Goal: Task Accomplishment & Management: Use online tool/utility

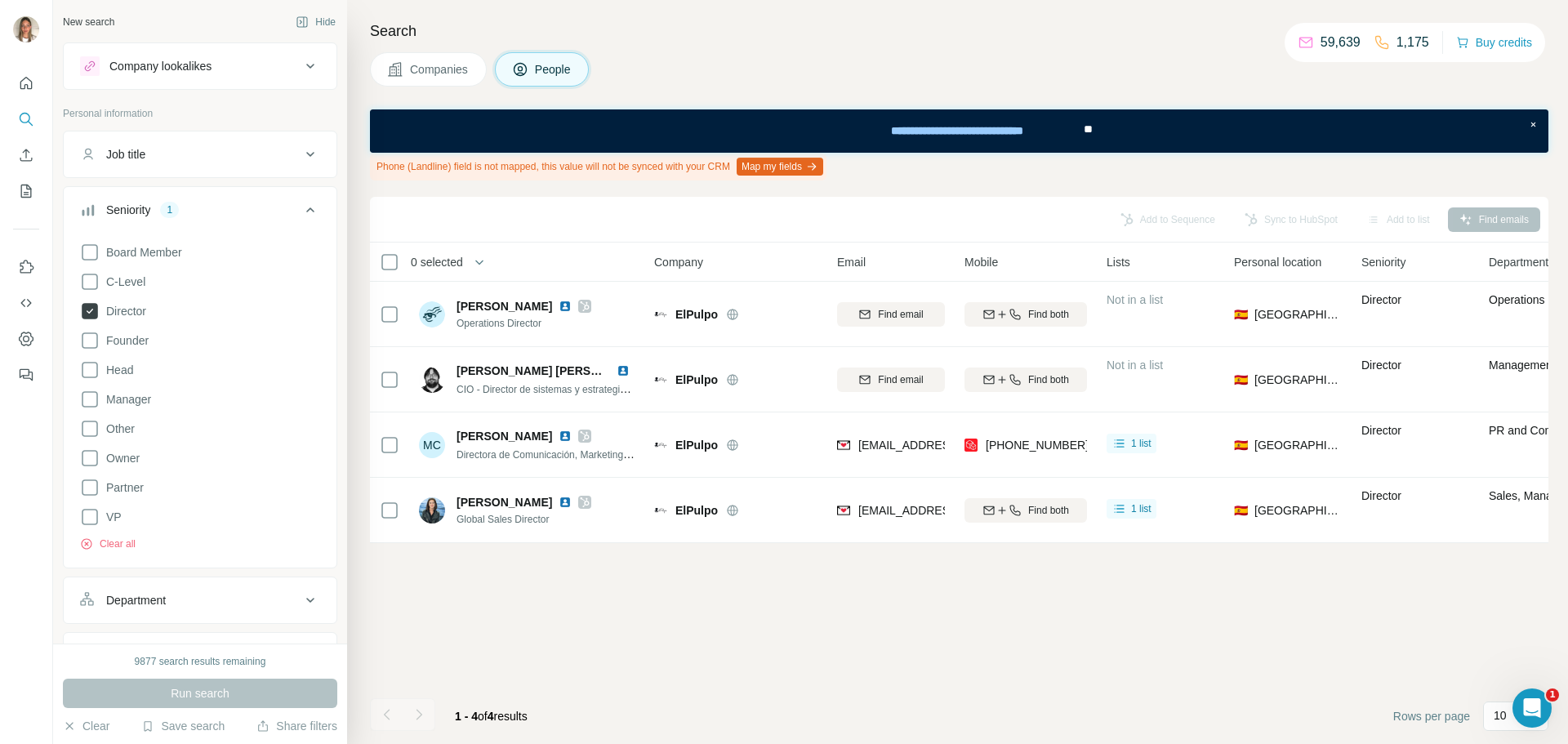
click at [90, 309] on icon at bounding box center [89, 311] width 16 height 16
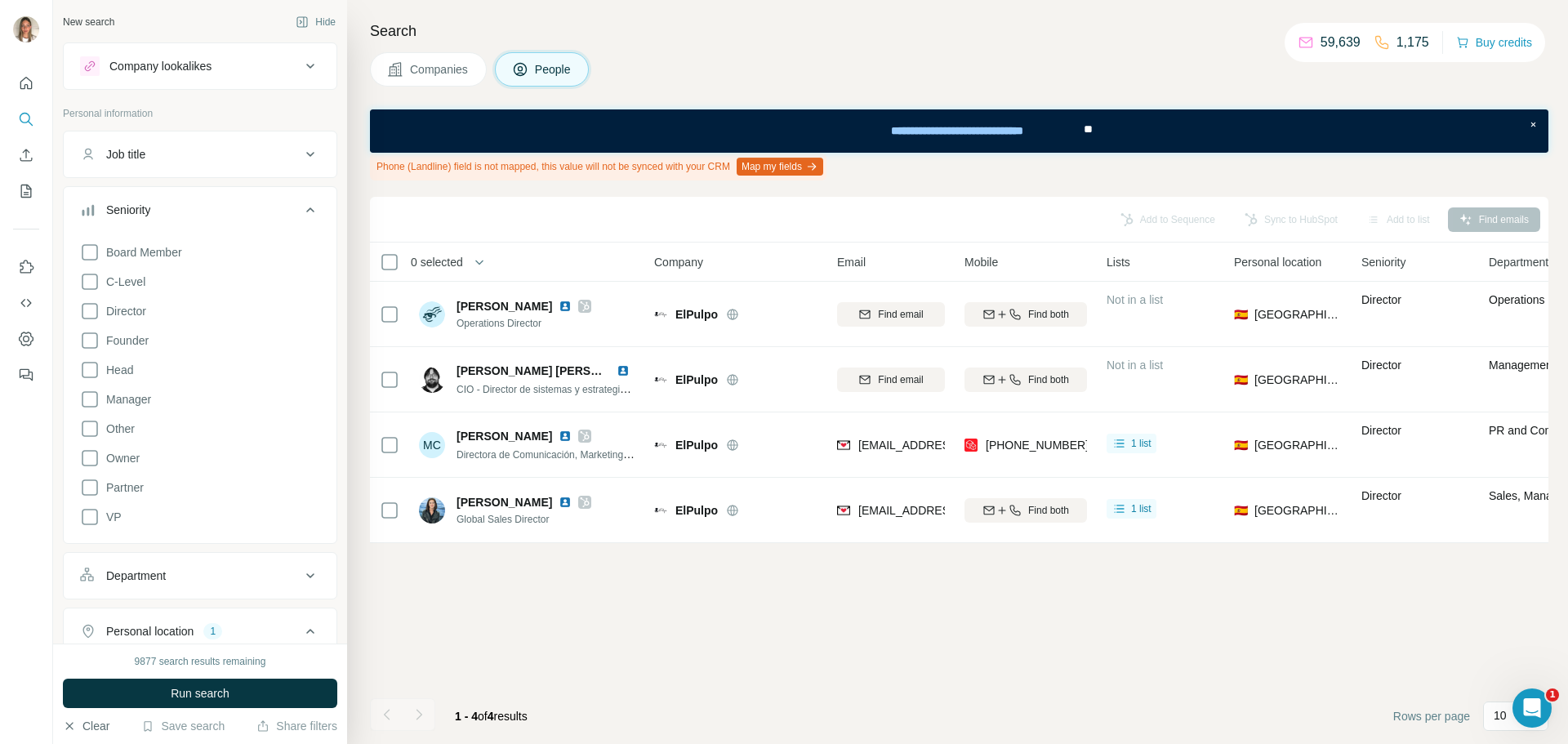
click at [88, 720] on button "Clear" at bounding box center [86, 725] width 47 height 16
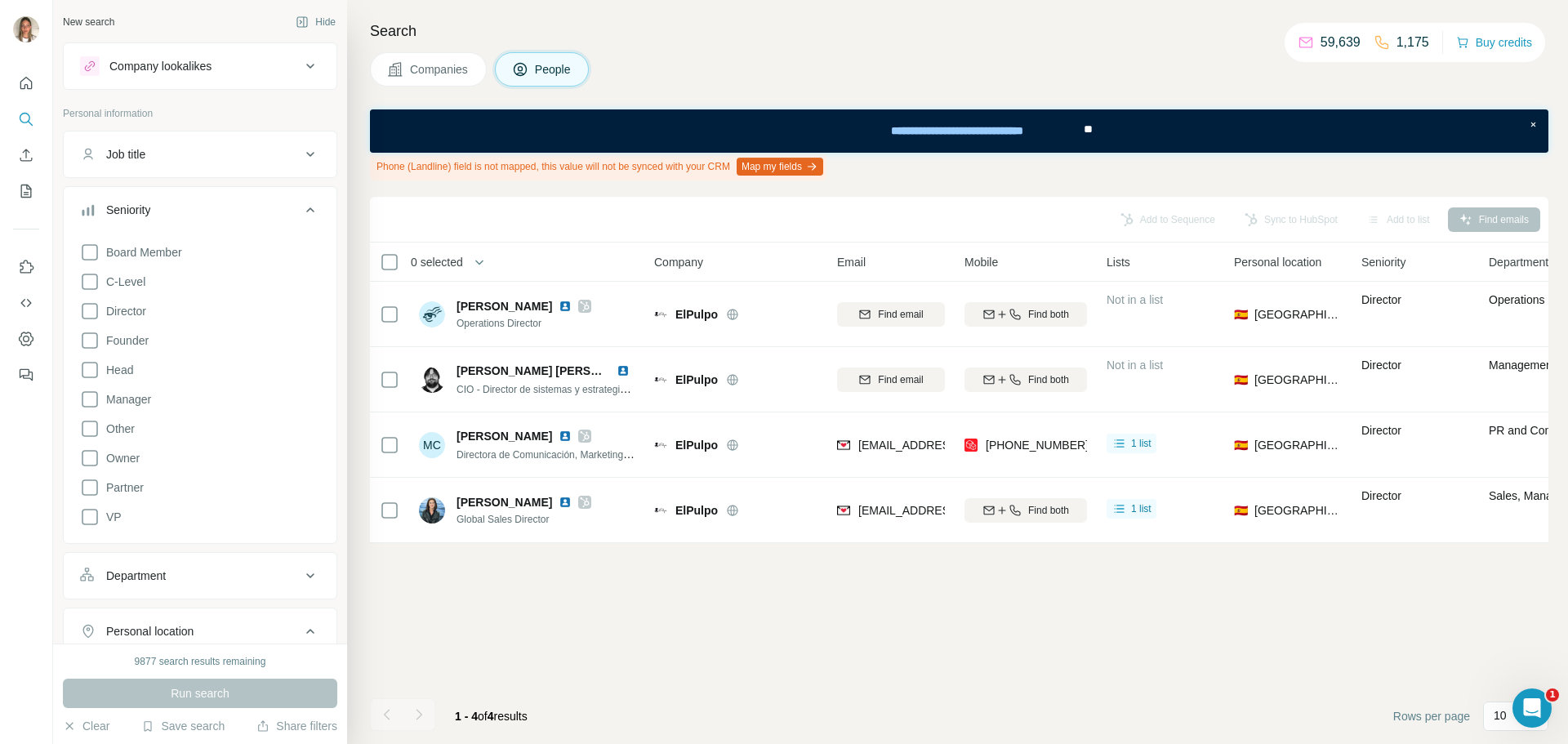
click at [301, 204] on icon at bounding box center [310, 209] width 20 height 20
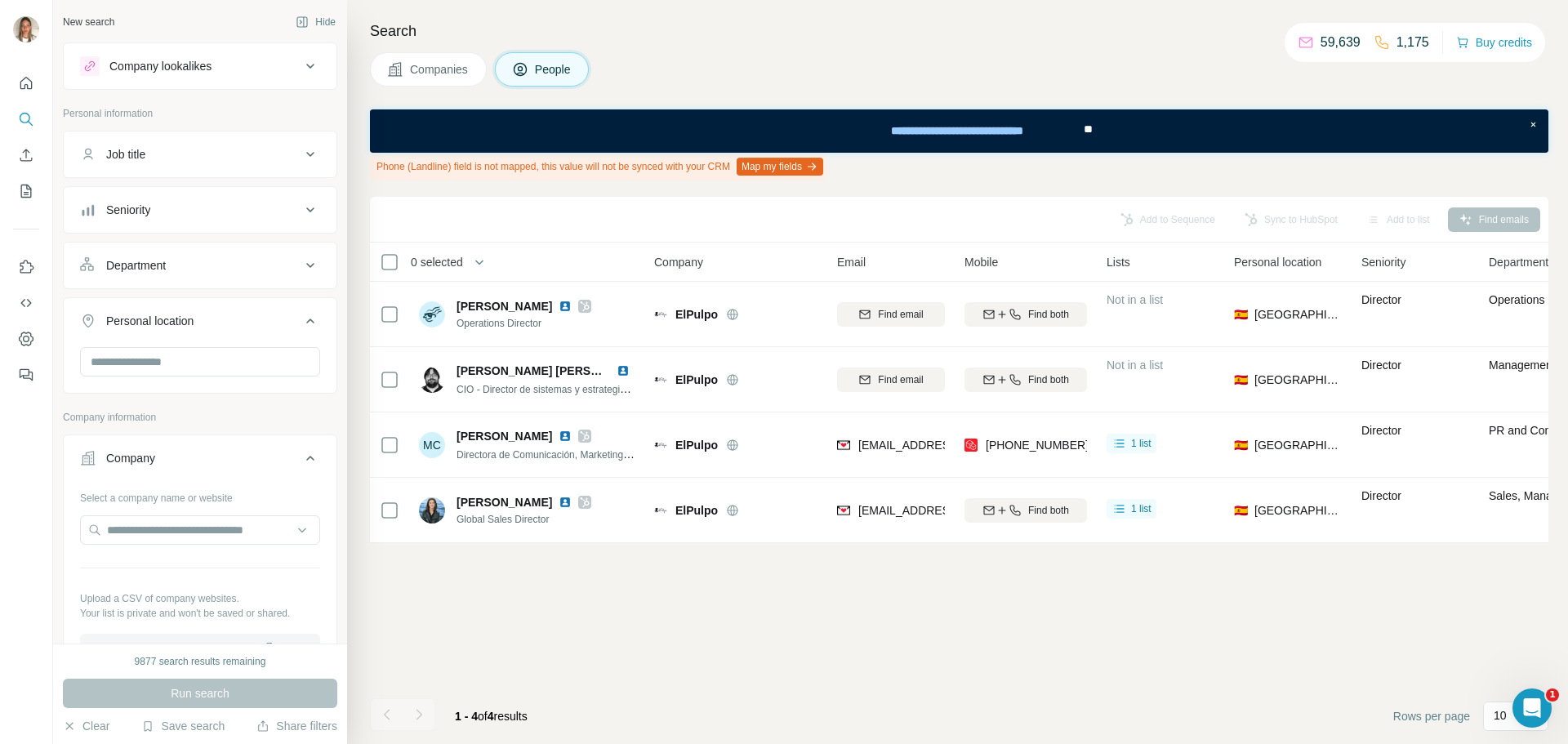
click at [246, 326] on div "Personal location" at bounding box center [190, 320] width 220 height 16
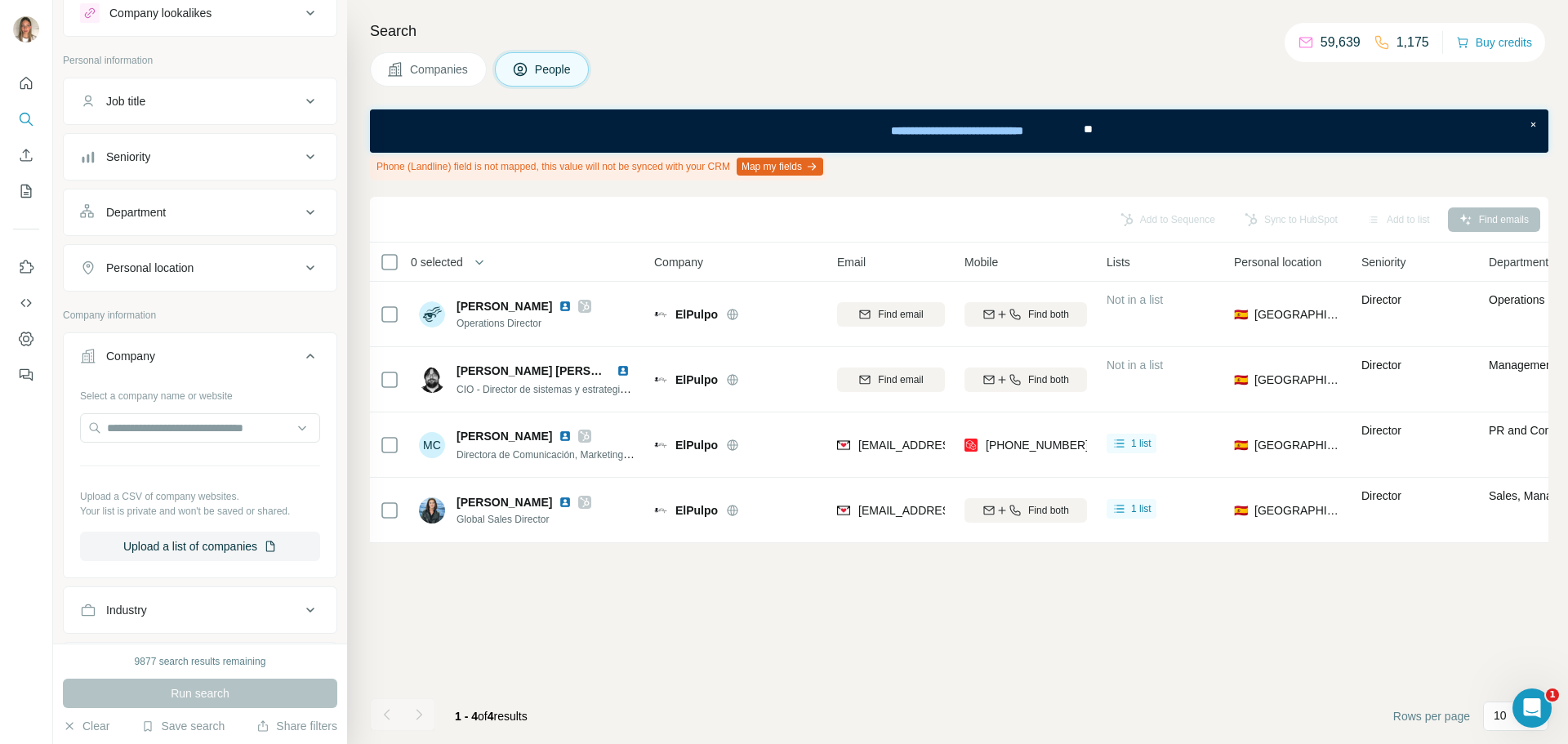
scroll to position [81, 0]
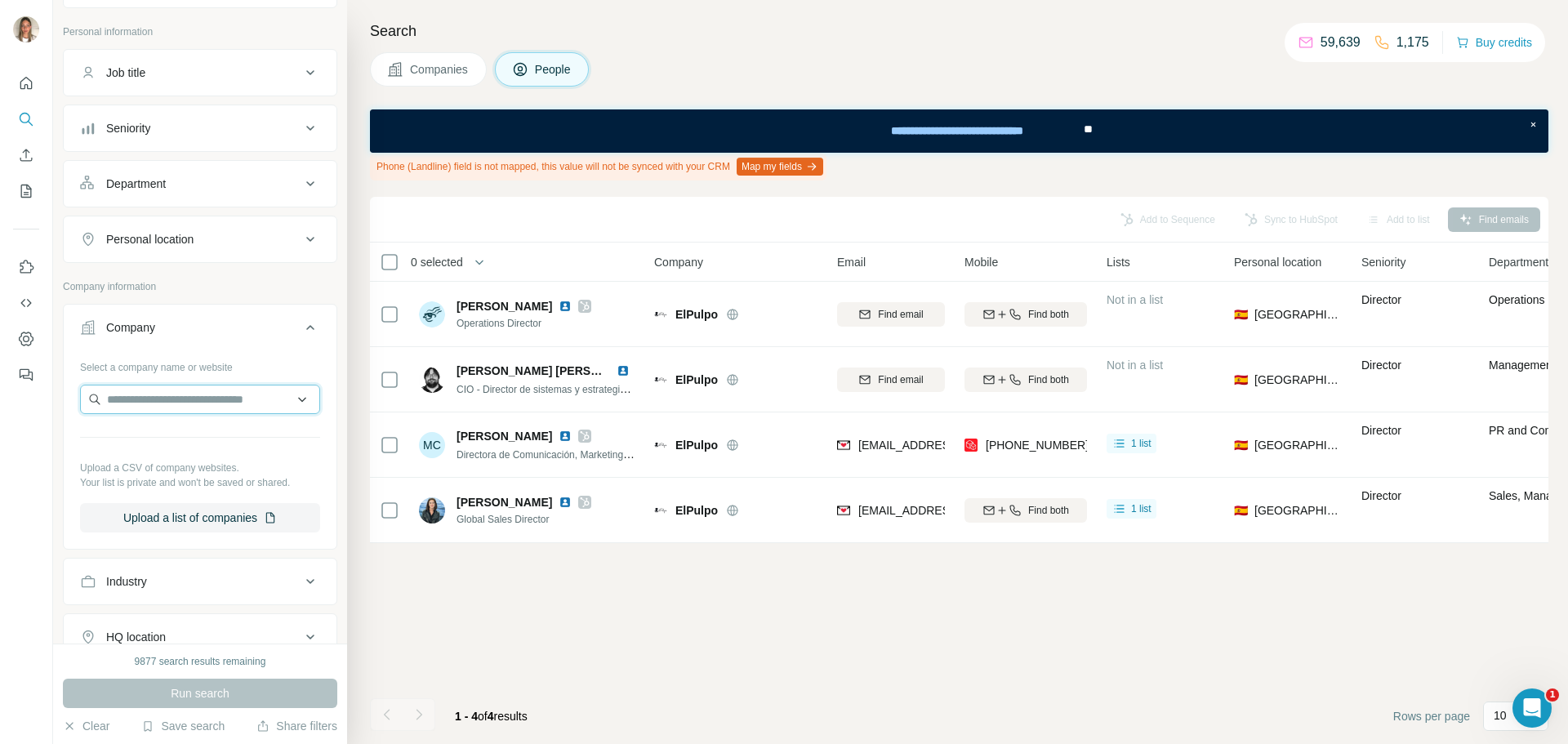
click at [185, 408] on input "text" at bounding box center [200, 399] width 240 height 29
paste input "**********"
type input "**********"
click at [175, 447] on p "[PERSON_NAME][DOMAIN_NAME]" at bounding box center [206, 452] width 160 height 15
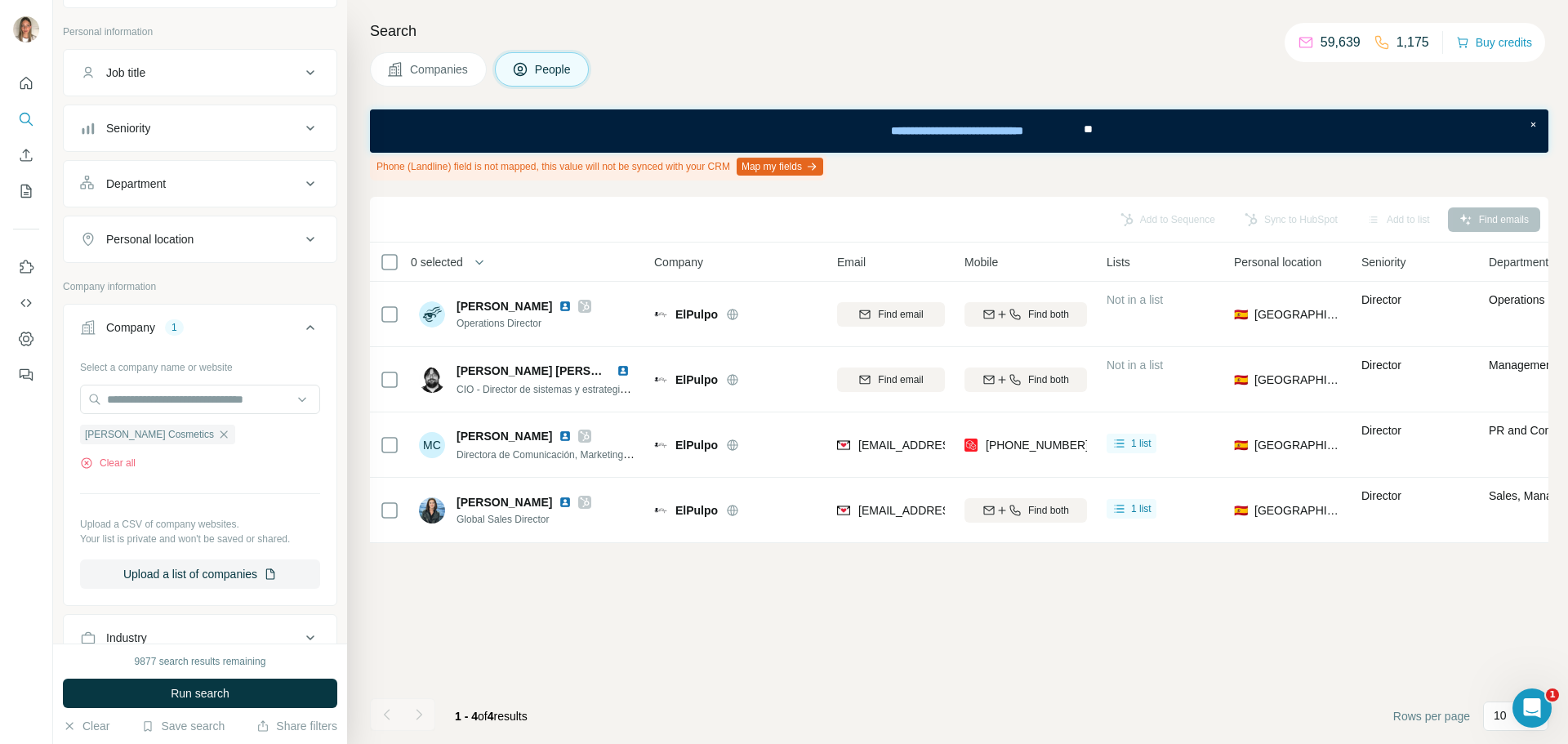
click at [227, 231] on button "Personal location" at bounding box center [200, 239] width 273 height 39
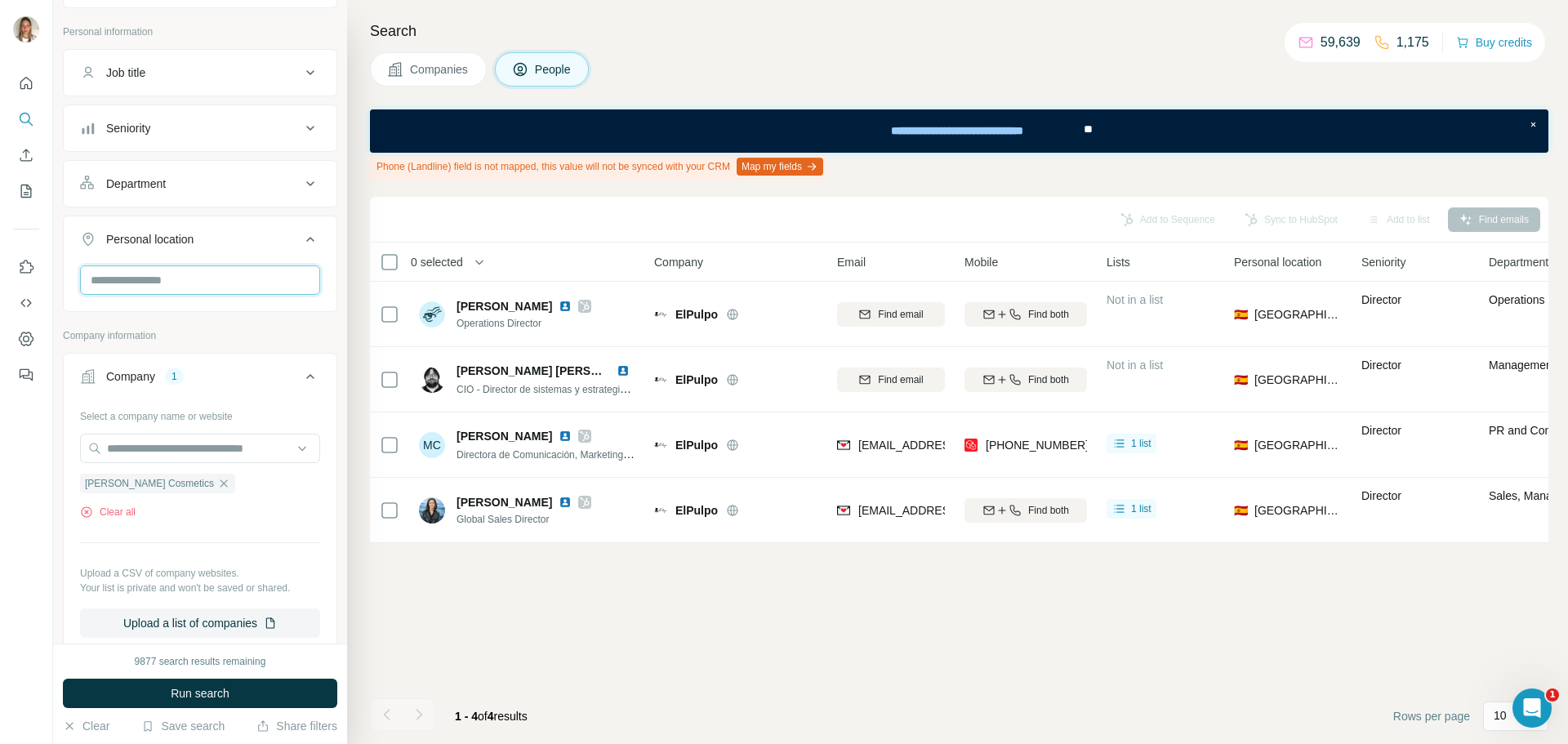
click at [171, 277] on input "text" at bounding box center [200, 279] width 240 height 29
type input "*****"
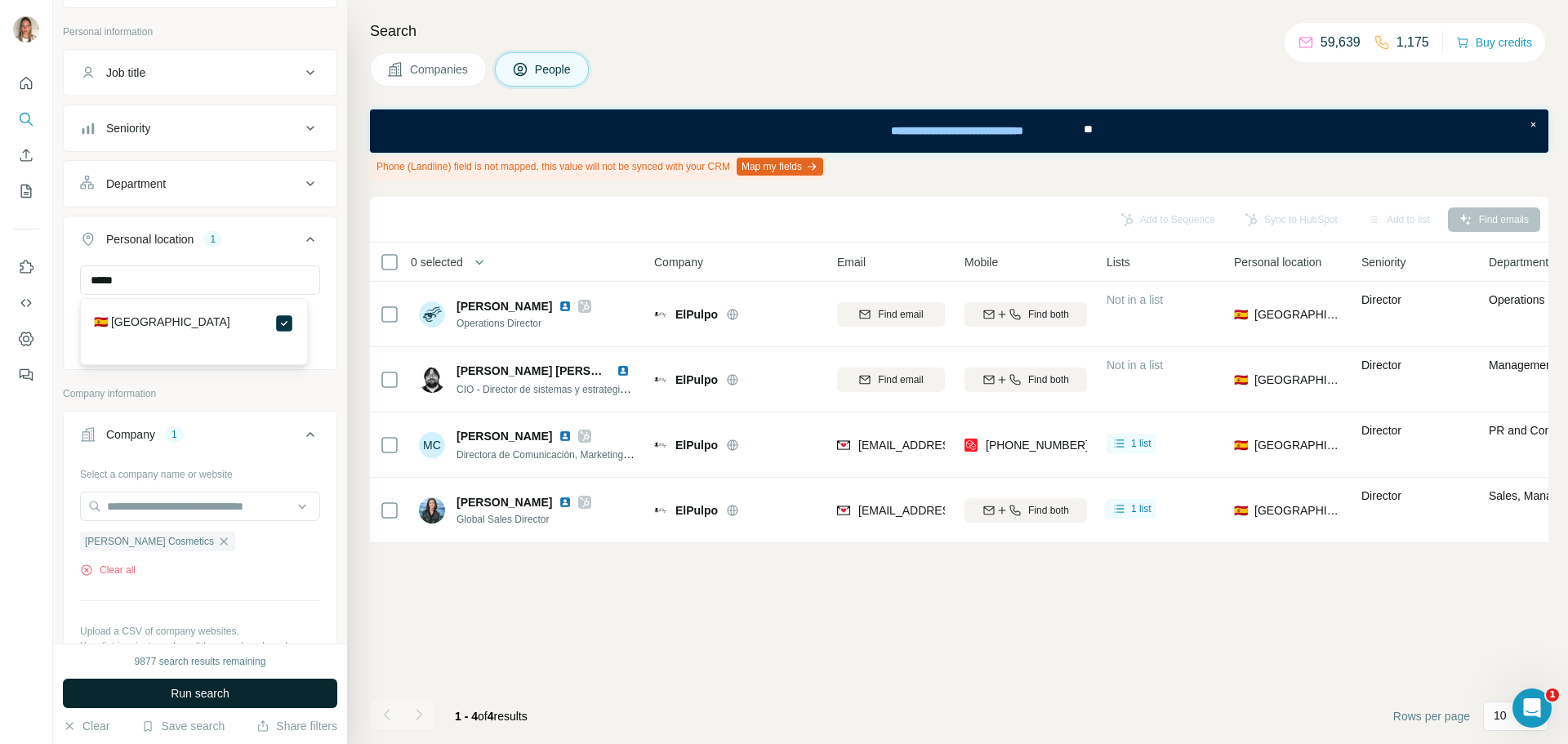
click at [218, 689] on span "Run search" at bounding box center [200, 693] width 59 height 16
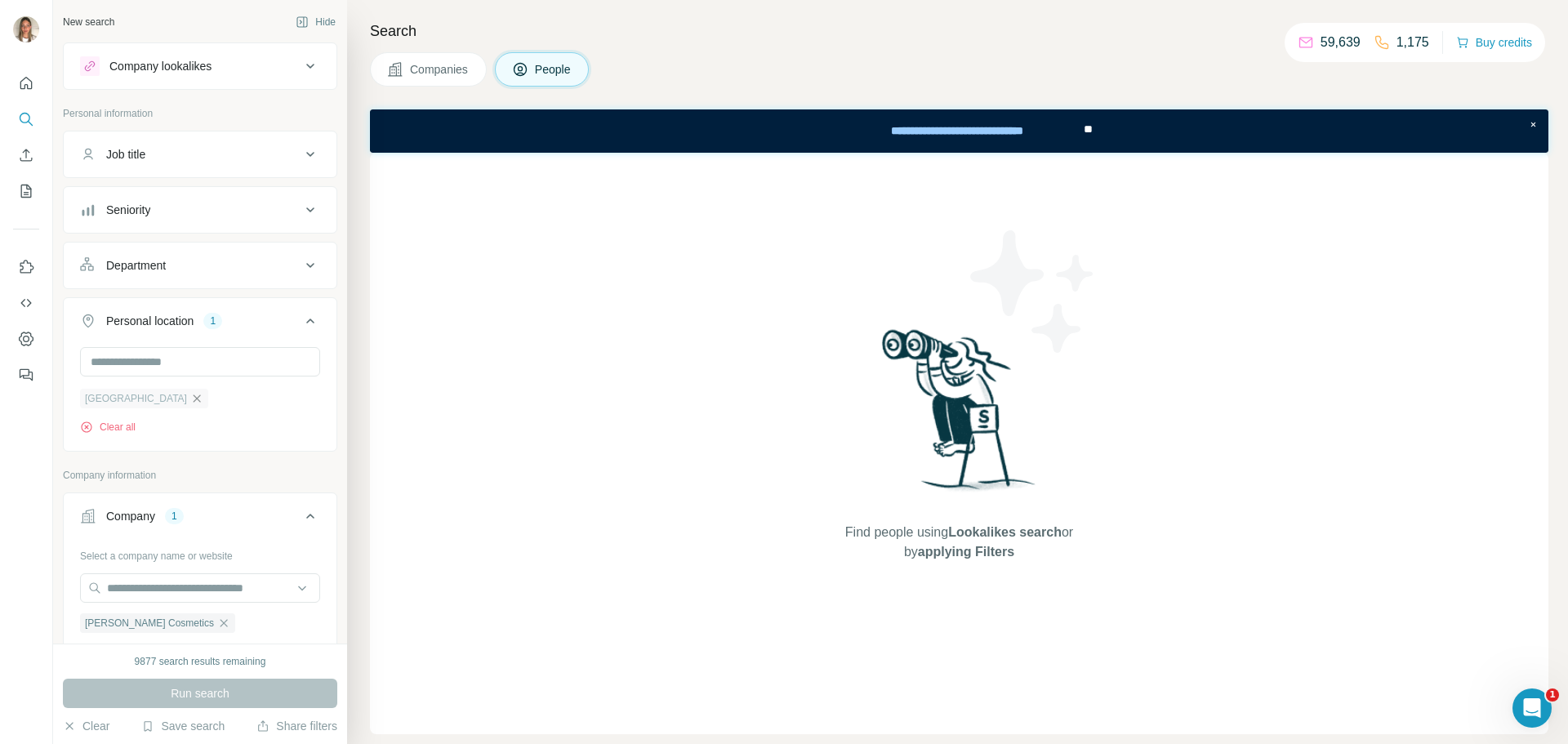
click at [190, 395] on icon "button" at bounding box center [197, 399] width 13 height 13
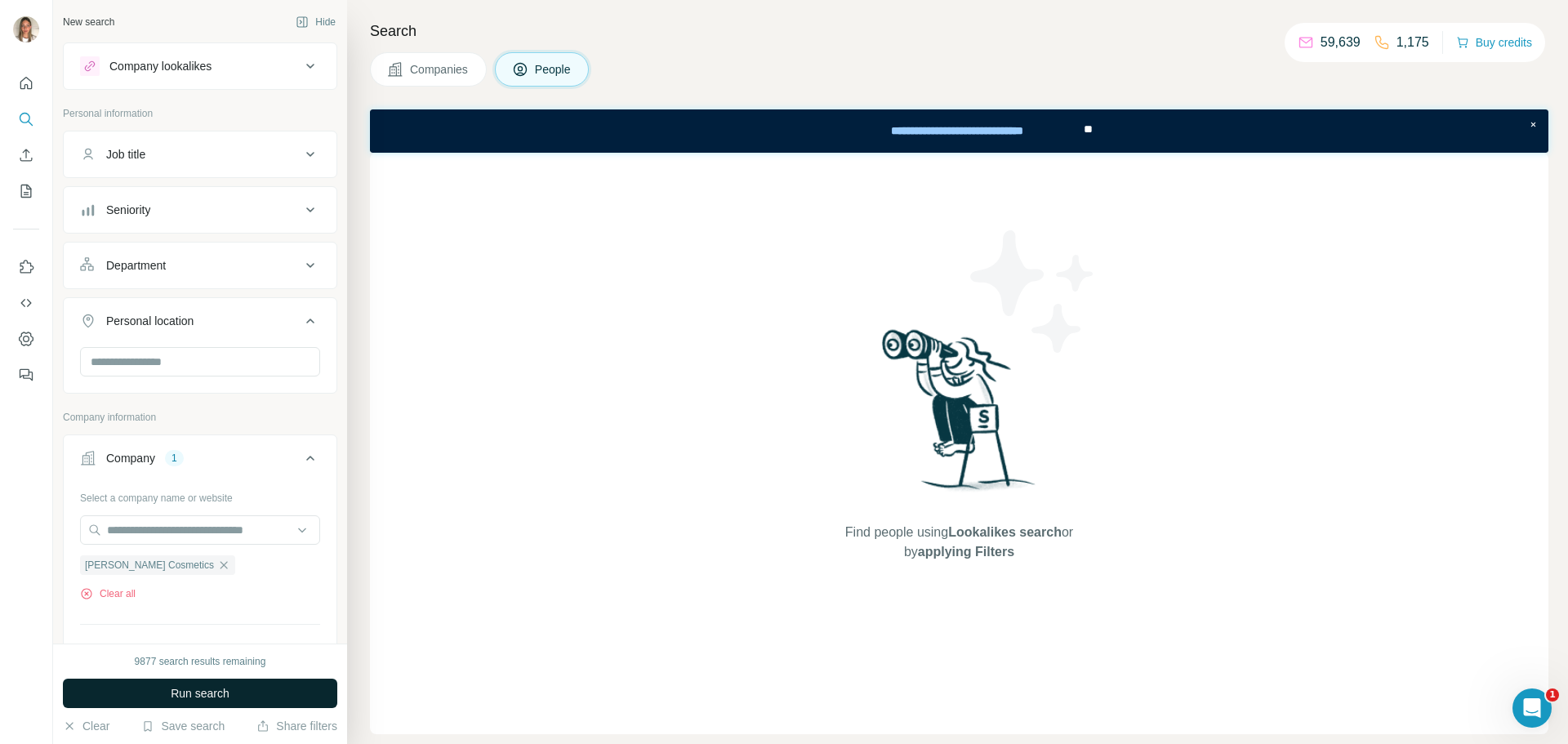
click at [262, 685] on button "Run search" at bounding box center [200, 693] width 274 height 29
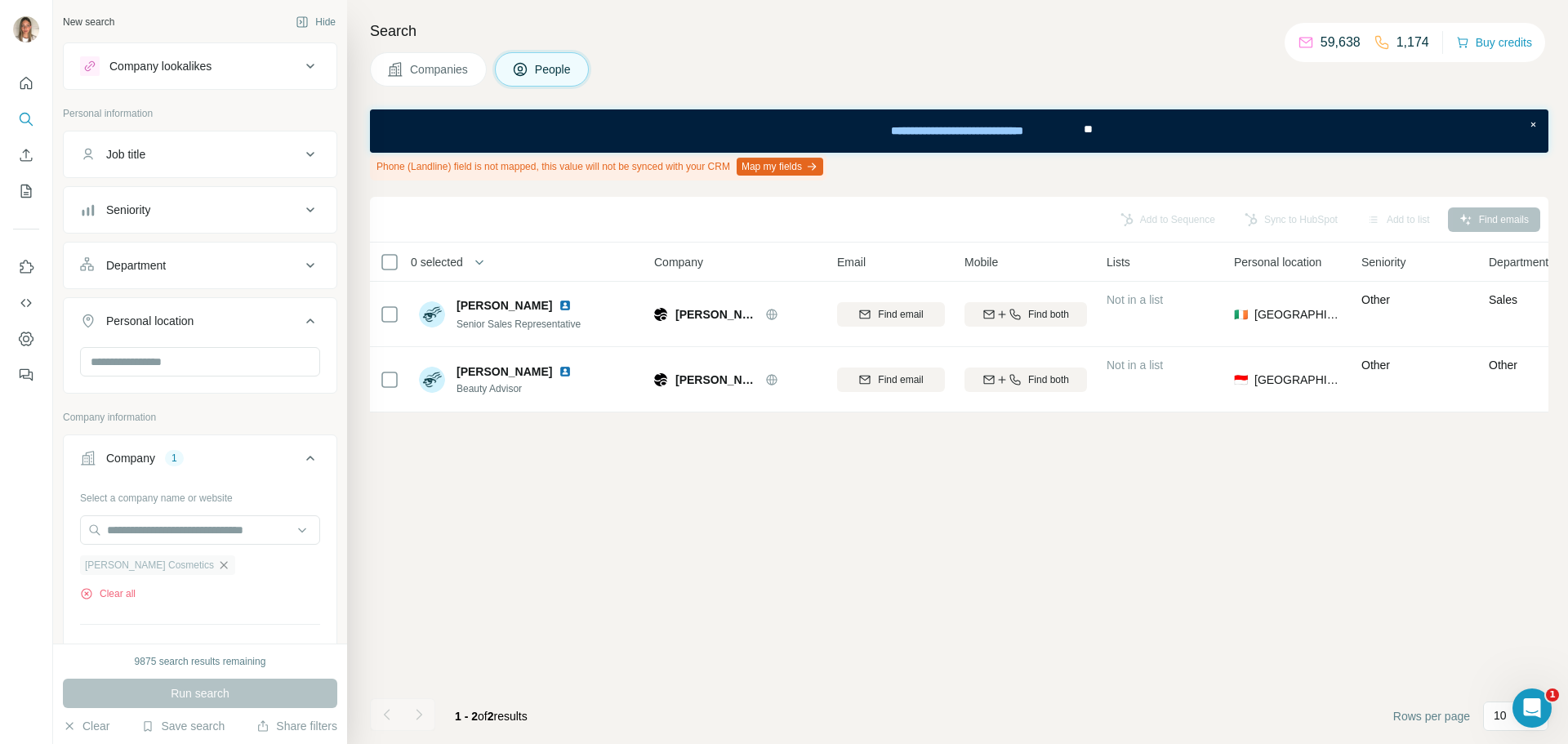
click at [217, 562] on icon "button" at bounding box center [224, 565] width 13 height 13
click at [186, 530] on input "text" at bounding box center [200, 529] width 240 height 29
paste input "**********"
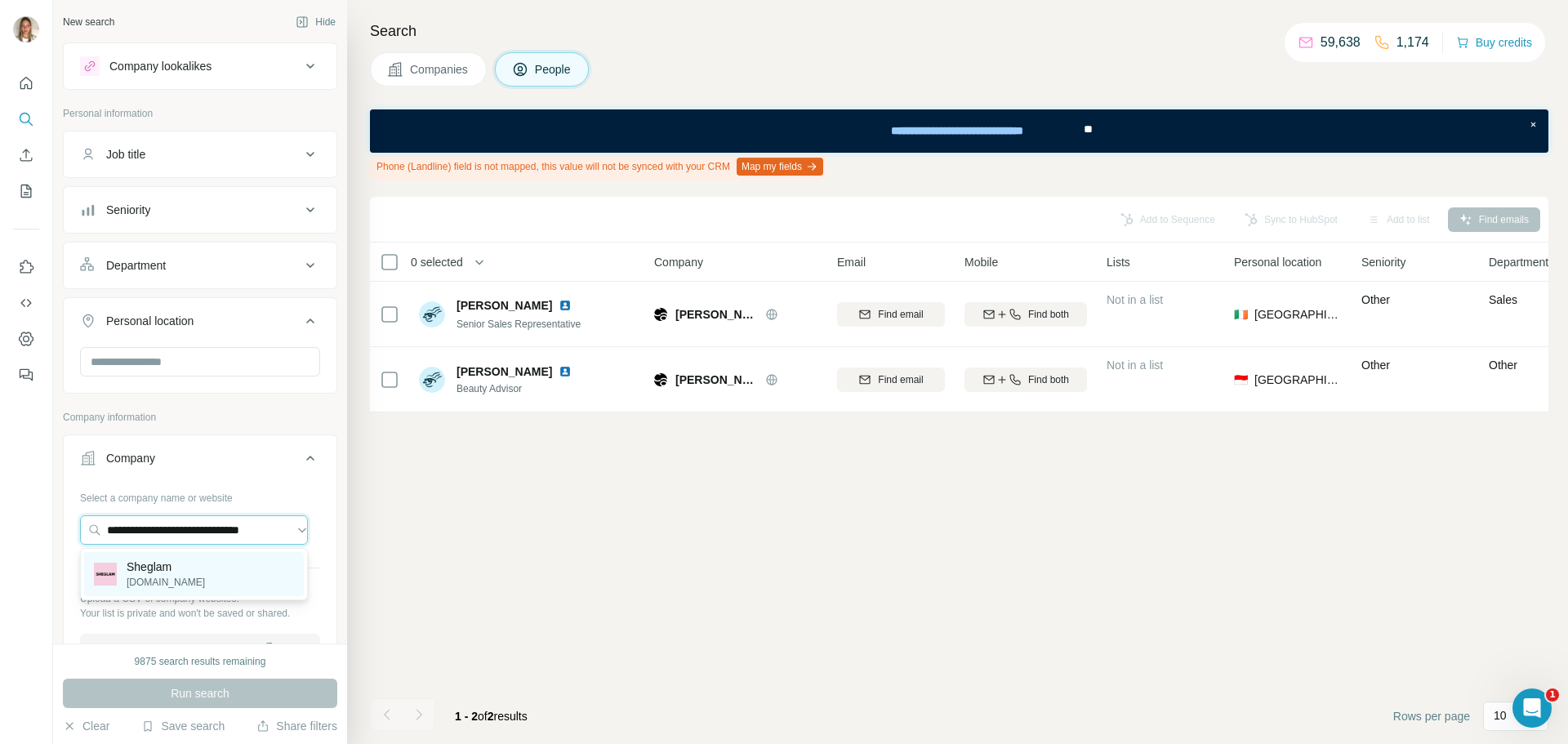
type input "**********"
click at [166, 574] on p "Sheglam" at bounding box center [166, 566] width 78 height 16
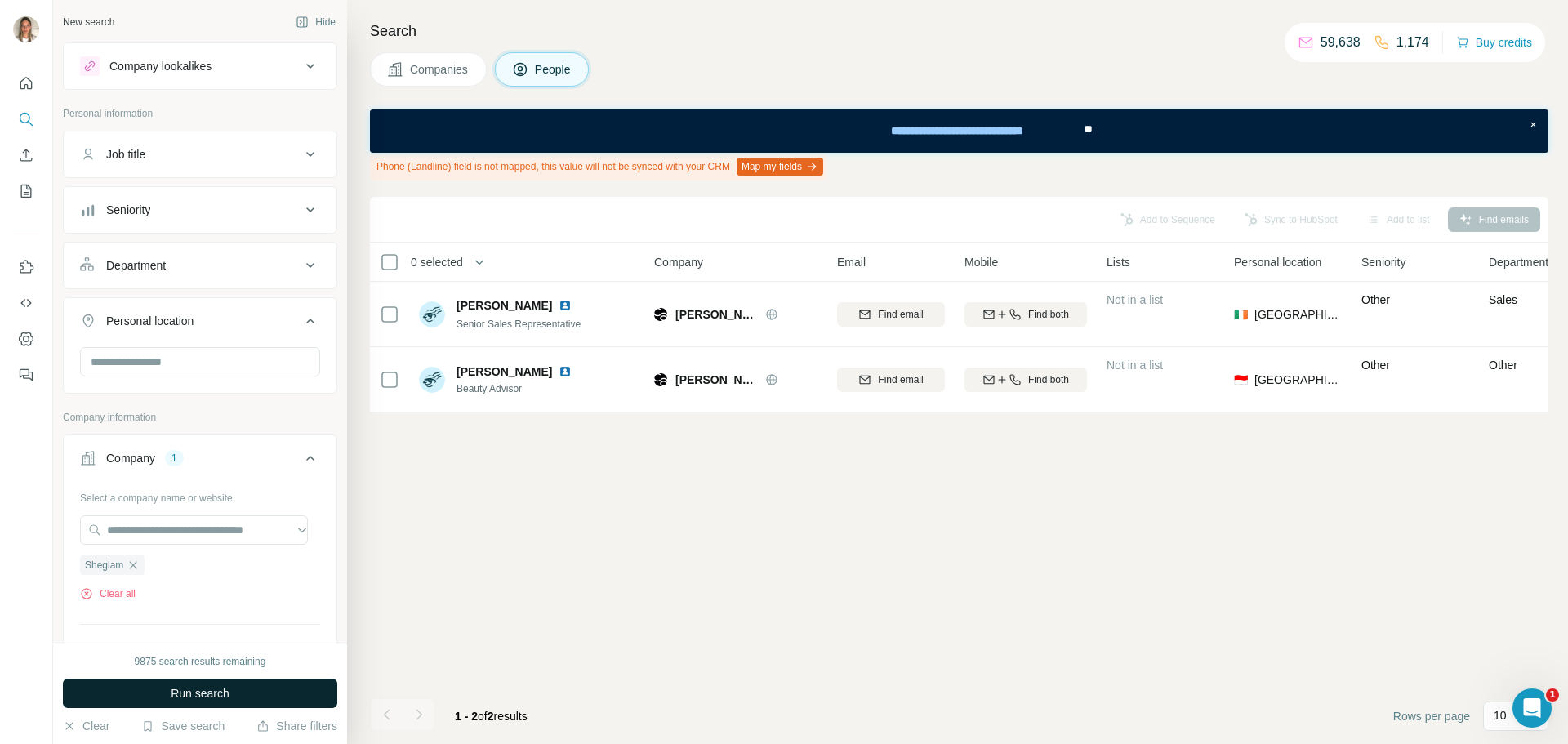
click at [195, 683] on button "Run search" at bounding box center [200, 693] width 274 height 29
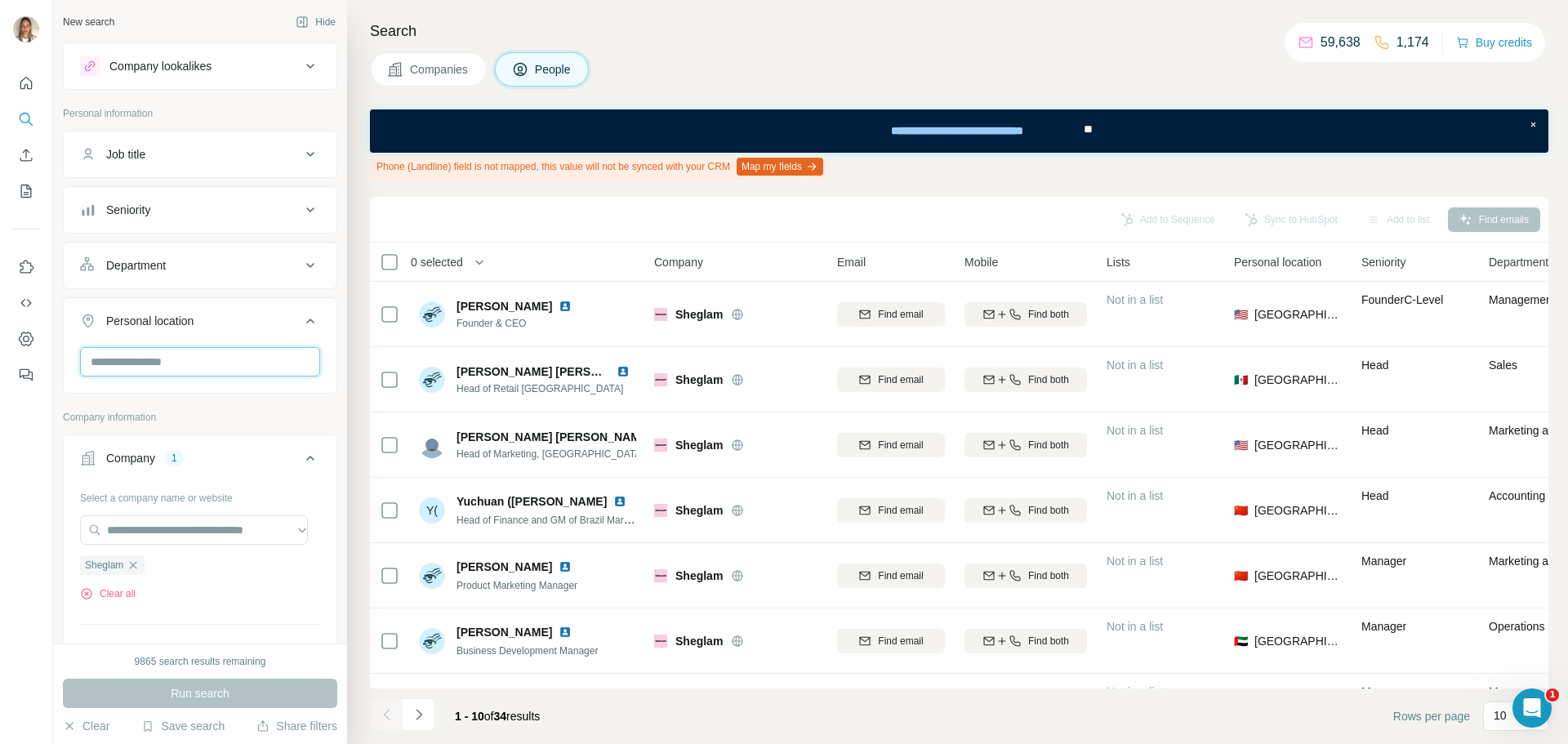
click at [166, 375] on input "text" at bounding box center [200, 361] width 240 height 29
type input "*****"
click at [275, 406] on icon at bounding box center [284, 404] width 20 height 20
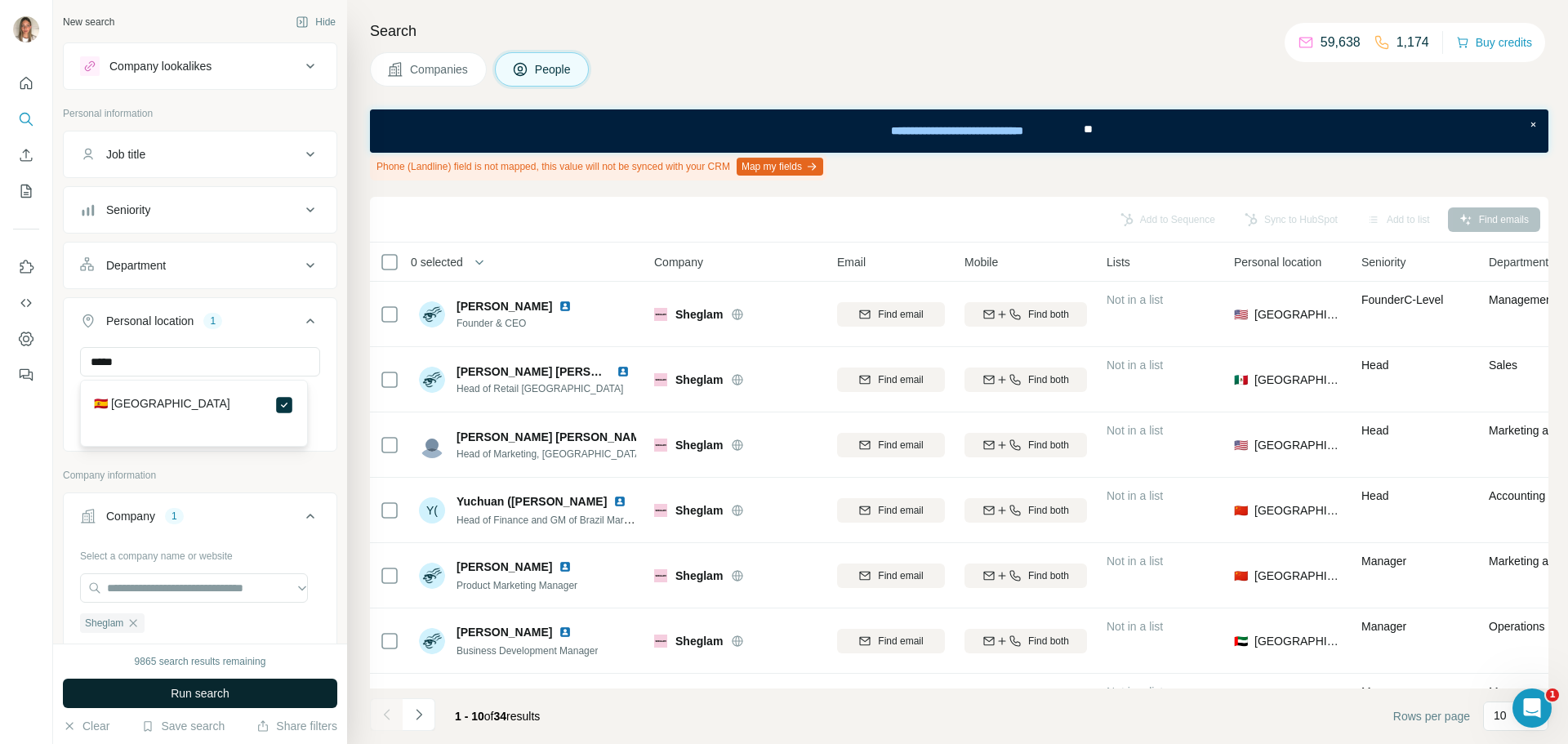
click at [217, 695] on span "Run search" at bounding box center [200, 693] width 59 height 16
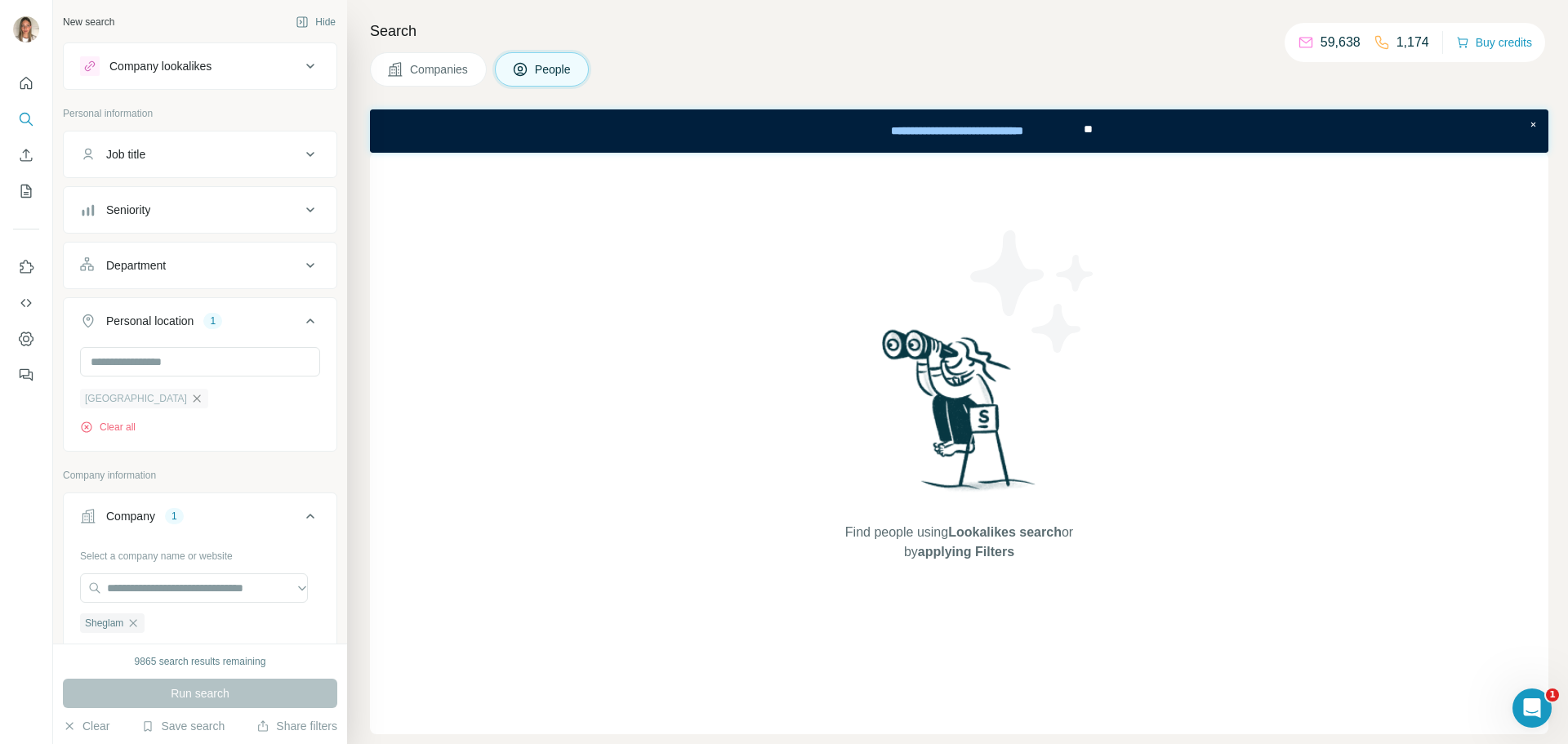
click at [190, 399] on icon "button" at bounding box center [197, 399] width 13 height 13
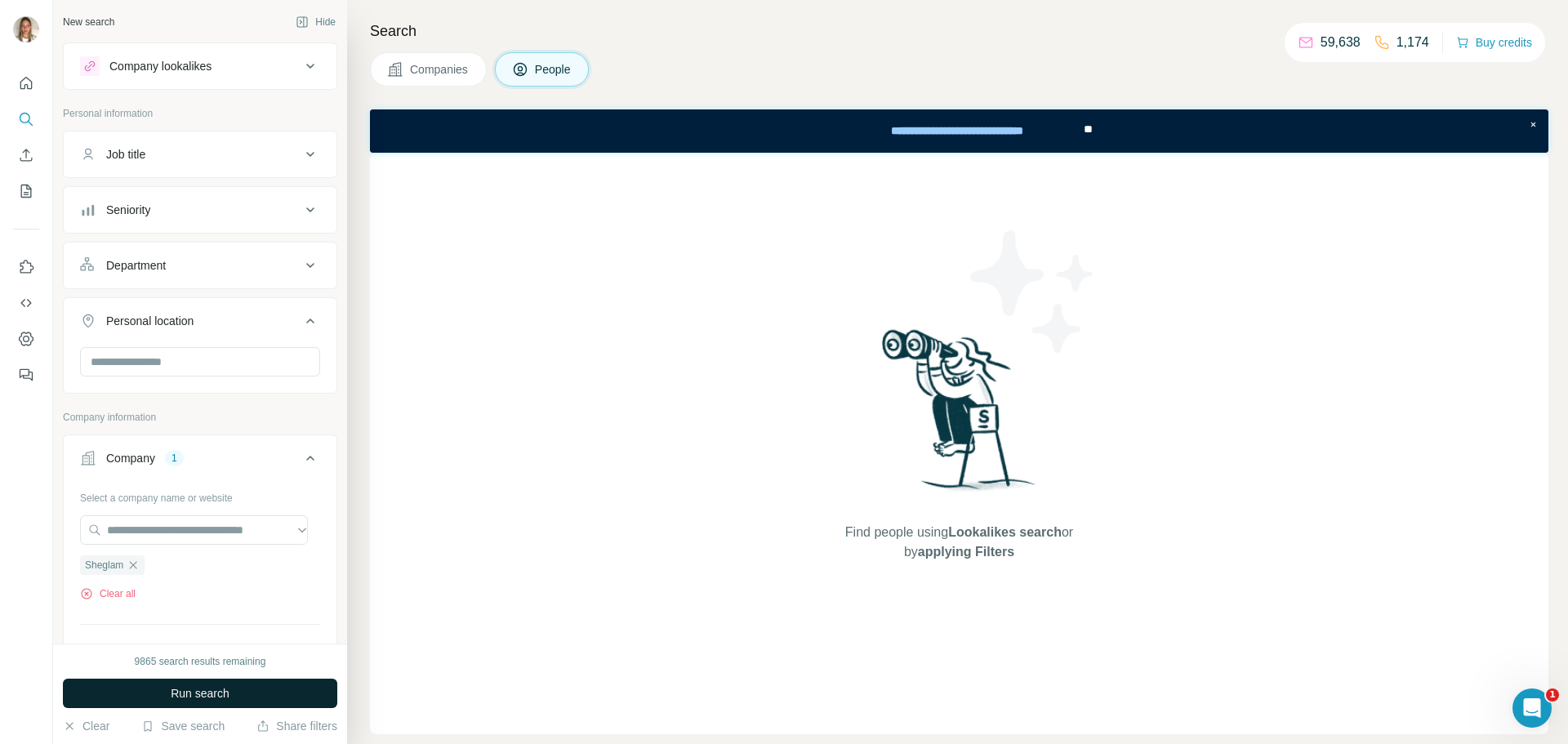
click at [218, 695] on span "Run search" at bounding box center [200, 693] width 59 height 16
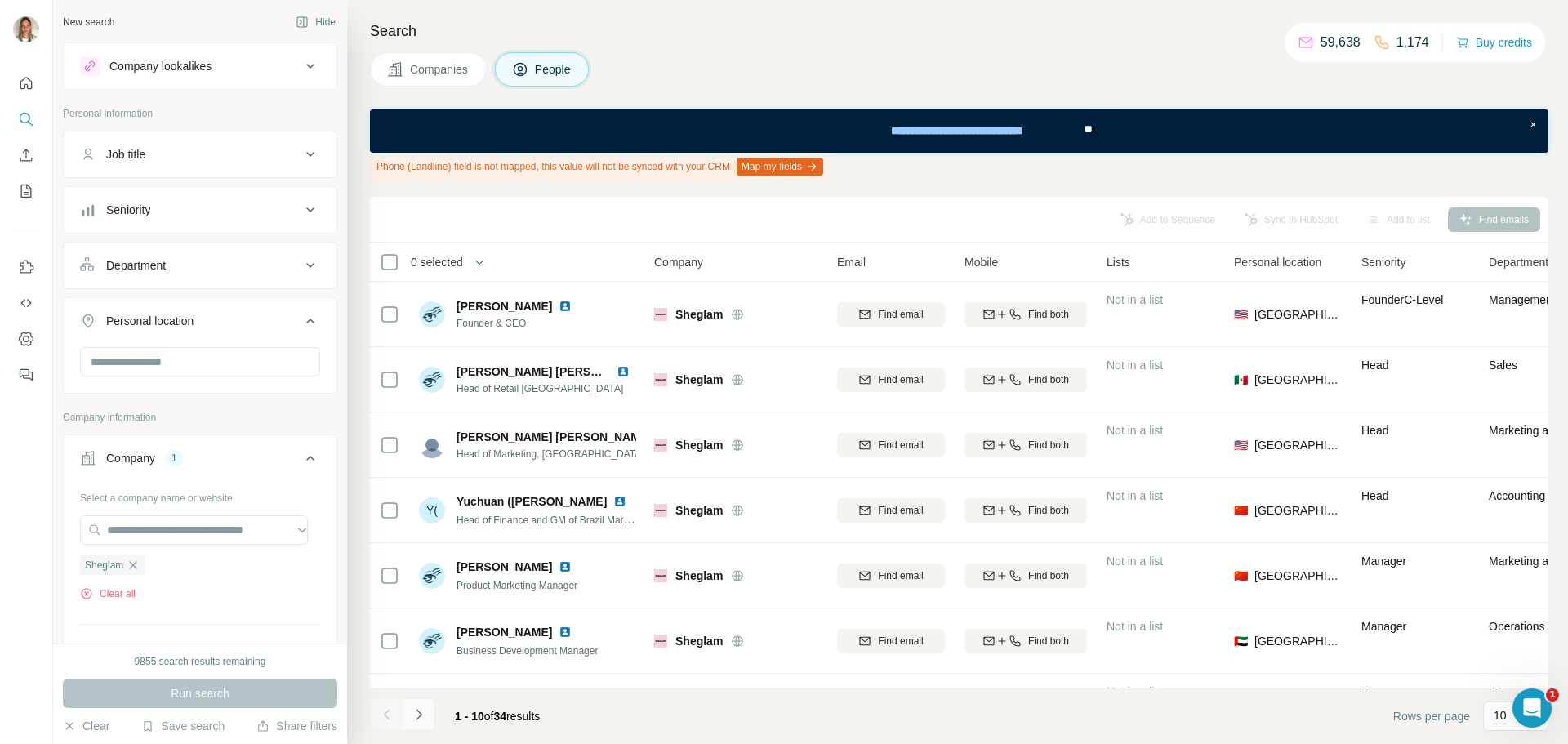
click at [415, 715] on icon "Navigate to next page" at bounding box center [418, 714] width 16 height 16
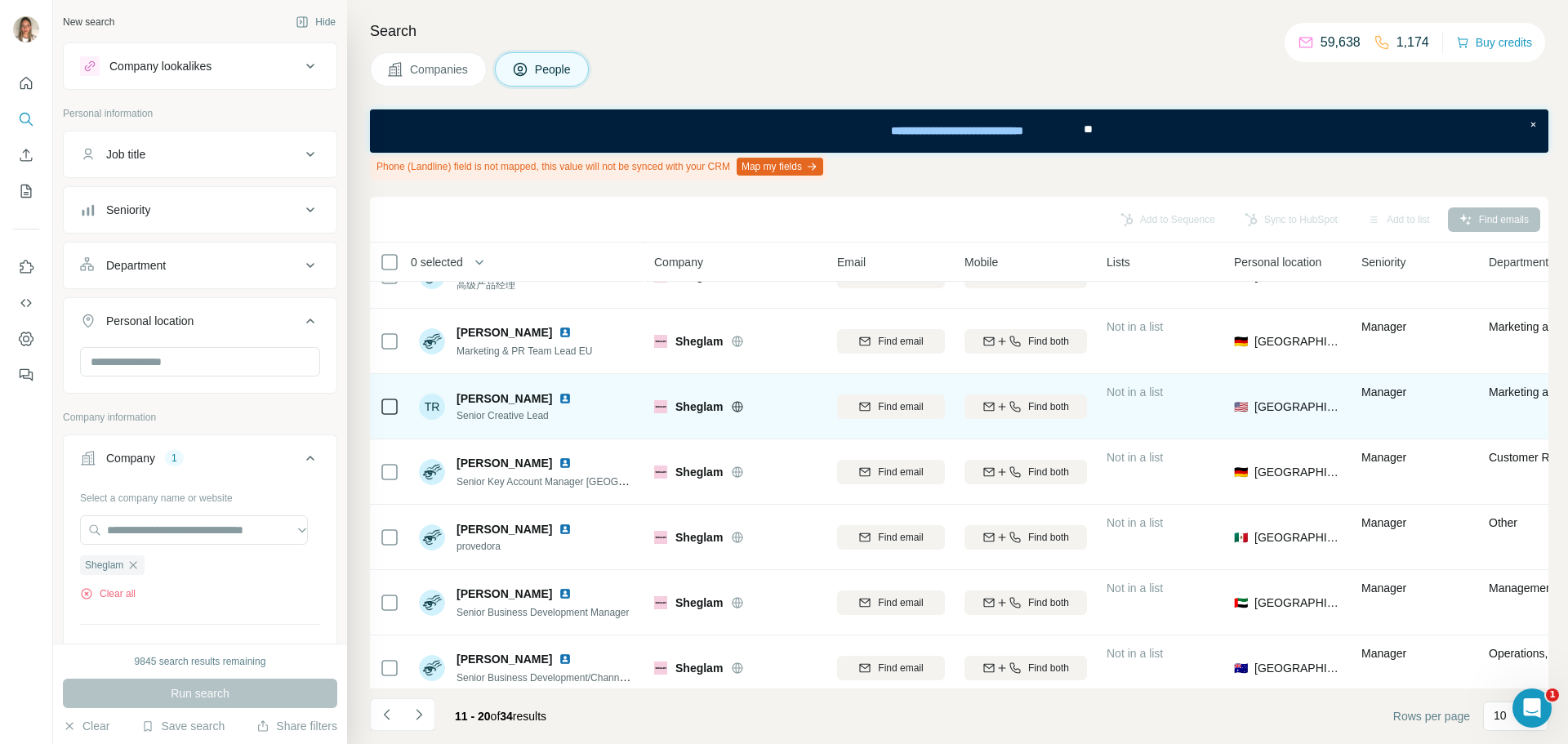
scroll to position [255, 0]
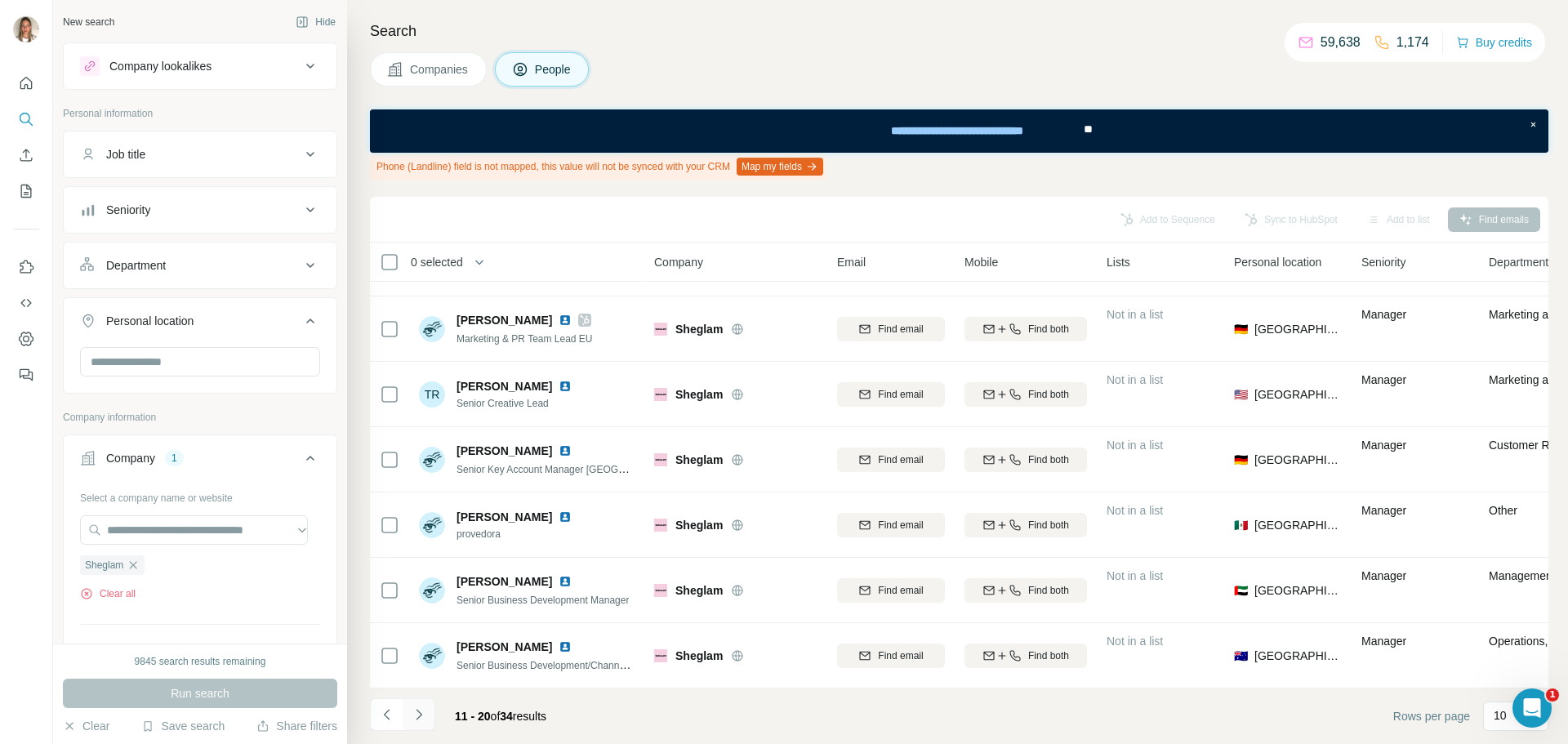
click at [424, 709] on icon "Navigate to next page" at bounding box center [418, 714] width 16 height 16
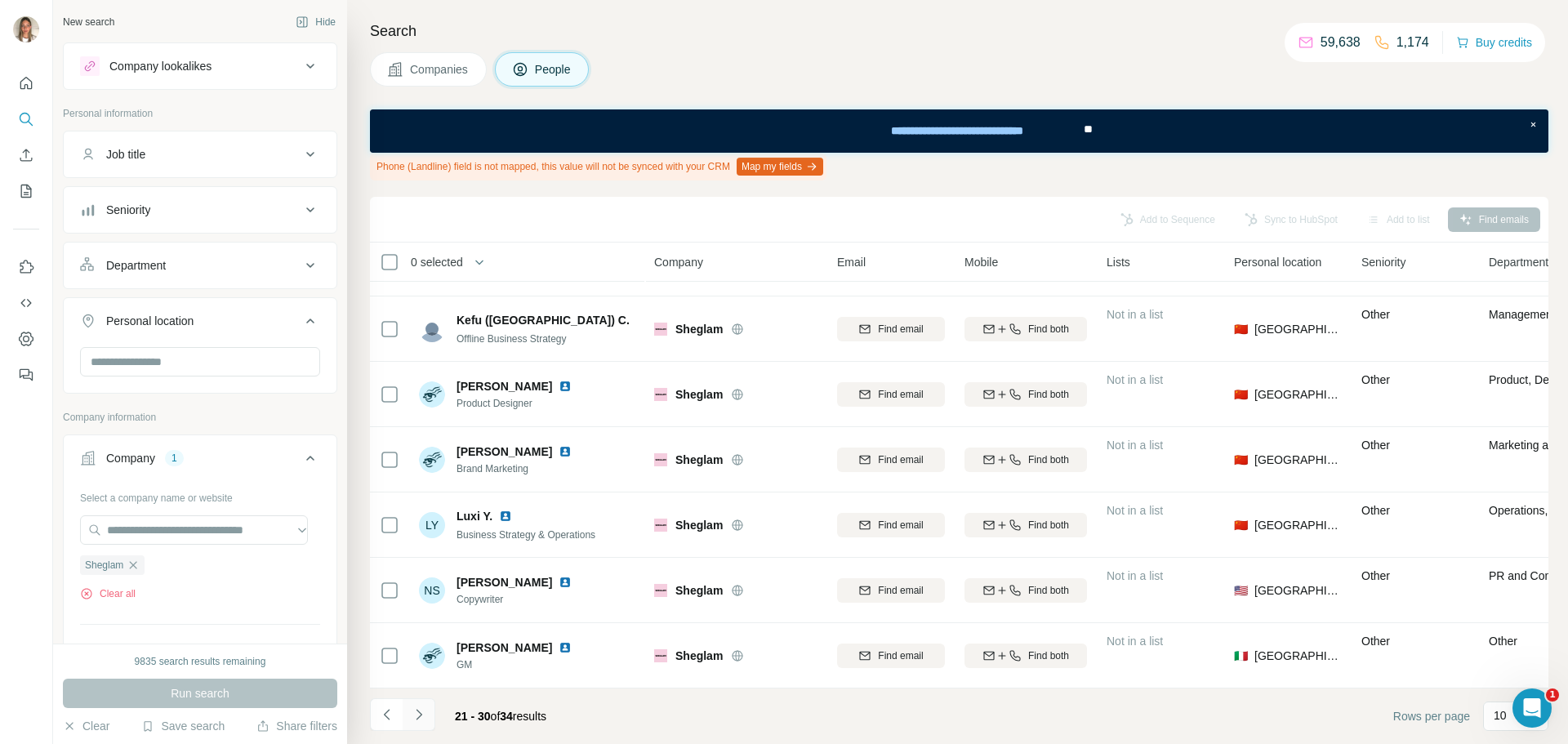
click at [415, 718] on icon "Navigate to next page" at bounding box center [418, 714] width 16 height 16
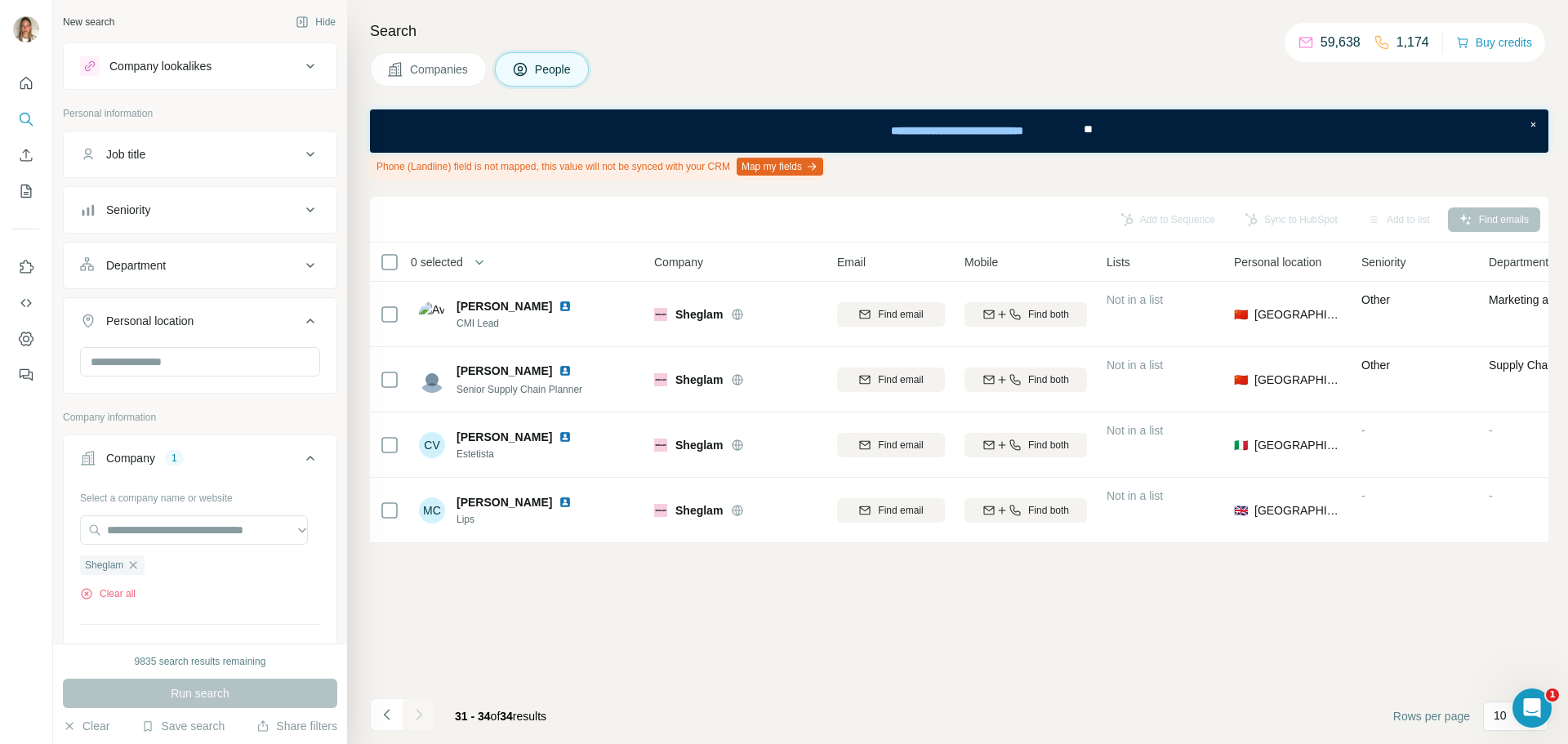
scroll to position [0, 0]
click at [137, 563] on icon "button" at bounding box center [133, 565] width 7 height 7
click at [149, 535] on input "text" at bounding box center [194, 529] width 228 height 29
paste input "**********"
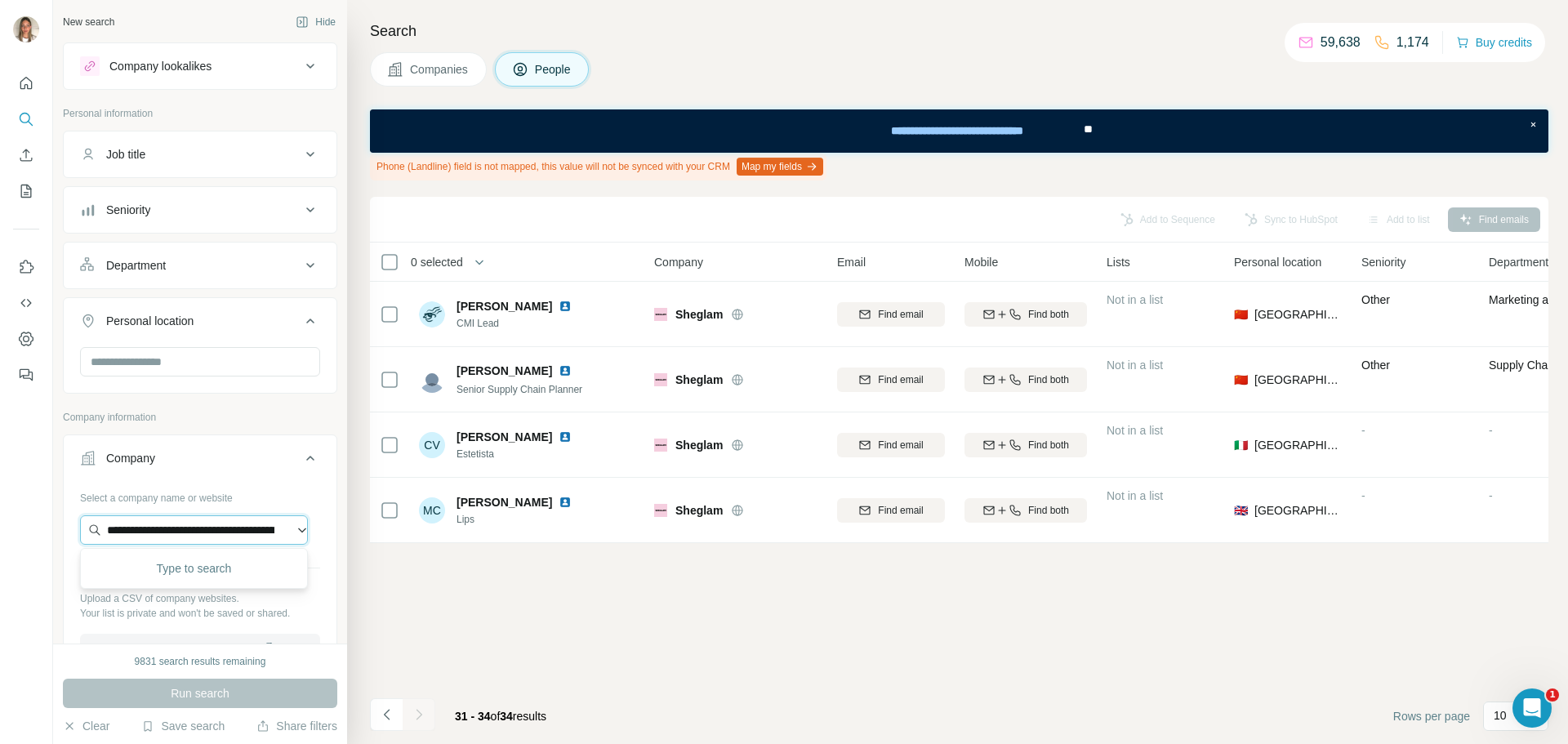
scroll to position [0, 412]
type input "**********"
click at [153, 555] on div "Primor [DOMAIN_NAME]" at bounding box center [193, 573] width 219 height 44
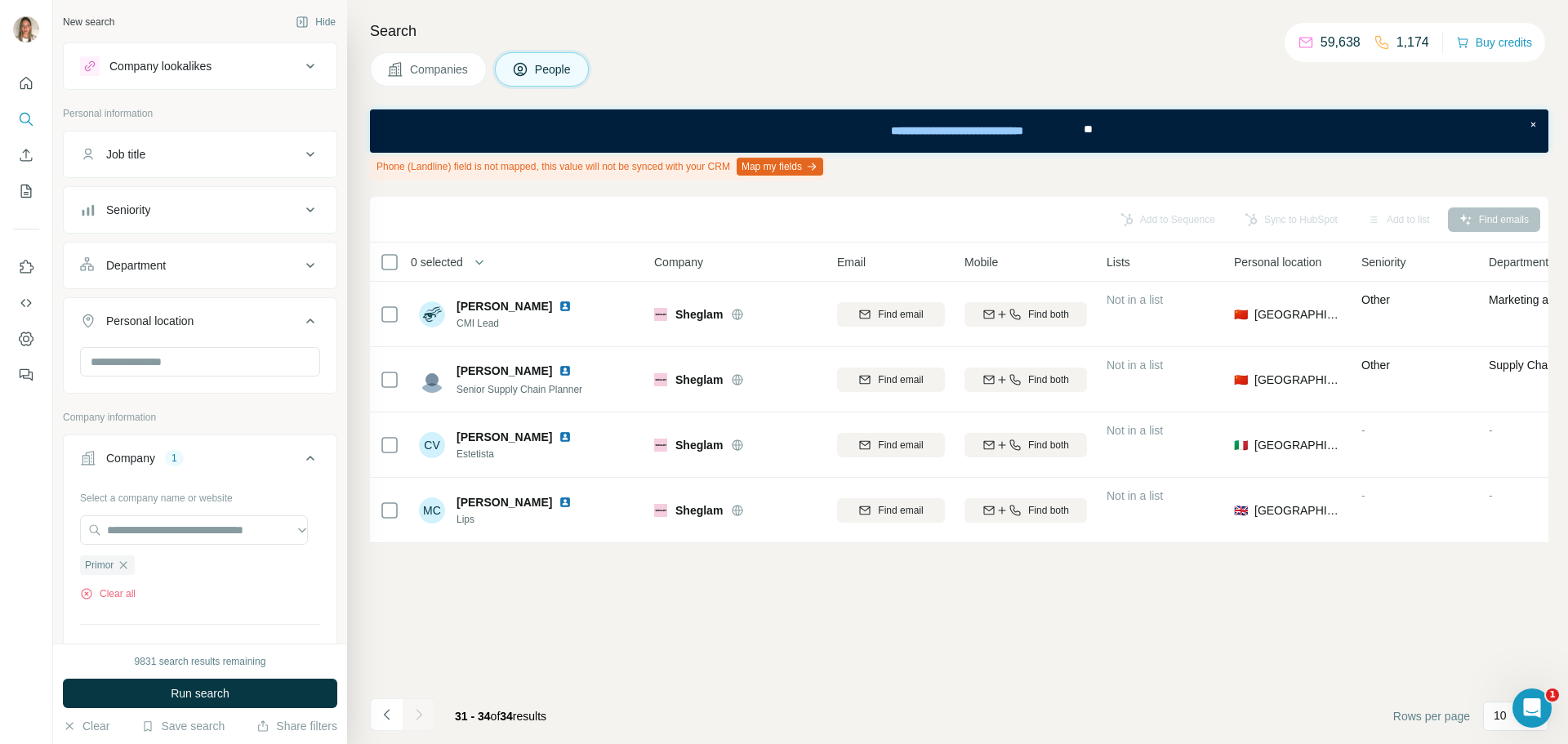
scroll to position [0, 0]
click at [187, 370] on input "text" at bounding box center [200, 361] width 240 height 29
type input "*****"
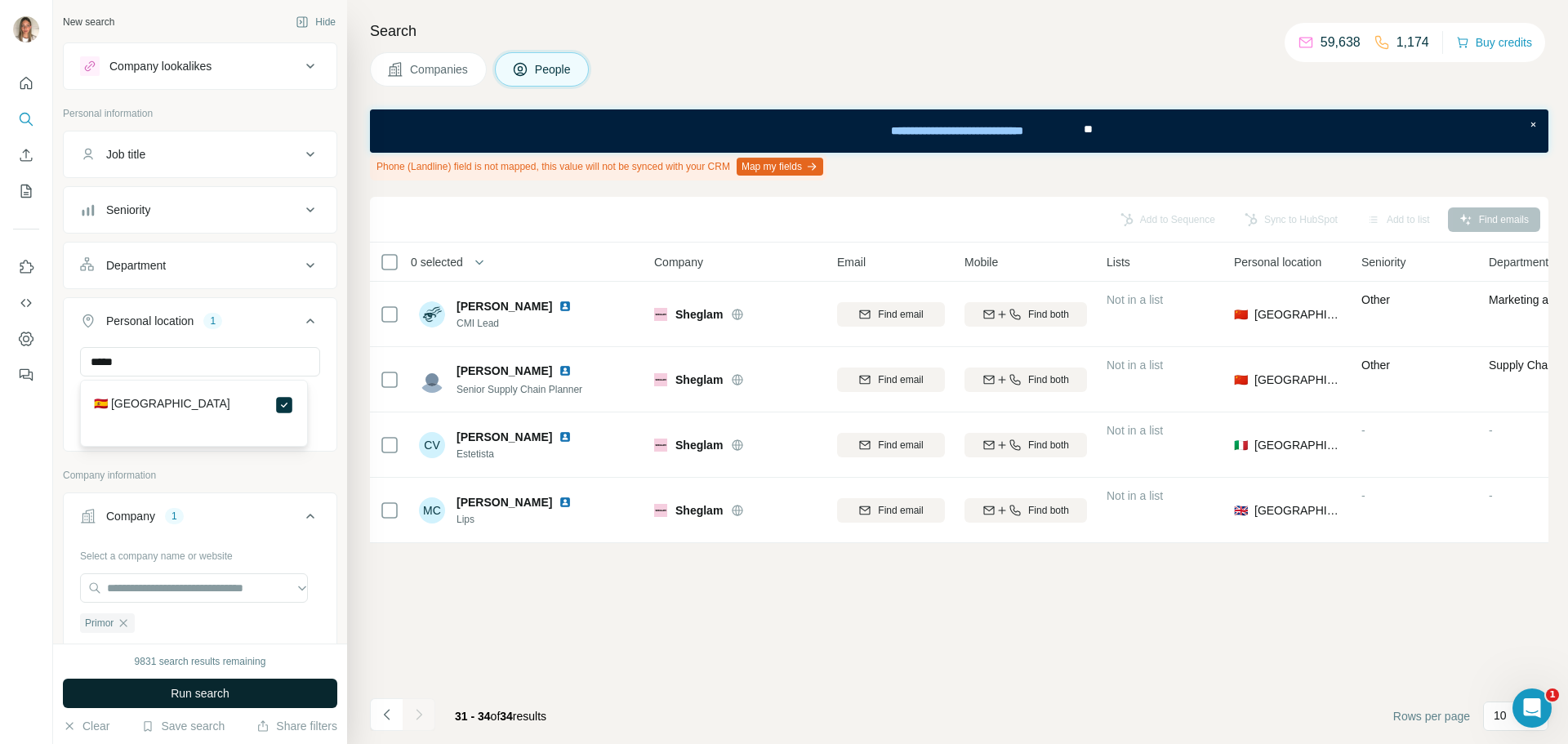
click at [244, 687] on button "Run search" at bounding box center [200, 693] width 274 height 29
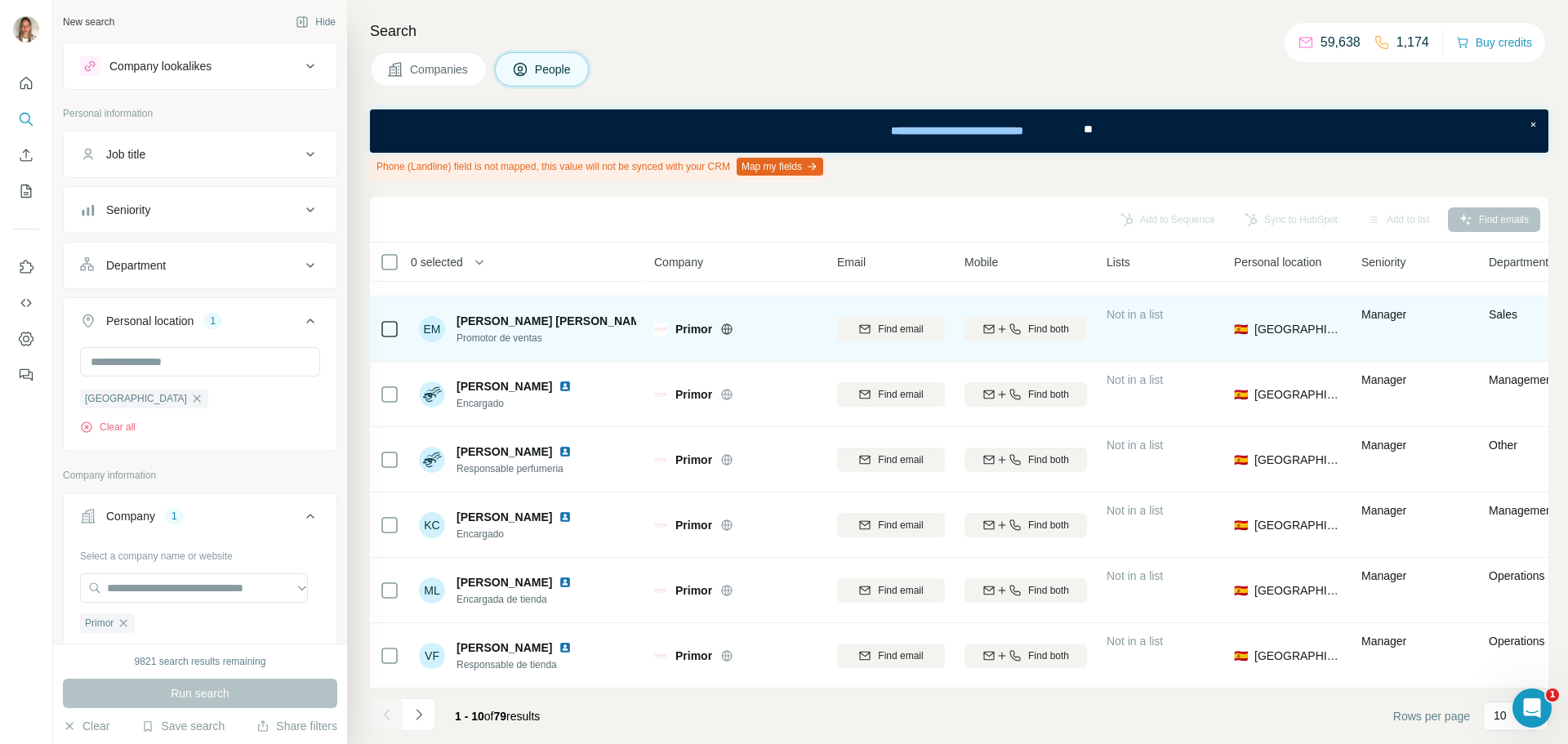
scroll to position [255, 0]
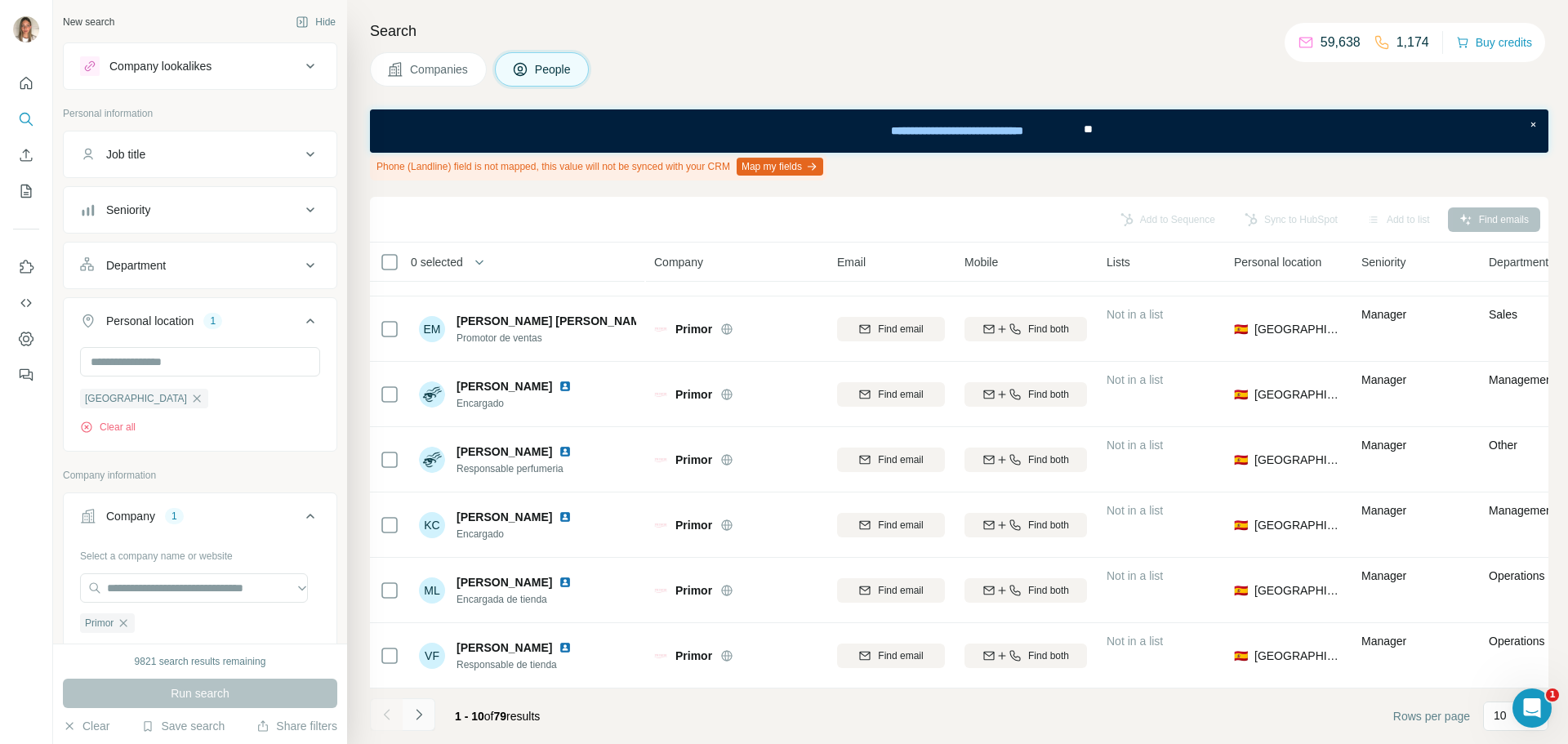
click at [419, 719] on icon "Navigate to next page" at bounding box center [418, 714] width 16 height 16
click at [416, 715] on icon "Navigate to next page" at bounding box center [418, 714] width 16 height 16
click at [418, 714] on icon "Navigate to next page" at bounding box center [418, 714] width 16 height 16
click at [421, 710] on icon "Navigate to next page" at bounding box center [418, 714] width 16 height 16
click at [418, 709] on icon "Navigate to next page" at bounding box center [418, 714] width 16 height 16
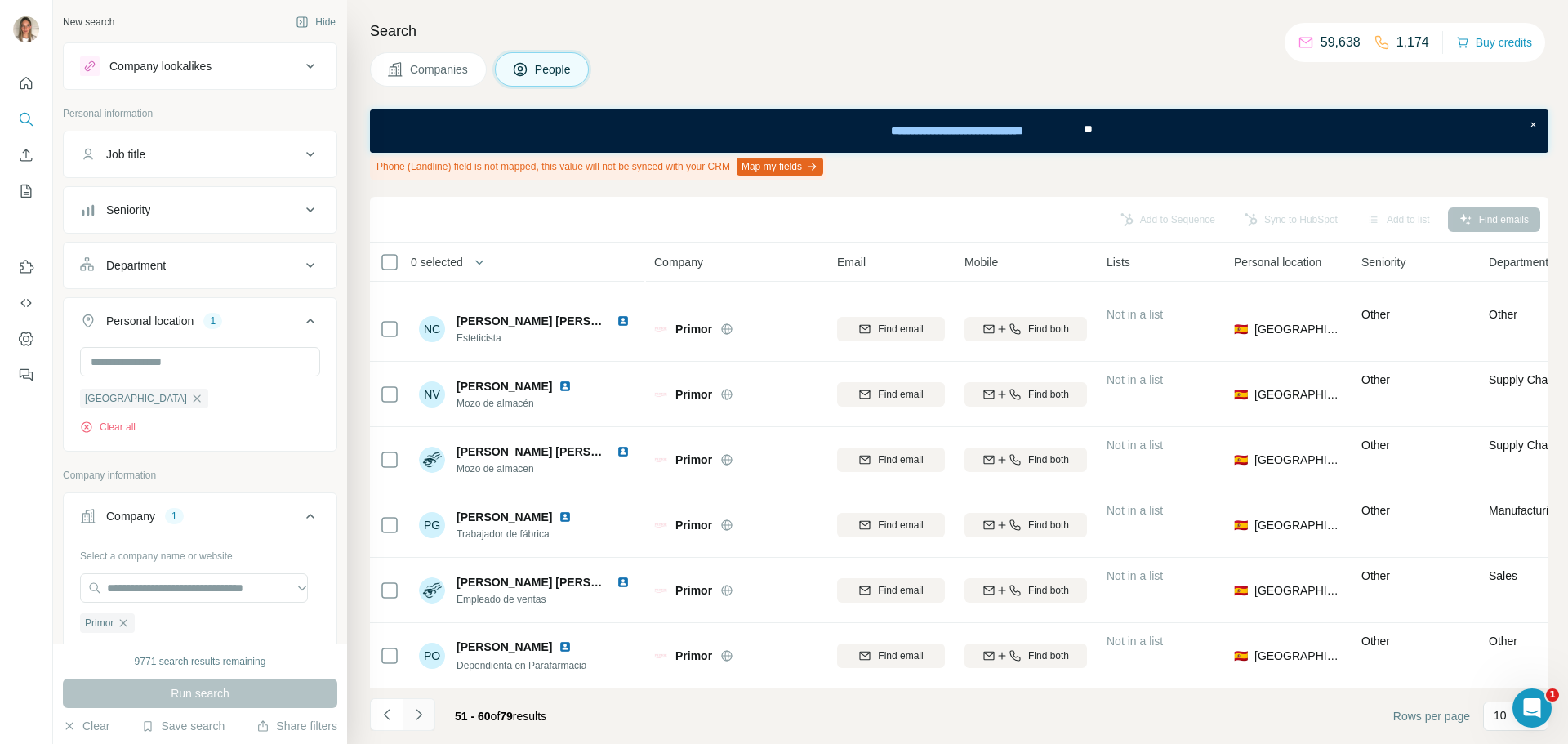
click at [418, 716] on icon "Navigate to next page" at bounding box center [418, 714] width 16 height 16
click at [420, 715] on icon "Navigate to next page" at bounding box center [418, 713] width 6 height 10
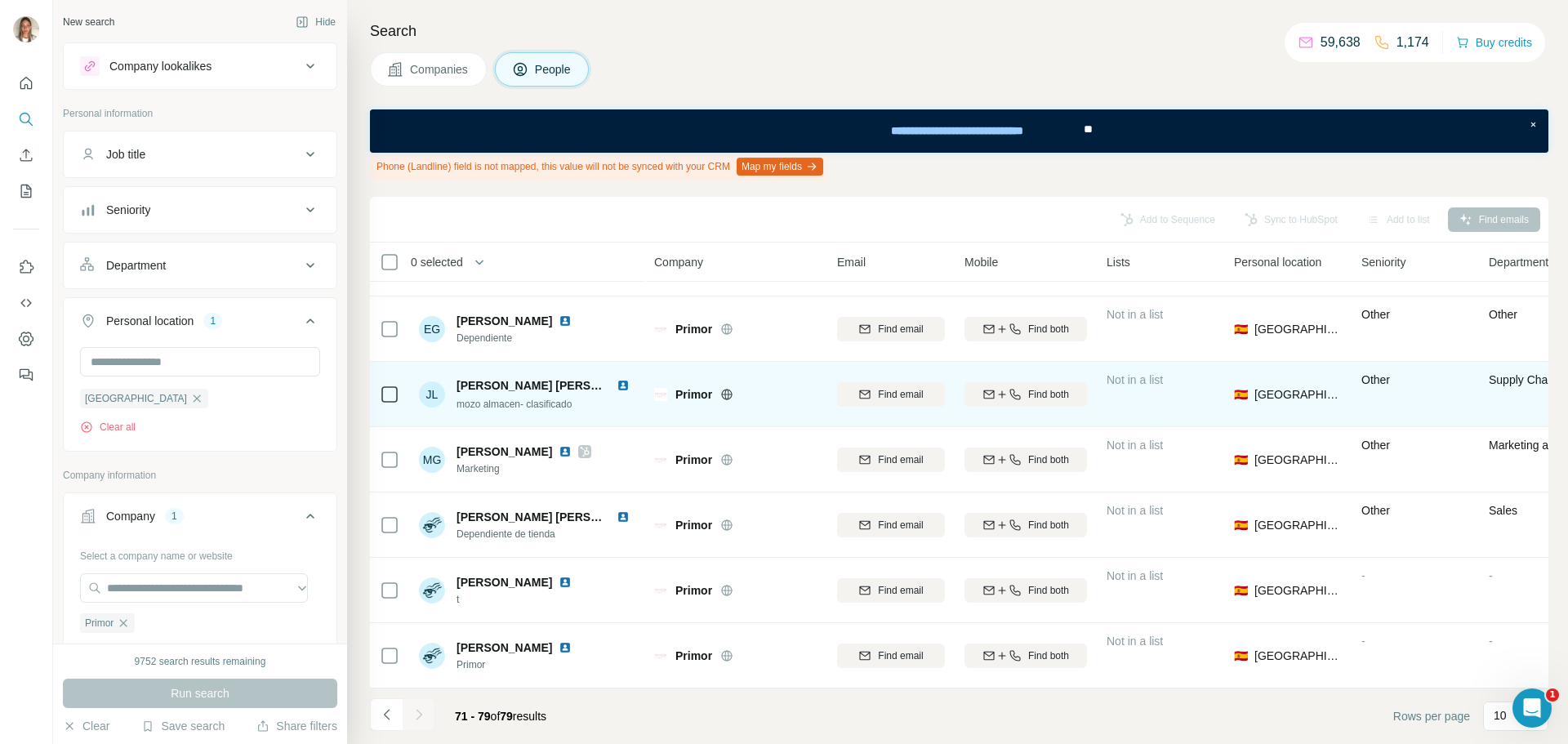
scroll to position [190, 0]
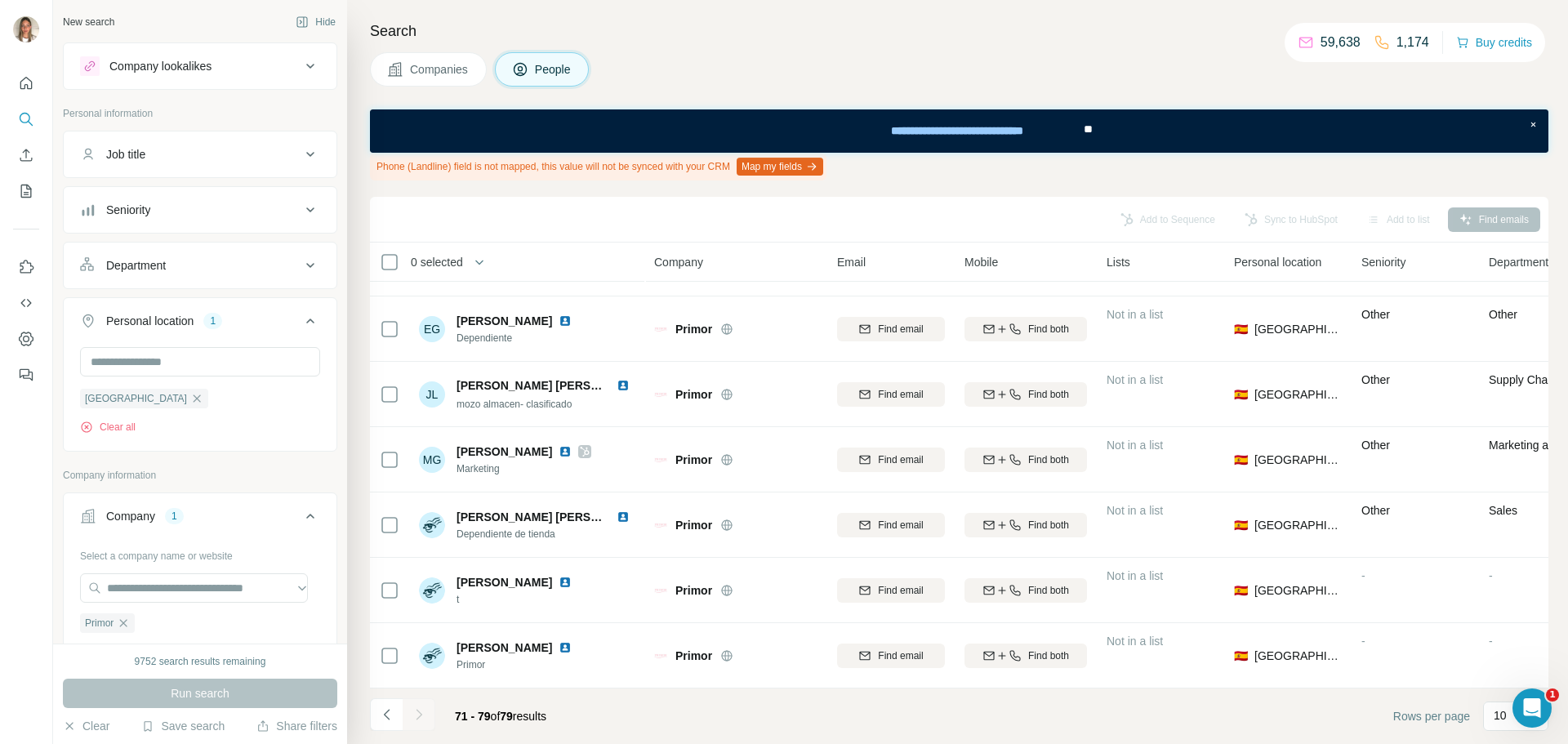
click at [415, 713] on div at bounding box center [418, 714] width 33 height 33
click at [377, 713] on button "Navigate to previous page" at bounding box center [385, 714] width 33 height 33
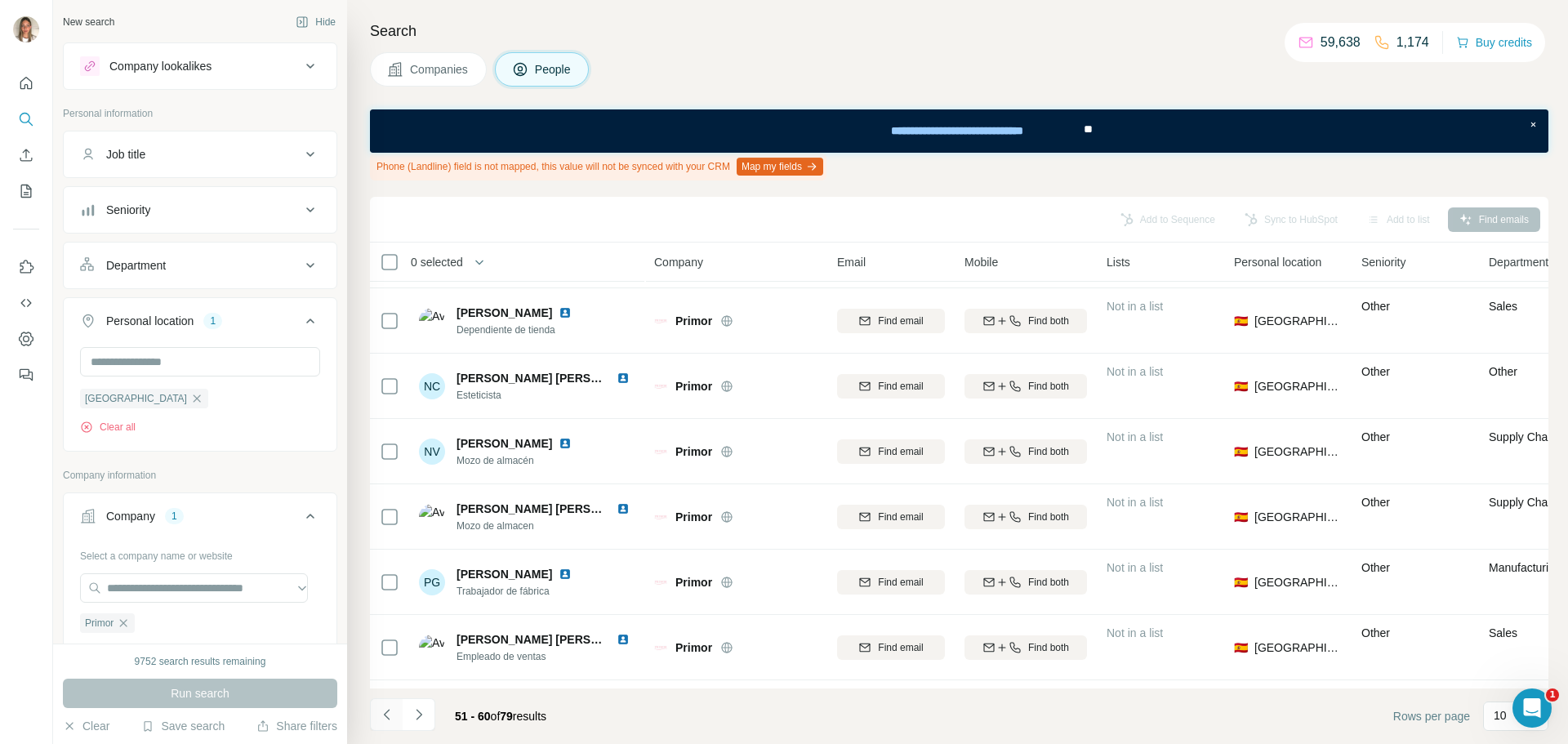
click at [377, 713] on button "Navigate to previous page" at bounding box center [385, 714] width 33 height 33
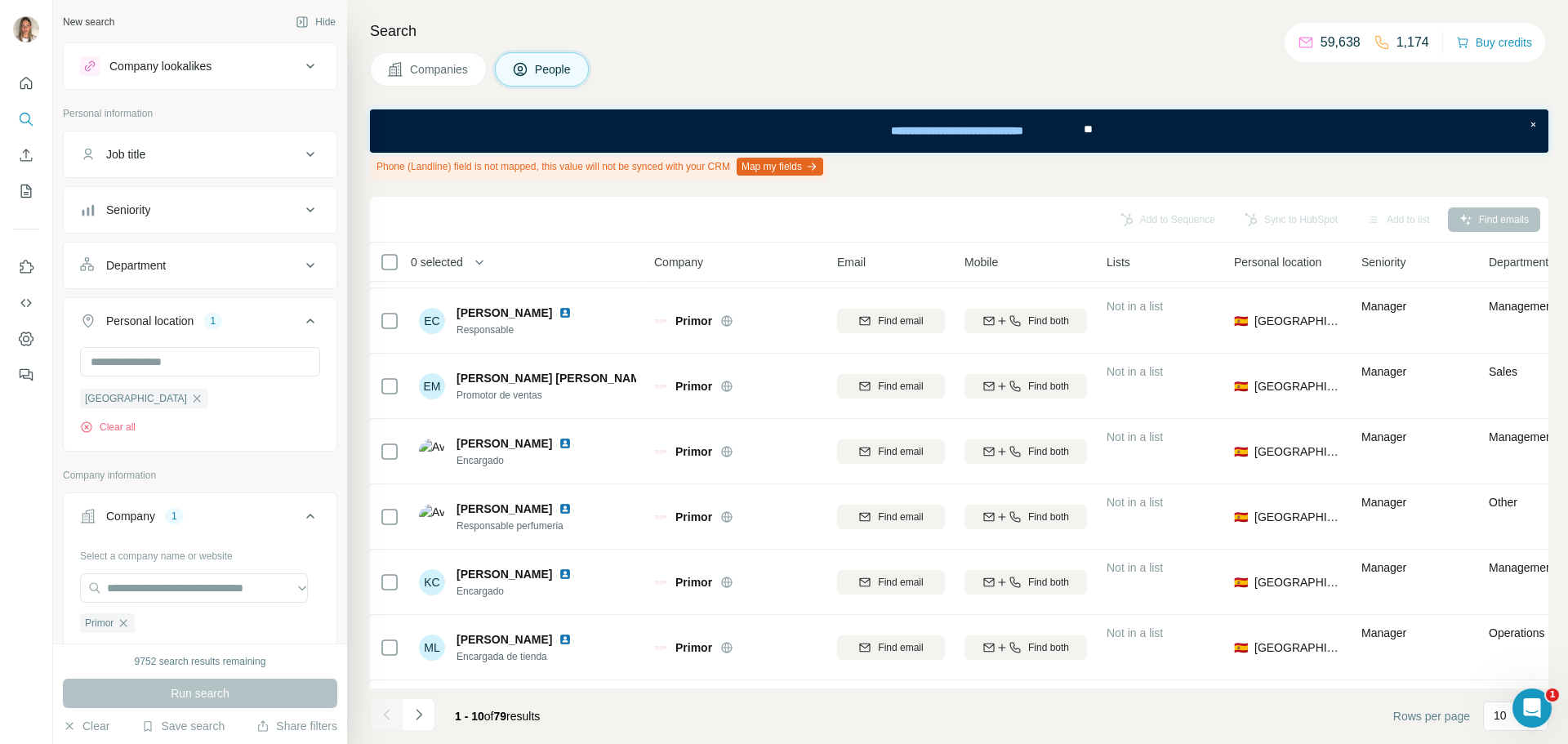
click at [377, 713] on div at bounding box center [385, 714] width 33 height 33
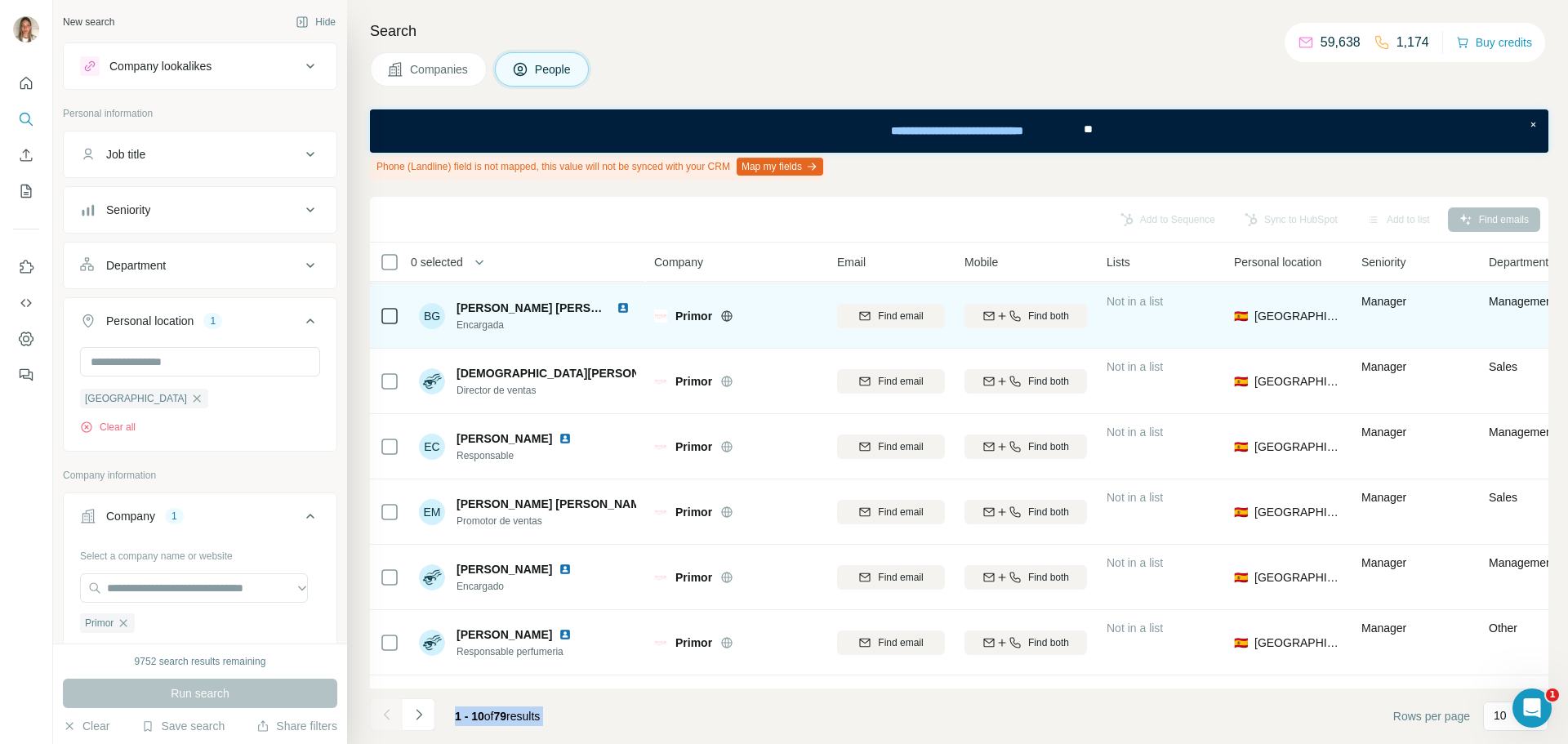
scroll to position [81, 0]
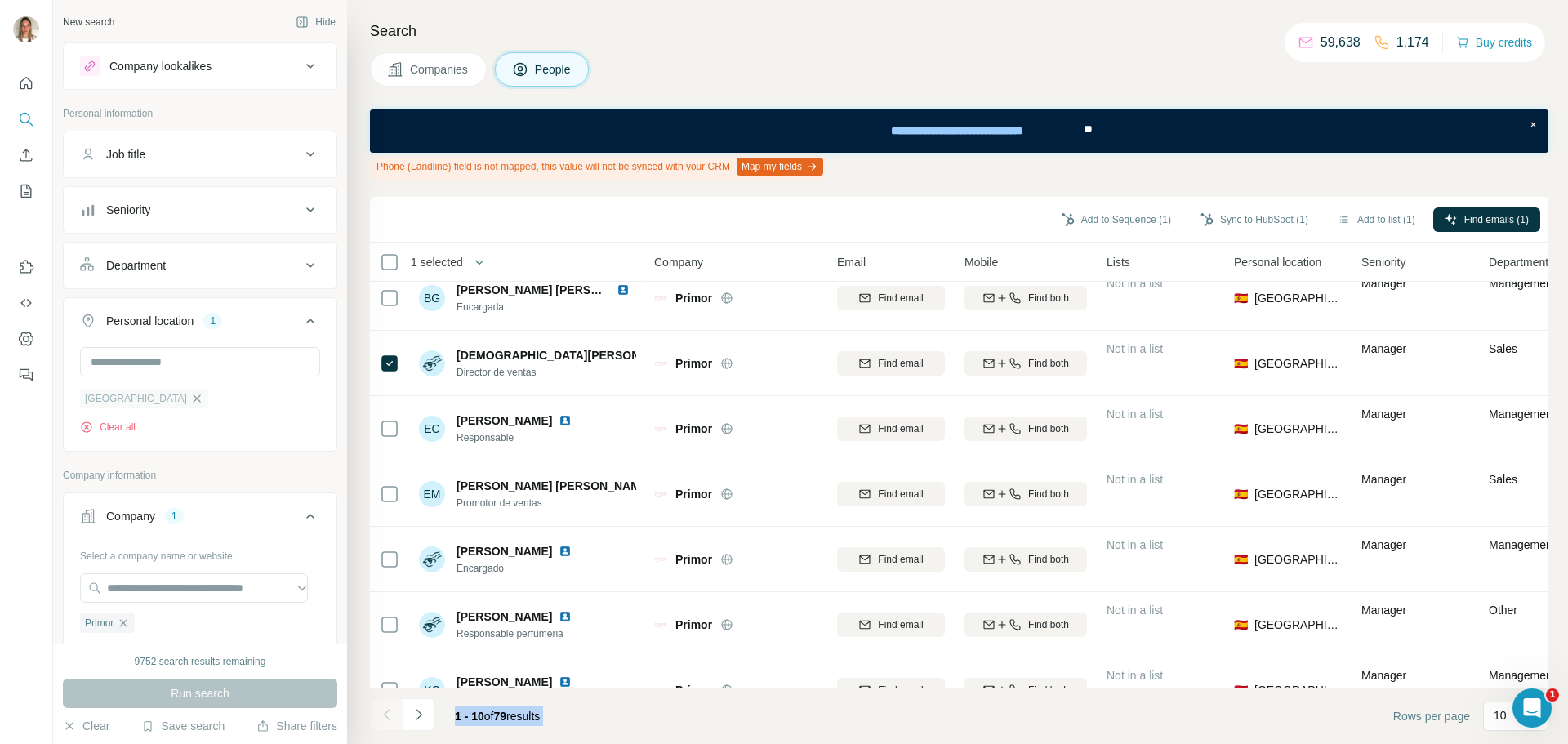
click at [190, 395] on icon "button" at bounding box center [197, 399] width 13 height 13
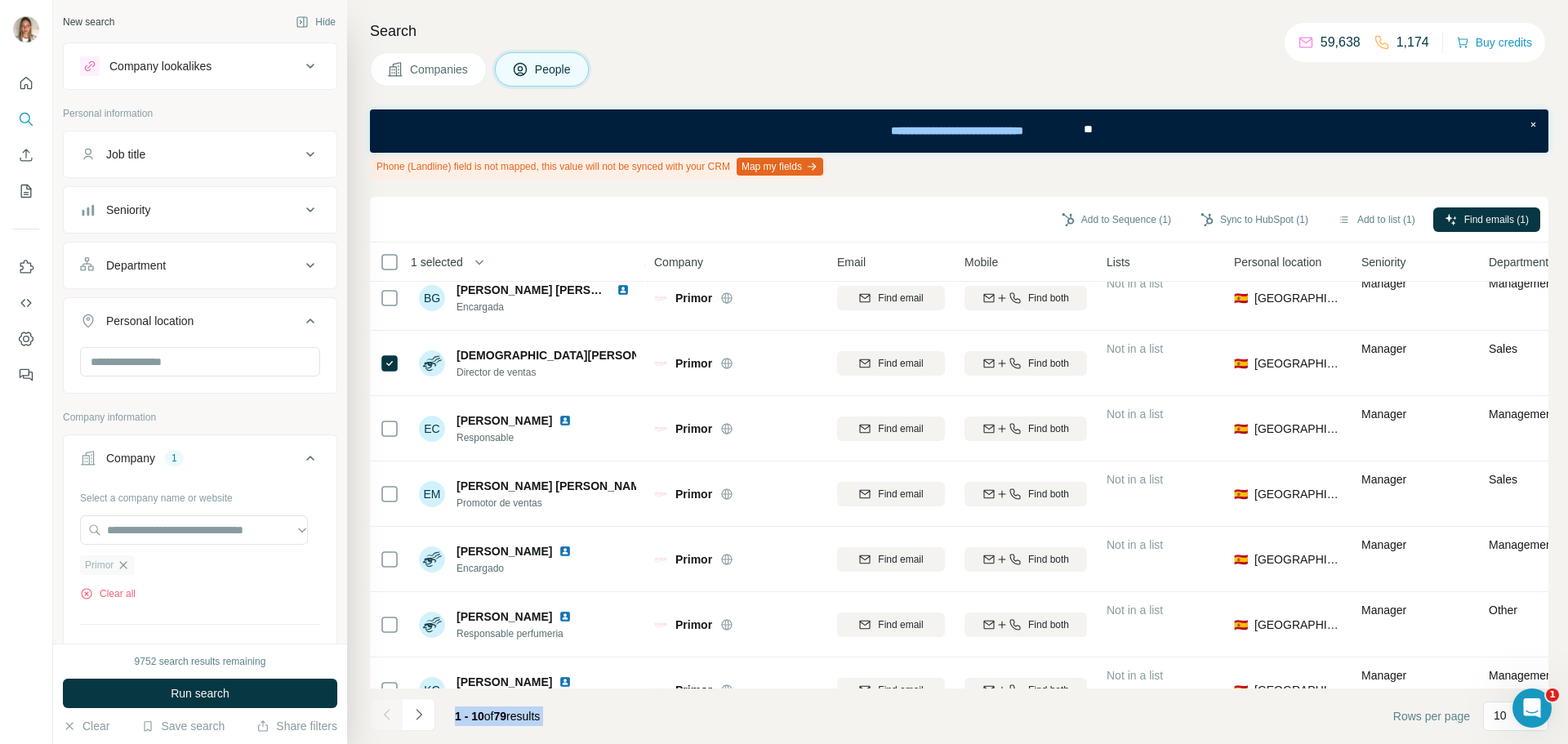
click at [126, 568] on icon "button" at bounding box center [123, 565] width 13 height 13
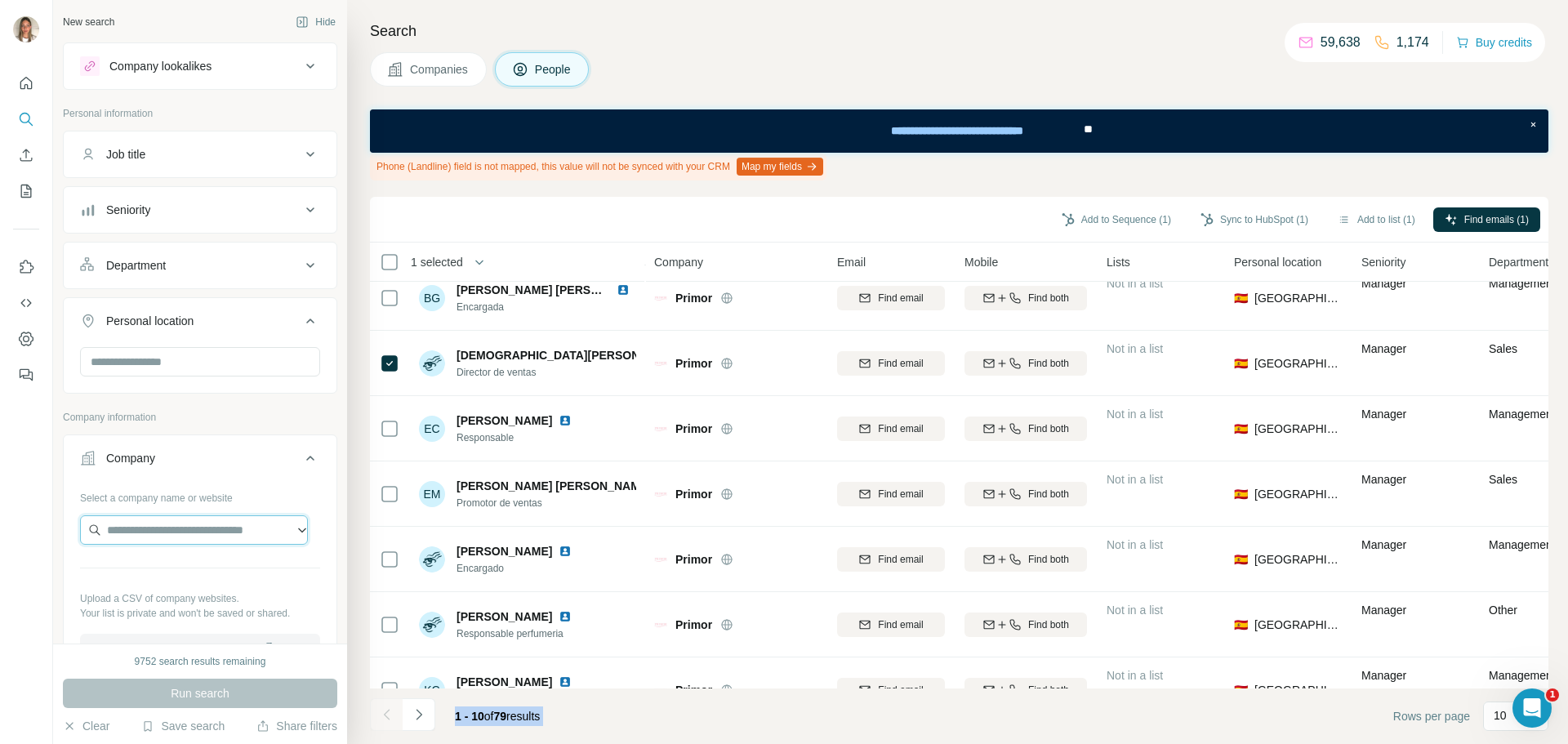
click at [144, 537] on input "text" at bounding box center [194, 529] width 228 height 29
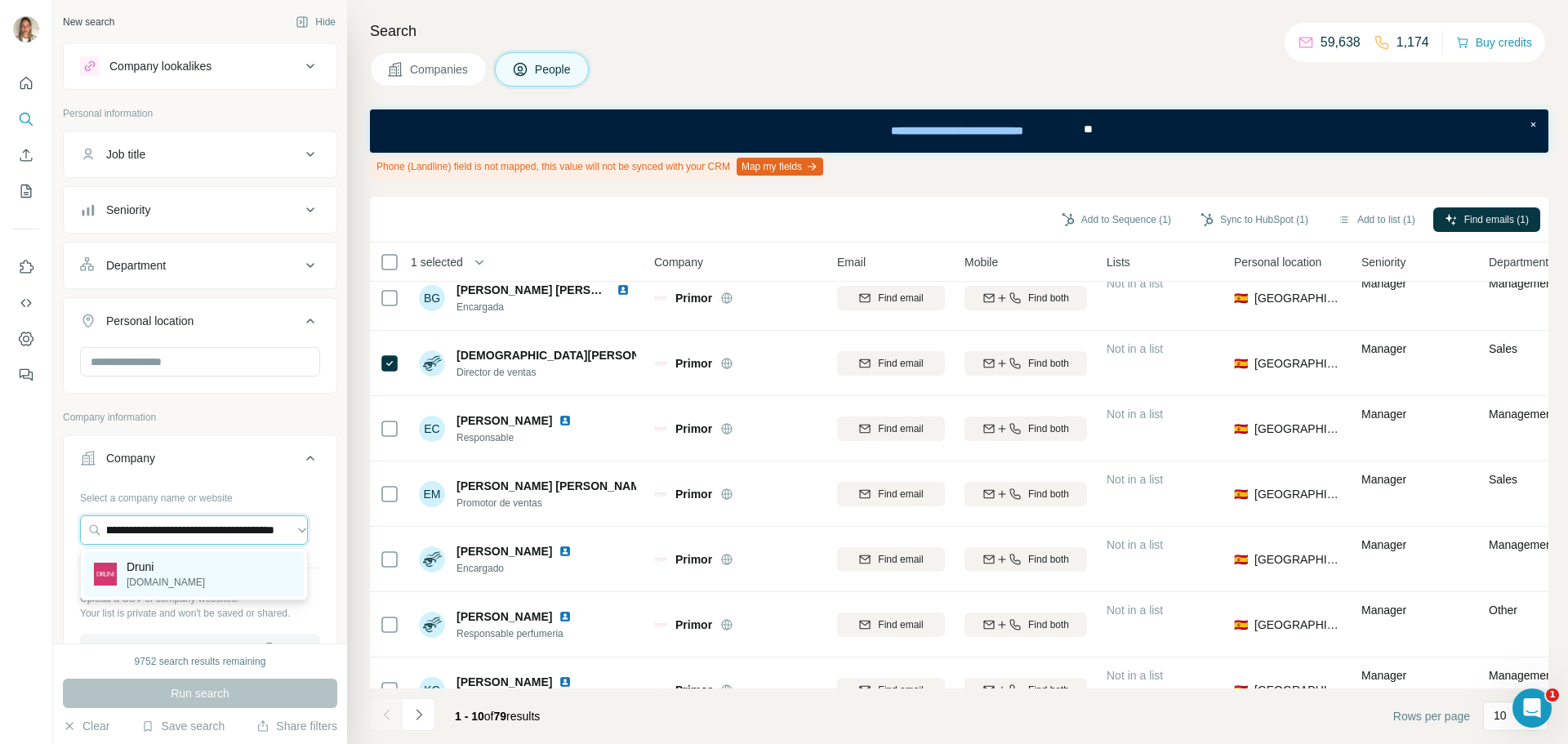
type input "**********"
click at [146, 576] on p "[DOMAIN_NAME]" at bounding box center [166, 583] width 78 height 15
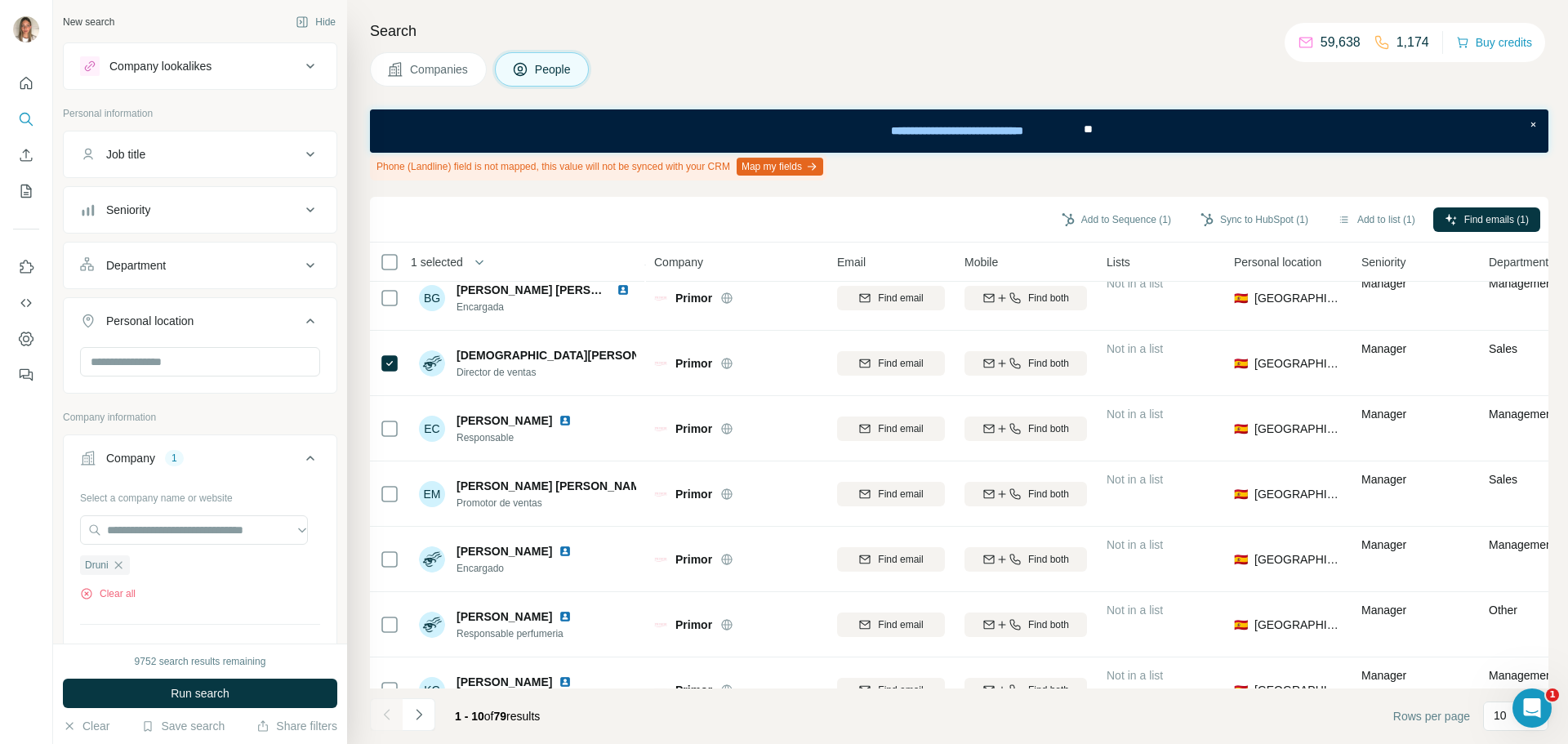
scroll to position [0, 0]
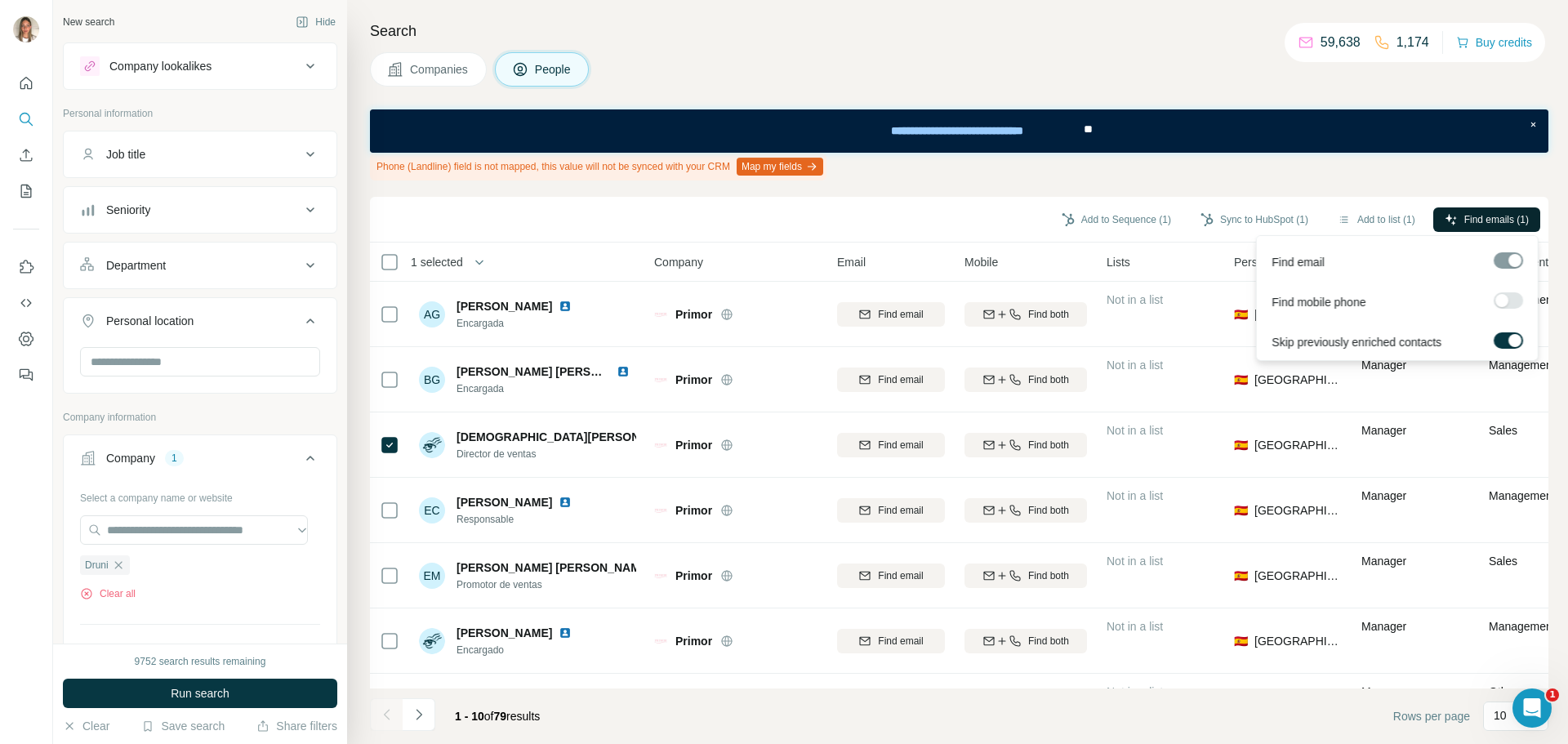
click at [1465, 217] on span "Find emails (1)" at bounding box center [1496, 219] width 64 height 15
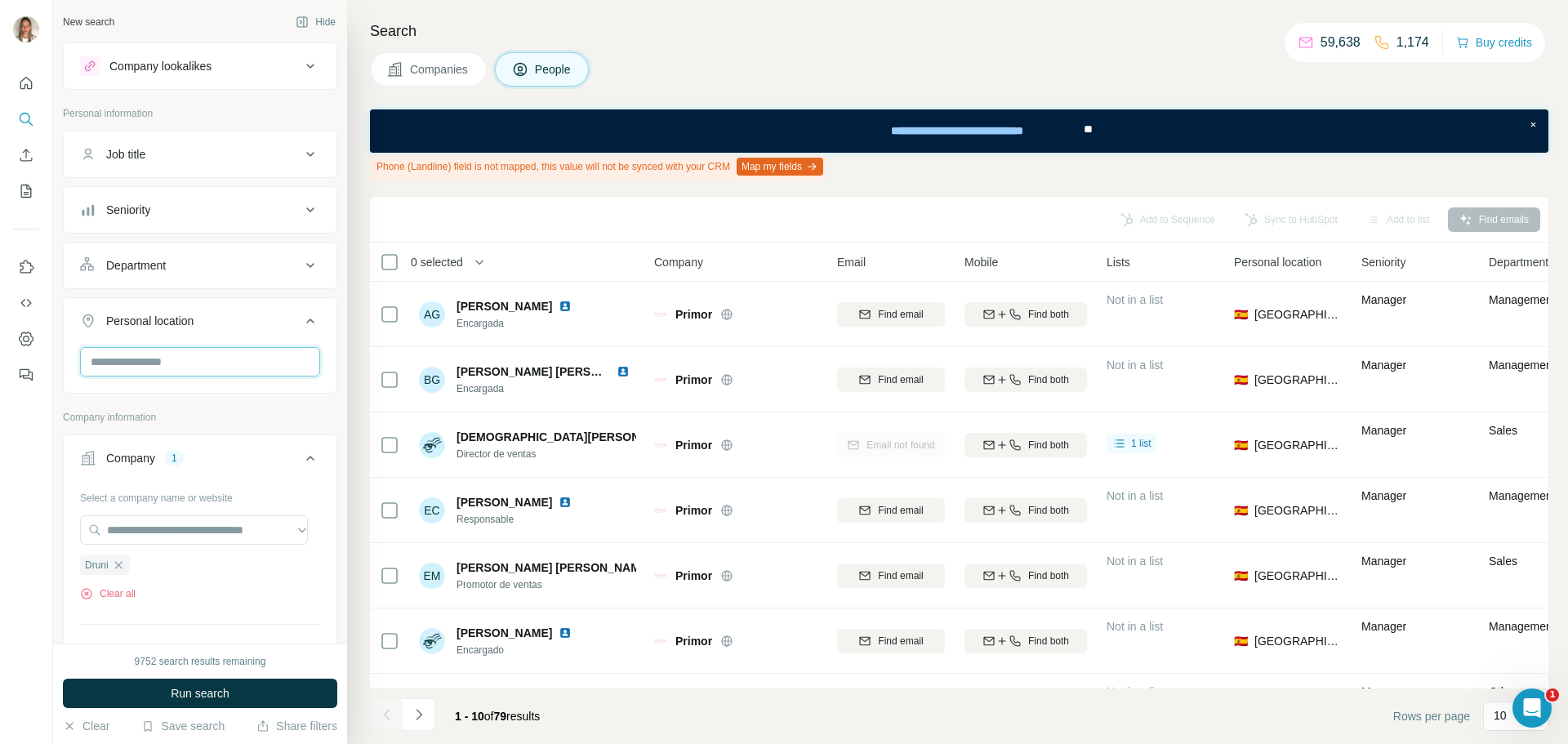
click at [175, 372] on input "text" at bounding box center [200, 361] width 240 height 29
type input "*****"
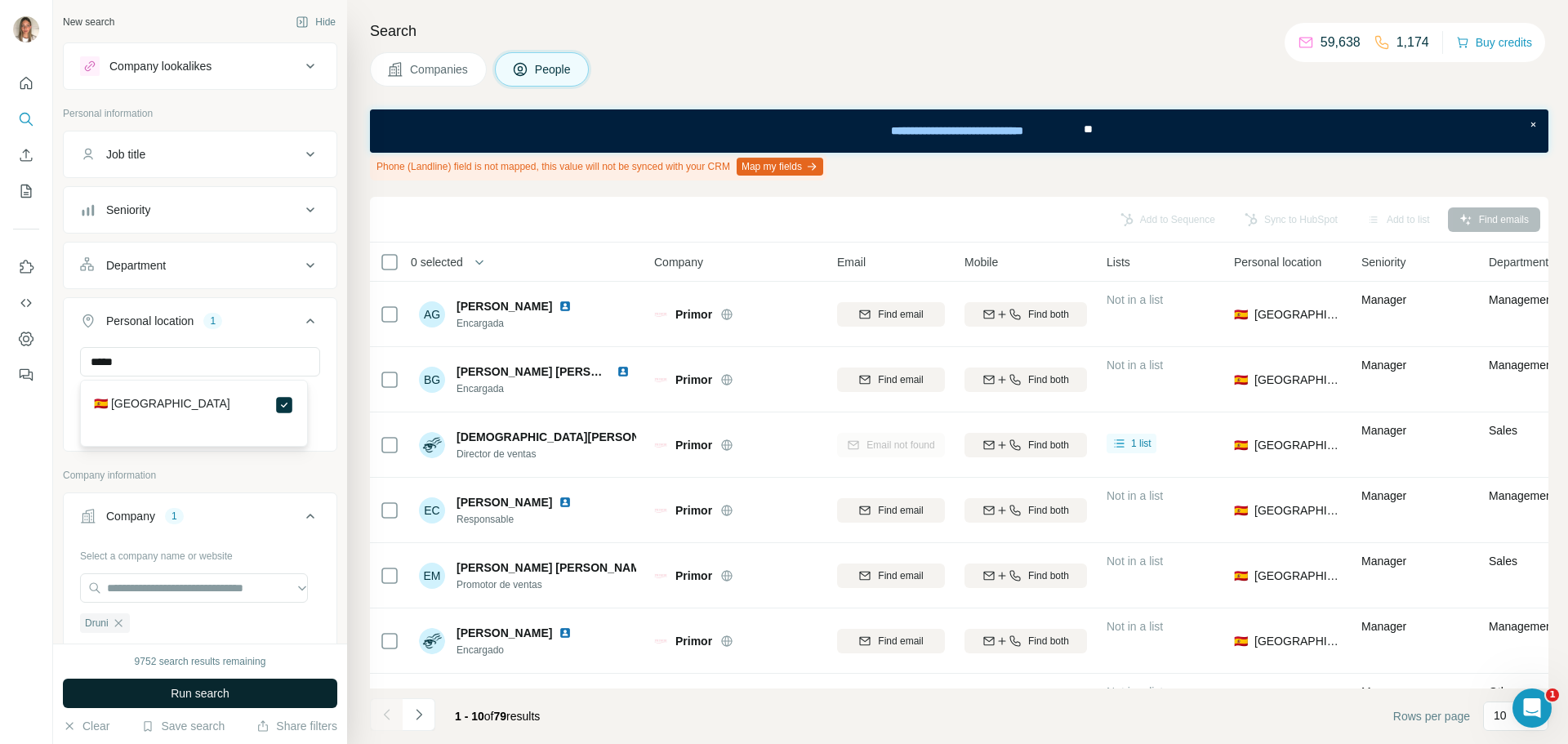
click at [191, 688] on span "Run search" at bounding box center [200, 693] width 59 height 16
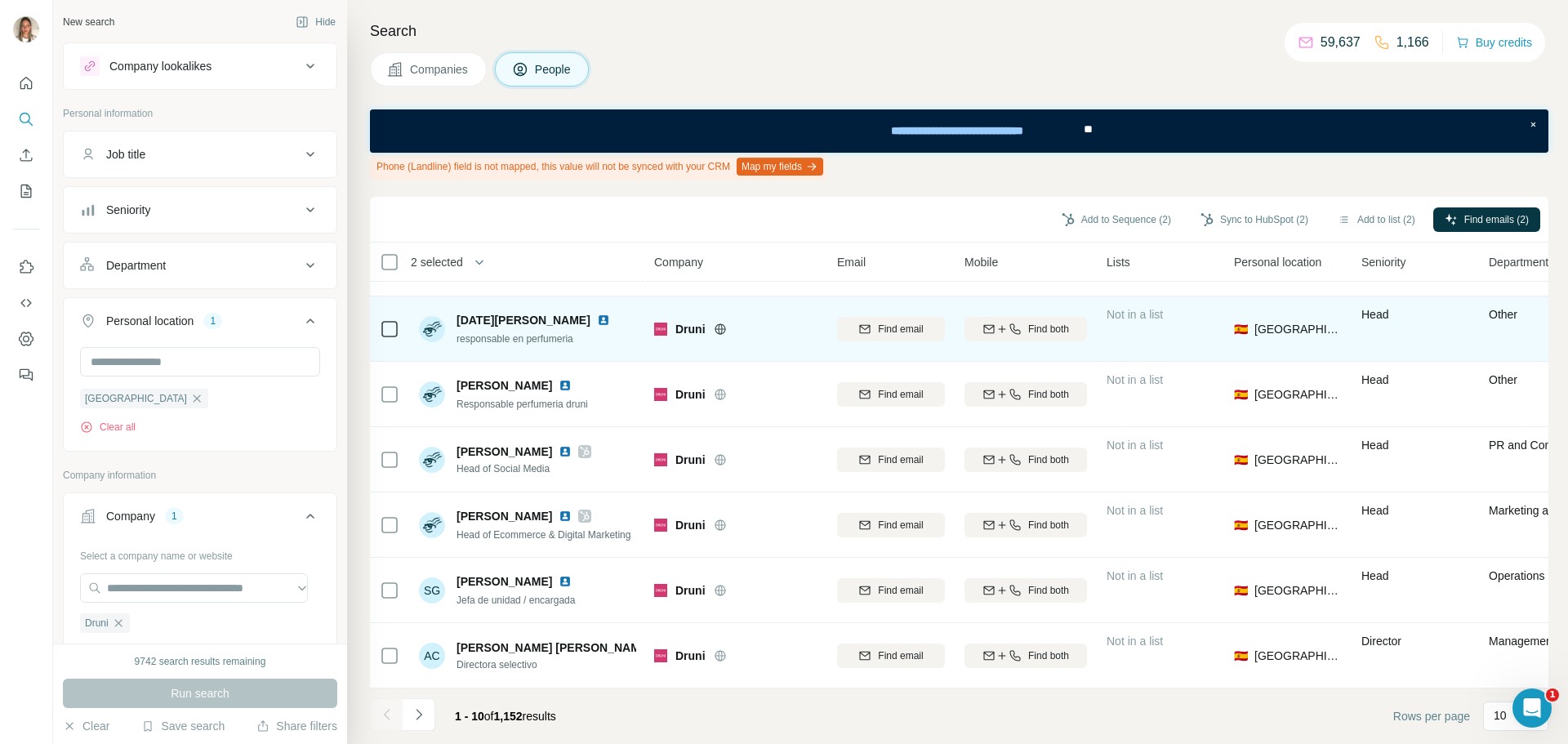
scroll to position [255, 0]
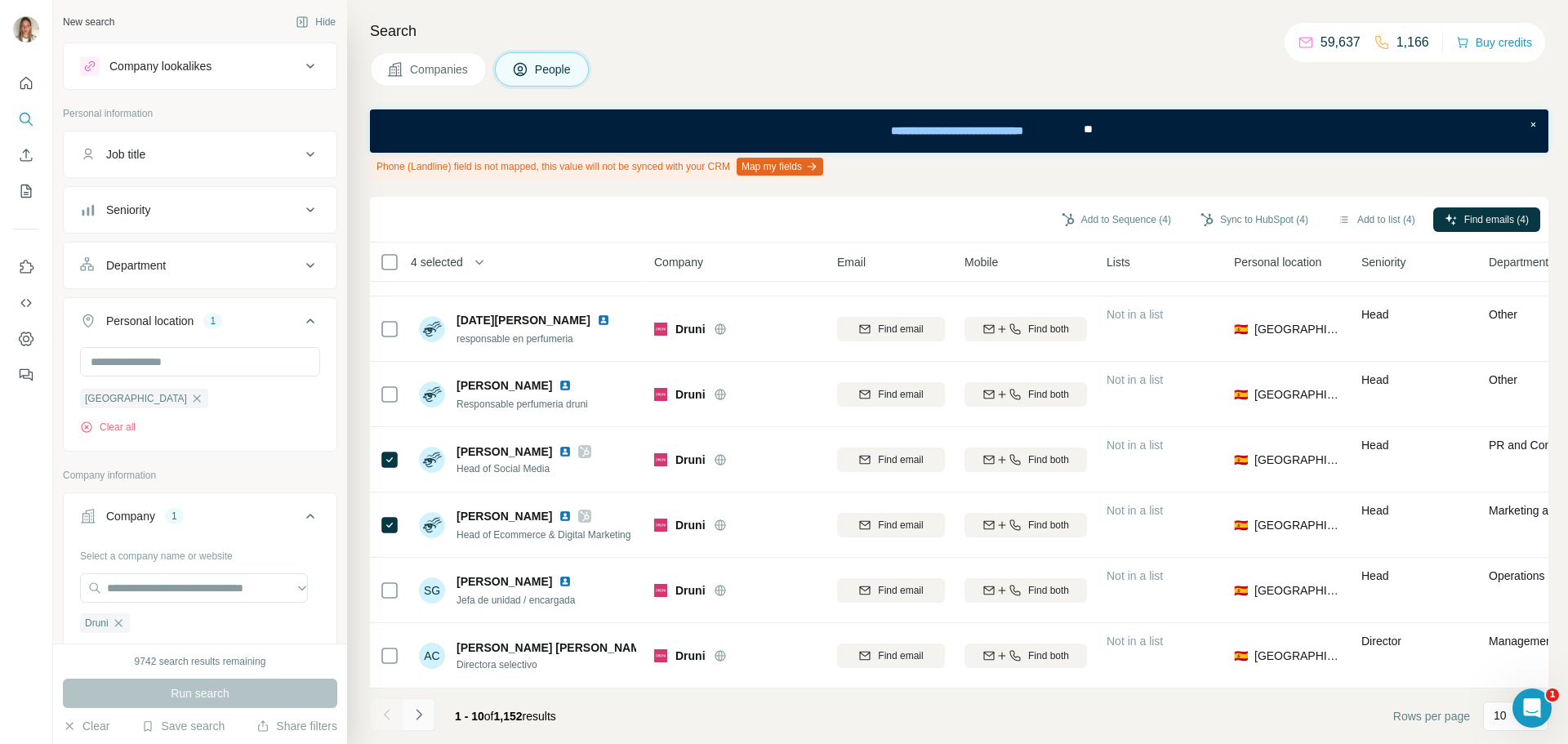
click at [417, 709] on icon "Navigate to next page" at bounding box center [418, 714] width 16 height 16
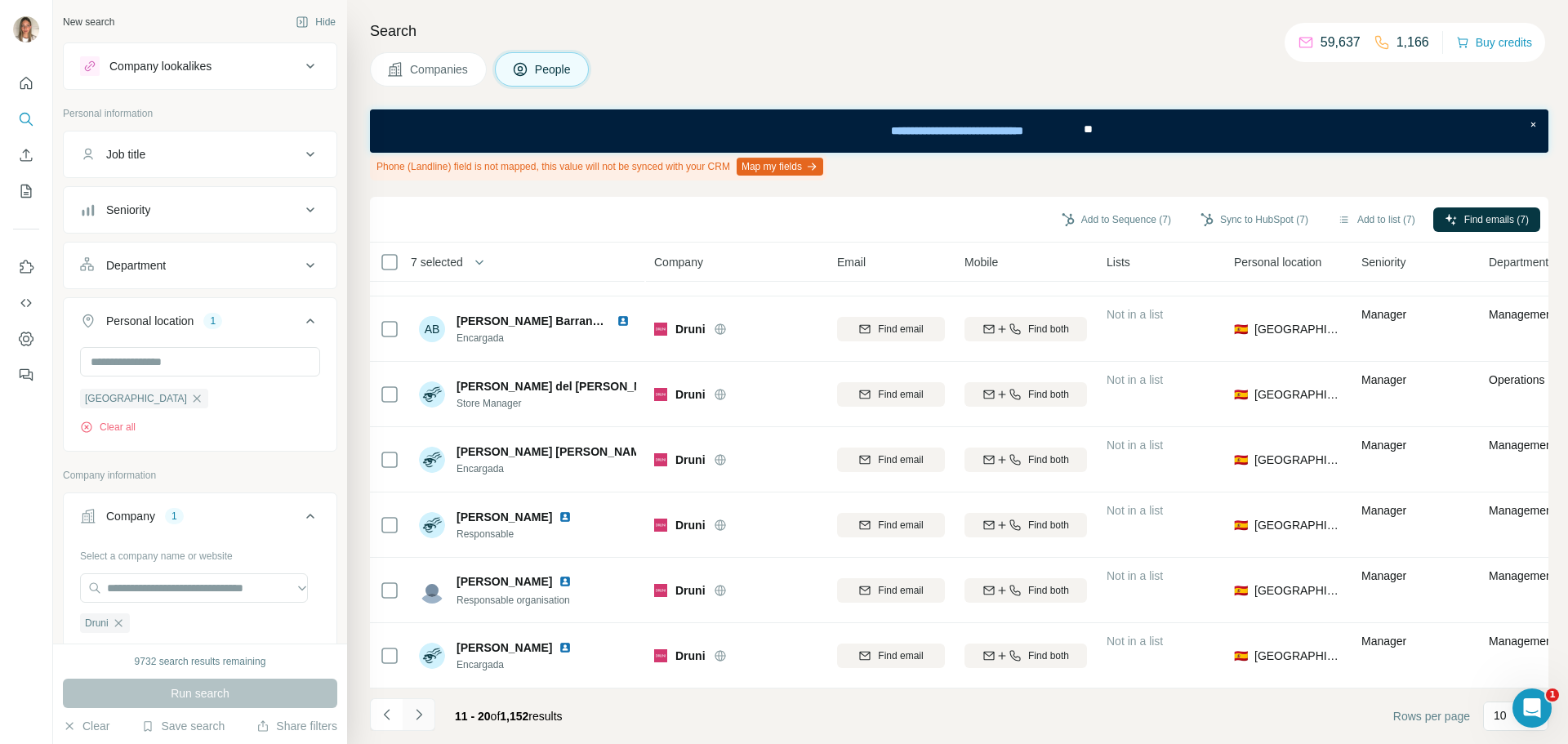
click at [428, 718] on button "Navigate to next page" at bounding box center [418, 714] width 33 height 33
click at [422, 709] on icon "Navigate to next page" at bounding box center [418, 714] width 16 height 16
click at [421, 709] on icon "Navigate to next page" at bounding box center [418, 714] width 16 height 16
click at [423, 716] on icon "Navigate to next page" at bounding box center [418, 714] width 16 height 16
click at [413, 707] on icon "Navigate to next page" at bounding box center [418, 714] width 16 height 16
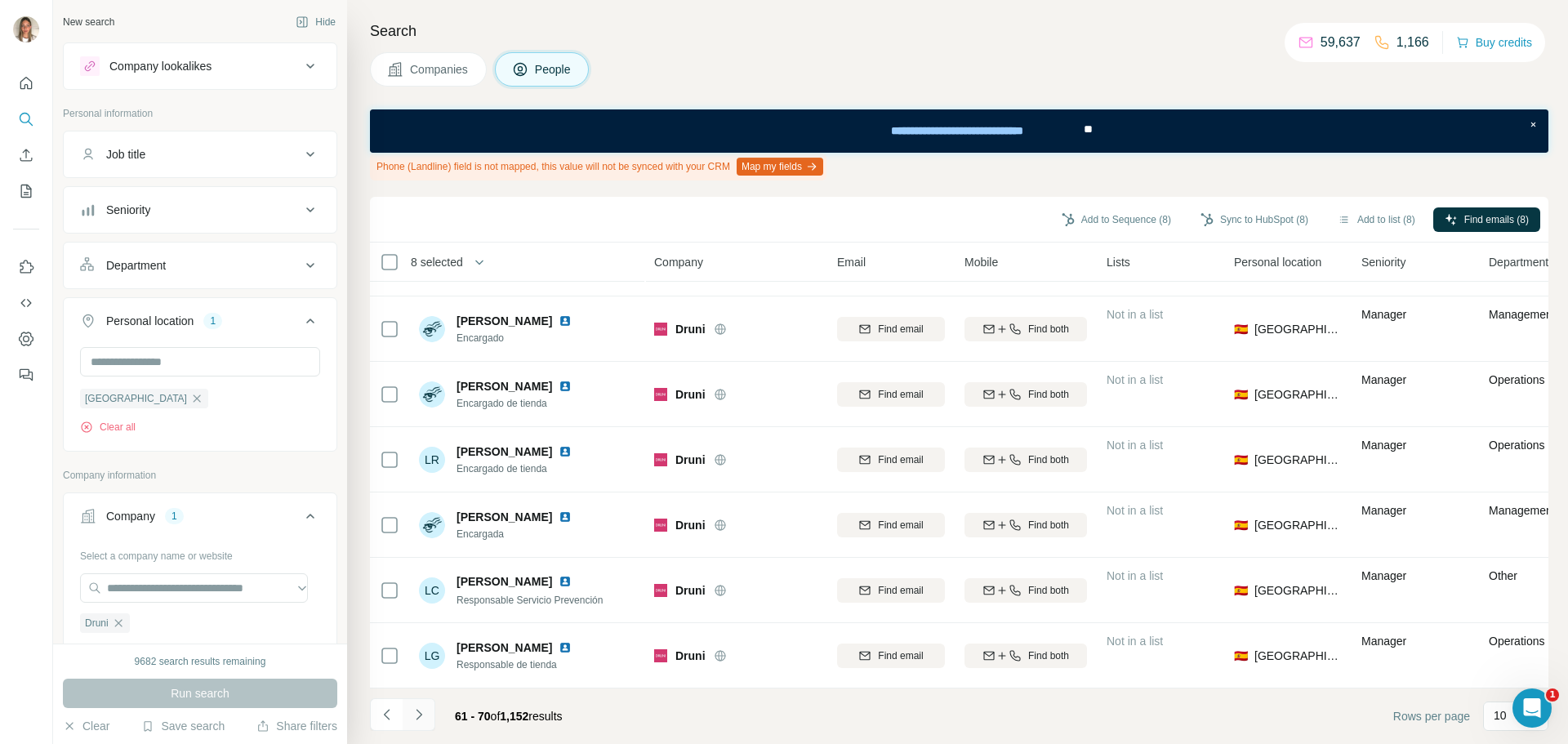
click at [426, 715] on icon "Navigate to next page" at bounding box center [418, 714] width 16 height 16
click at [413, 714] on icon "Navigate to next page" at bounding box center [418, 714] width 16 height 16
click at [414, 717] on icon "Navigate to next page" at bounding box center [418, 714] width 16 height 16
click at [419, 715] on icon "Navigate to next page" at bounding box center [418, 714] width 16 height 16
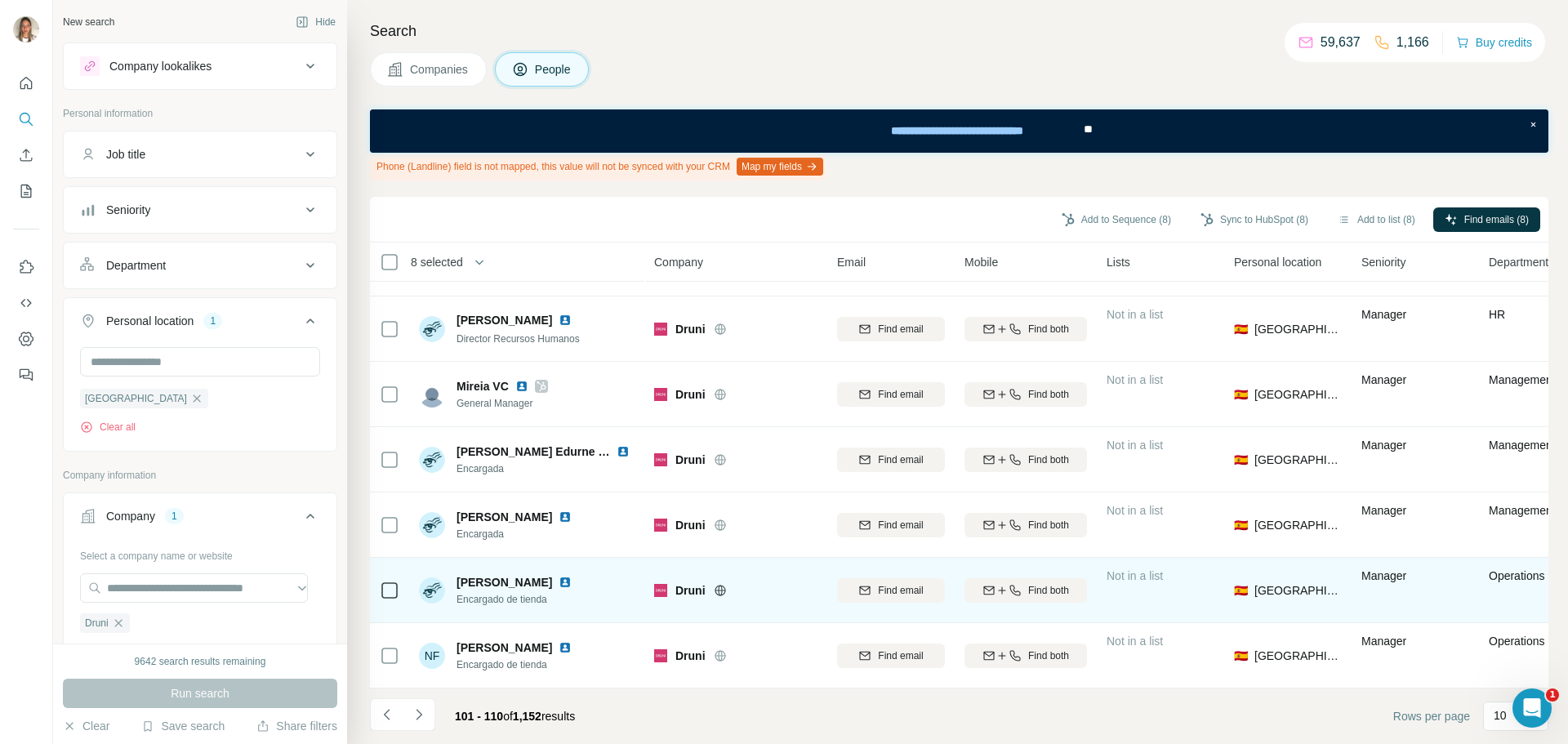
scroll to position [0, 0]
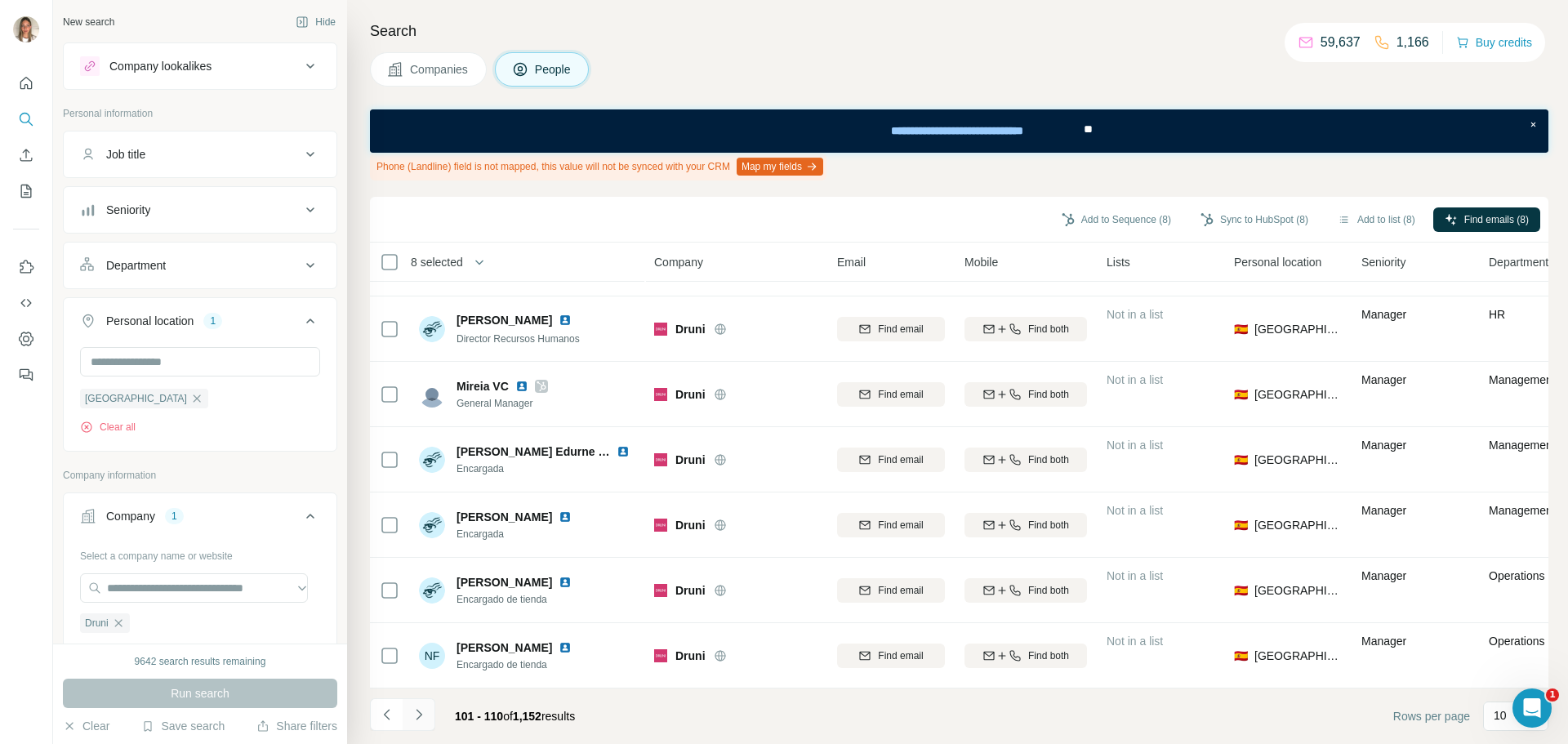
click at [417, 715] on icon "Navigate to next page" at bounding box center [418, 714] width 16 height 16
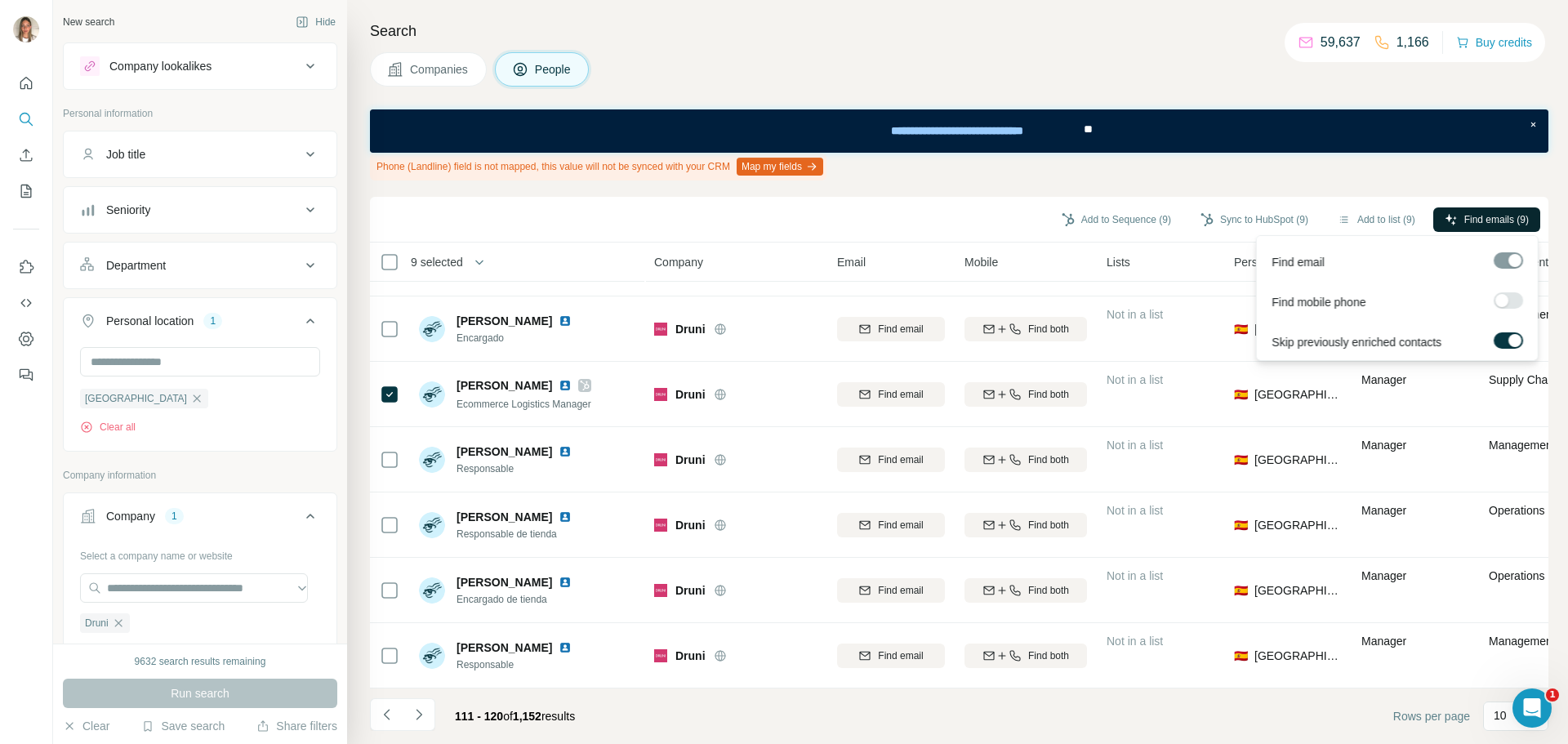
click at [1480, 214] on span "Find emails (9)" at bounding box center [1496, 219] width 64 height 15
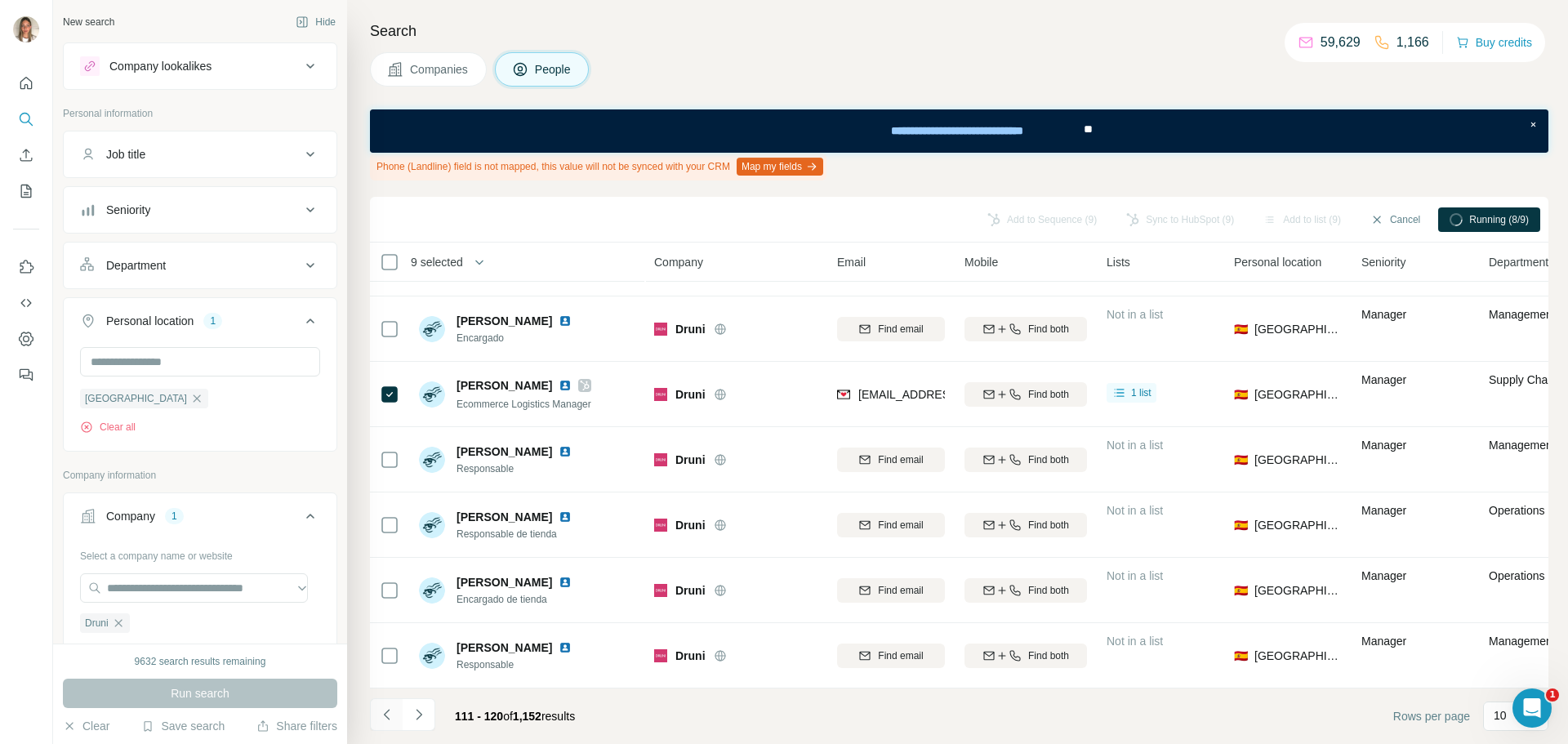
click at [382, 705] on button "Navigate to previous page" at bounding box center [385, 714] width 33 height 33
click at [392, 719] on icon "Navigate to previous page" at bounding box center [386, 714] width 16 height 16
click at [389, 711] on icon "Navigate to previous page" at bounding box center [386, 714] width 16 height 16
click at [386, 714] on icon "Navigate to previous page" at bounding box center [386, 714] width 16 height 16
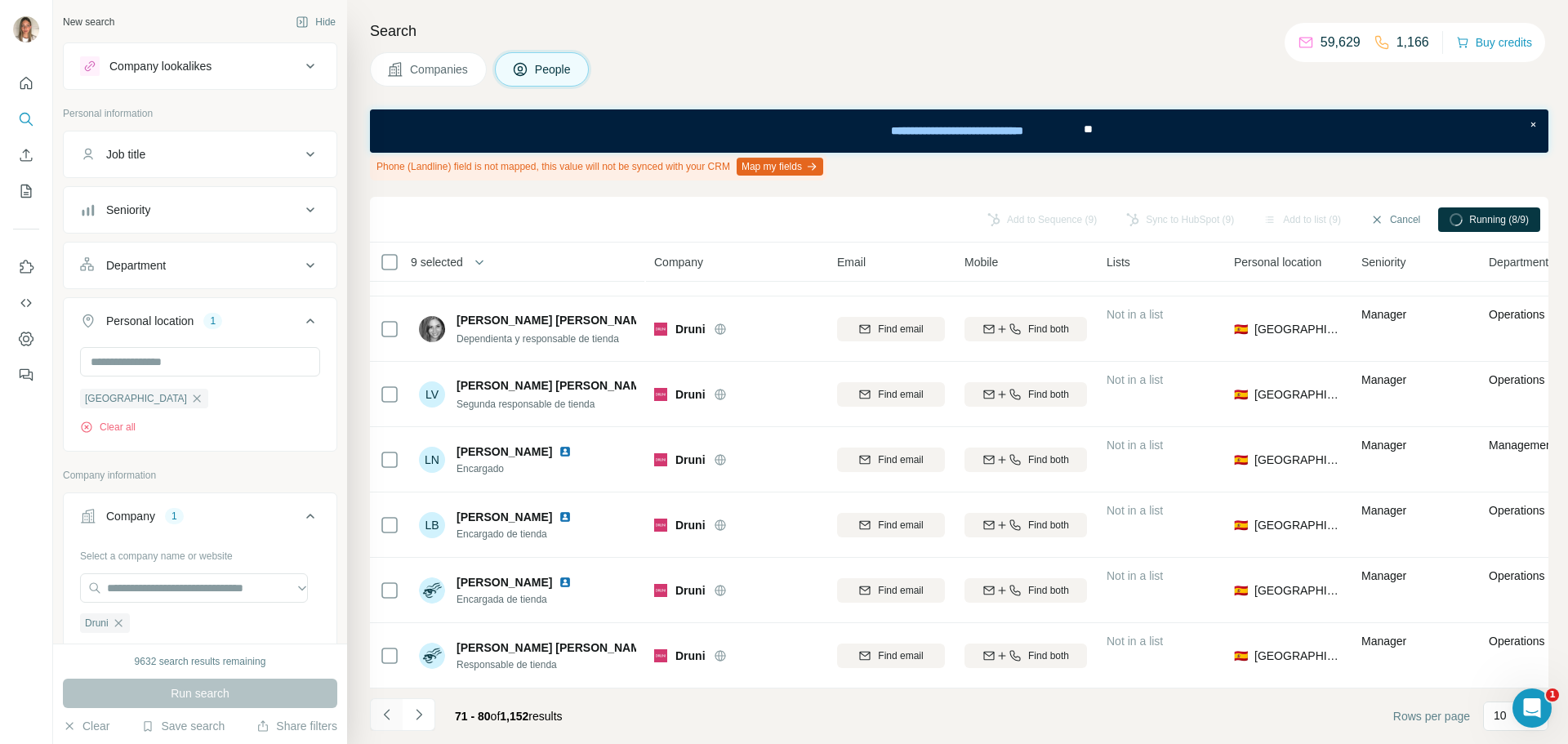
click at [385, 718] on icon "Navigate to previous page" at bounding box center [386, 714] width 16 height 16
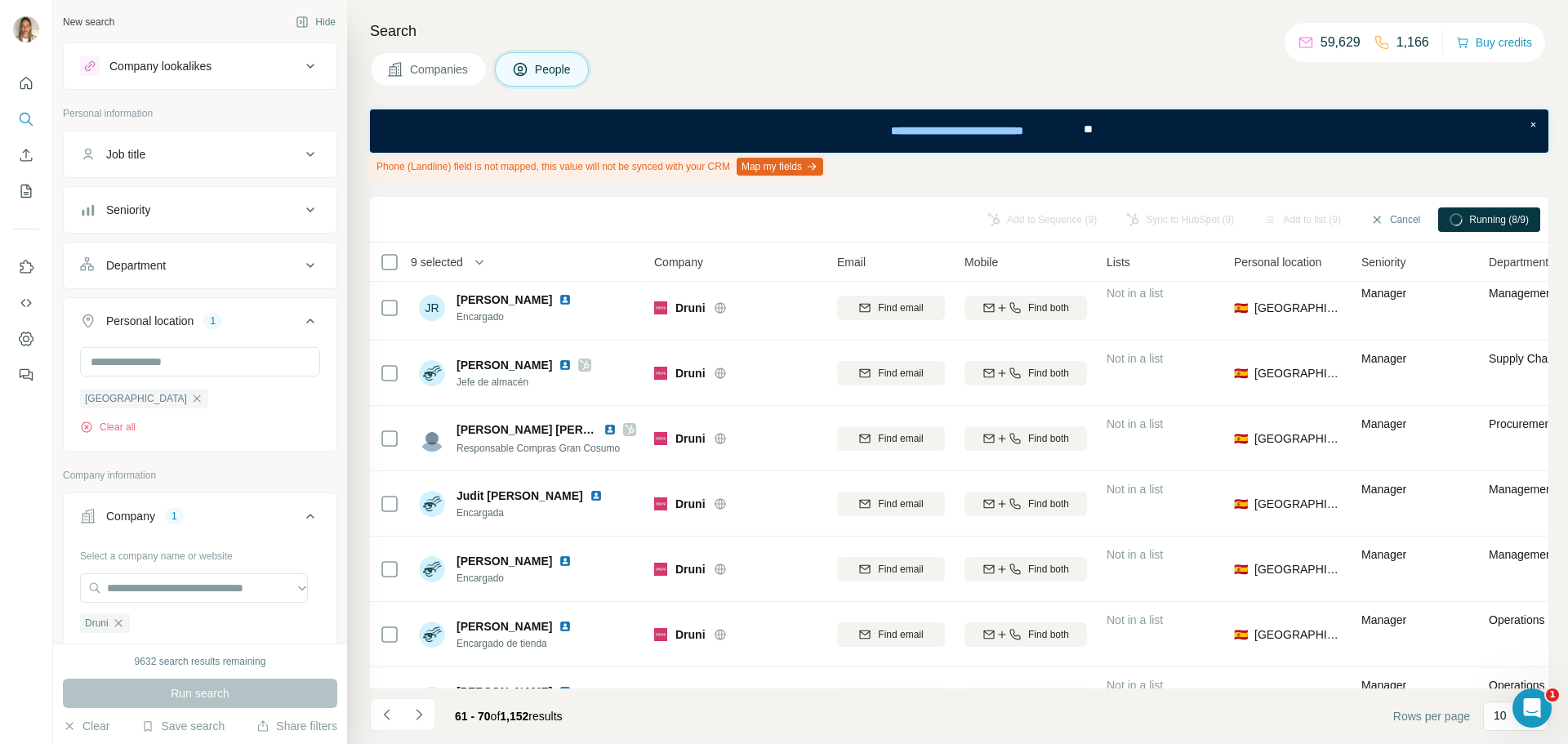
scroll to position [0, 0]
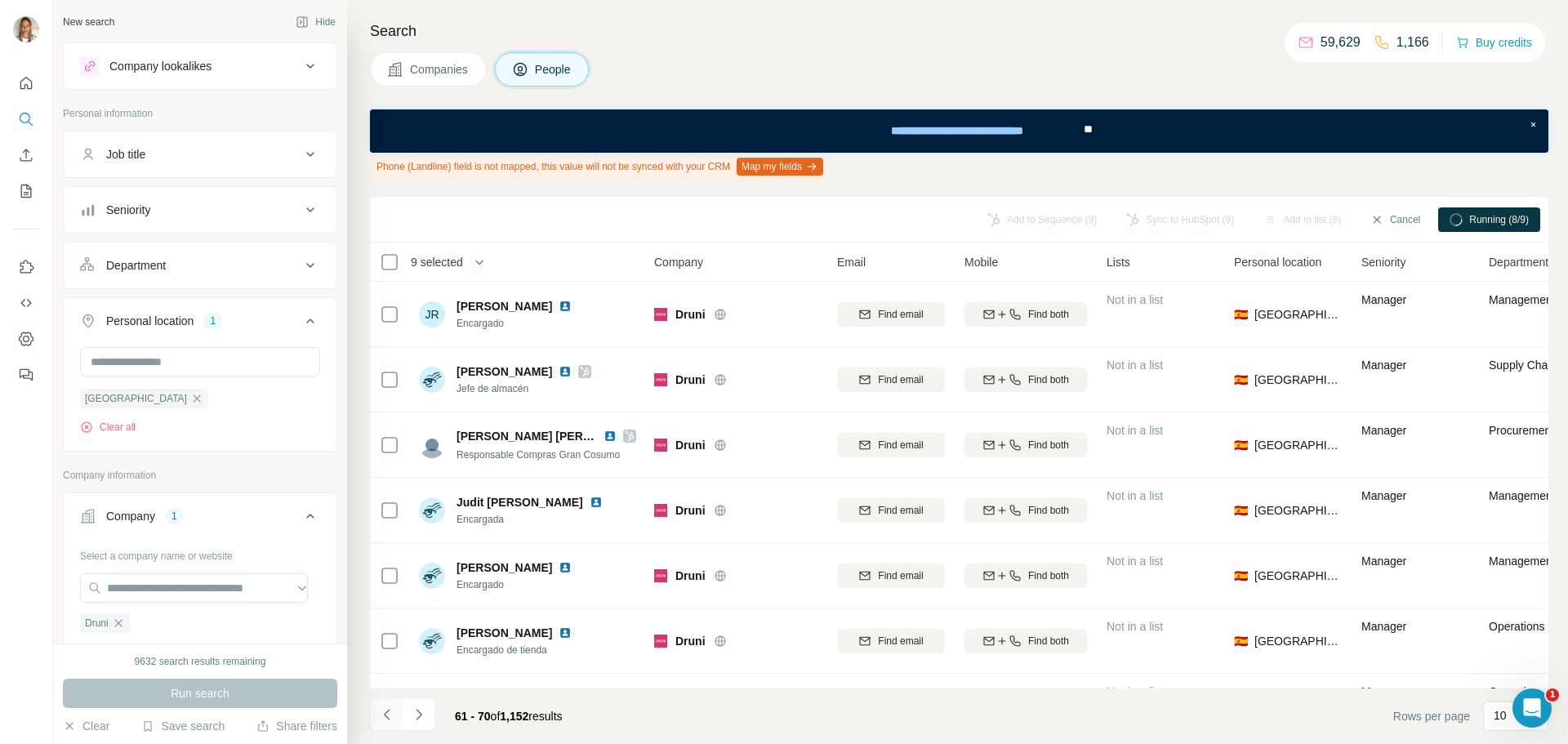
click at [388, 713] on icon "Navigate to previous page" at bounding box center [386, 714] width 16 height 16
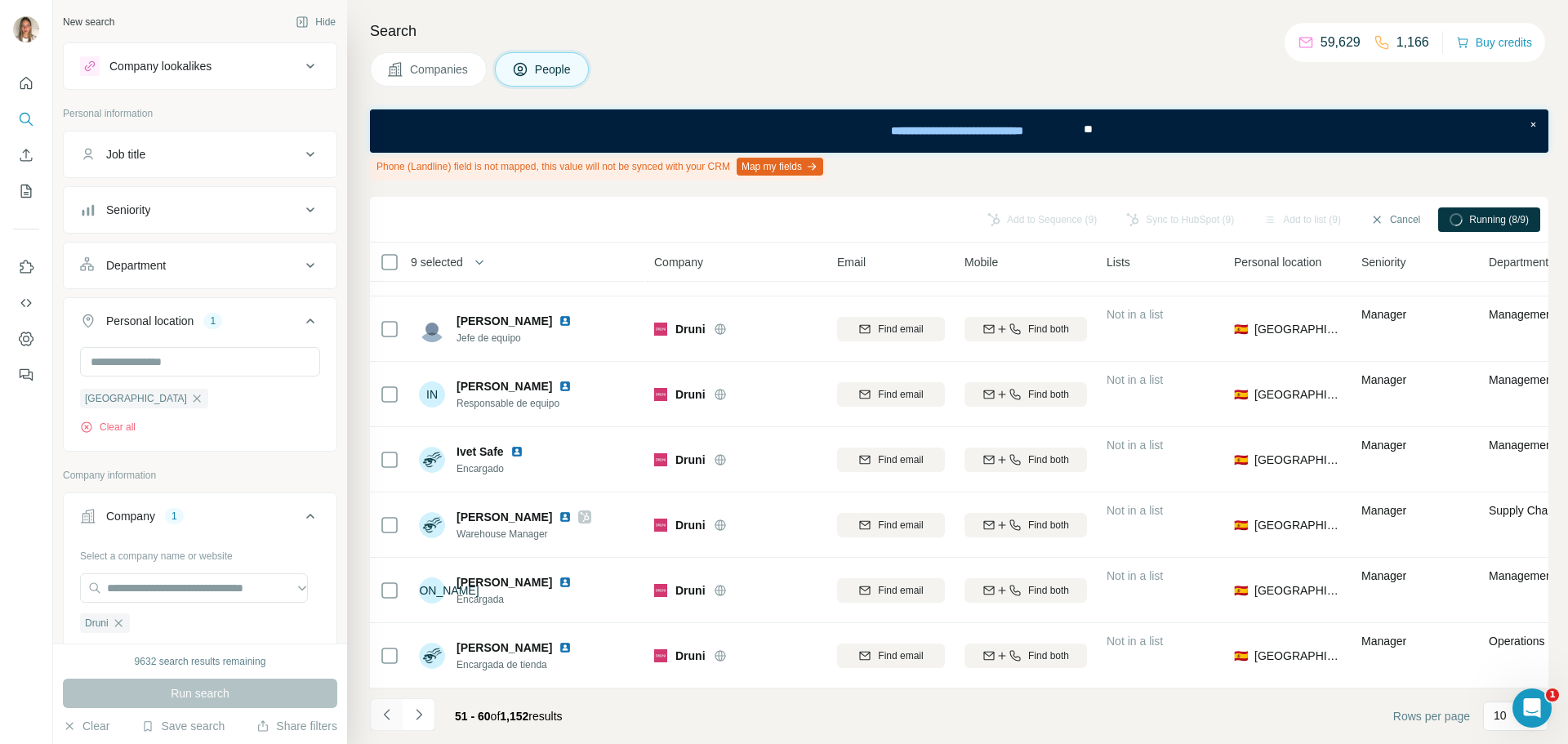
click at [382, 712] on icon "Navigate to previous page" at bounding box center [386, 714] width 16 height 16
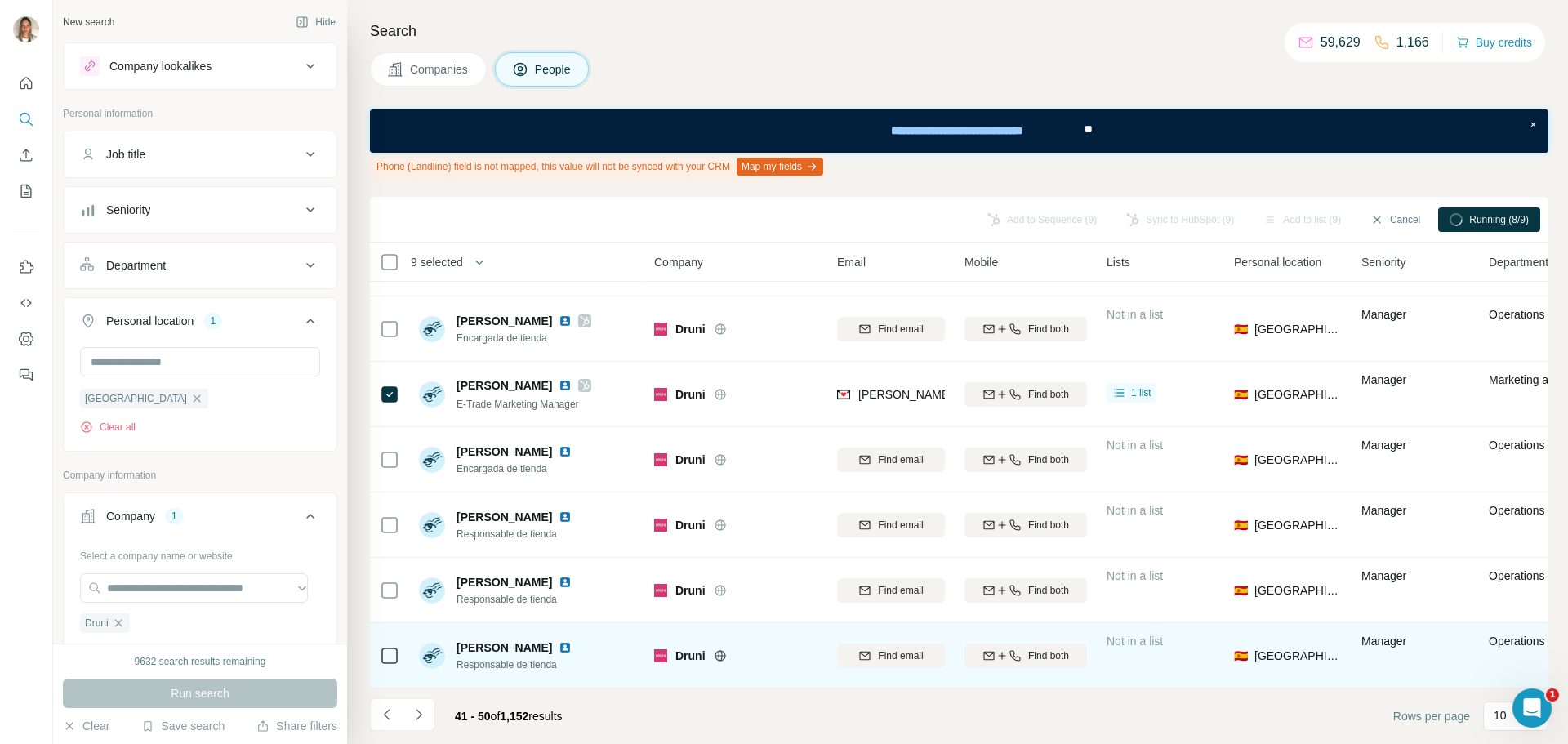
scroll to position [0, 0]
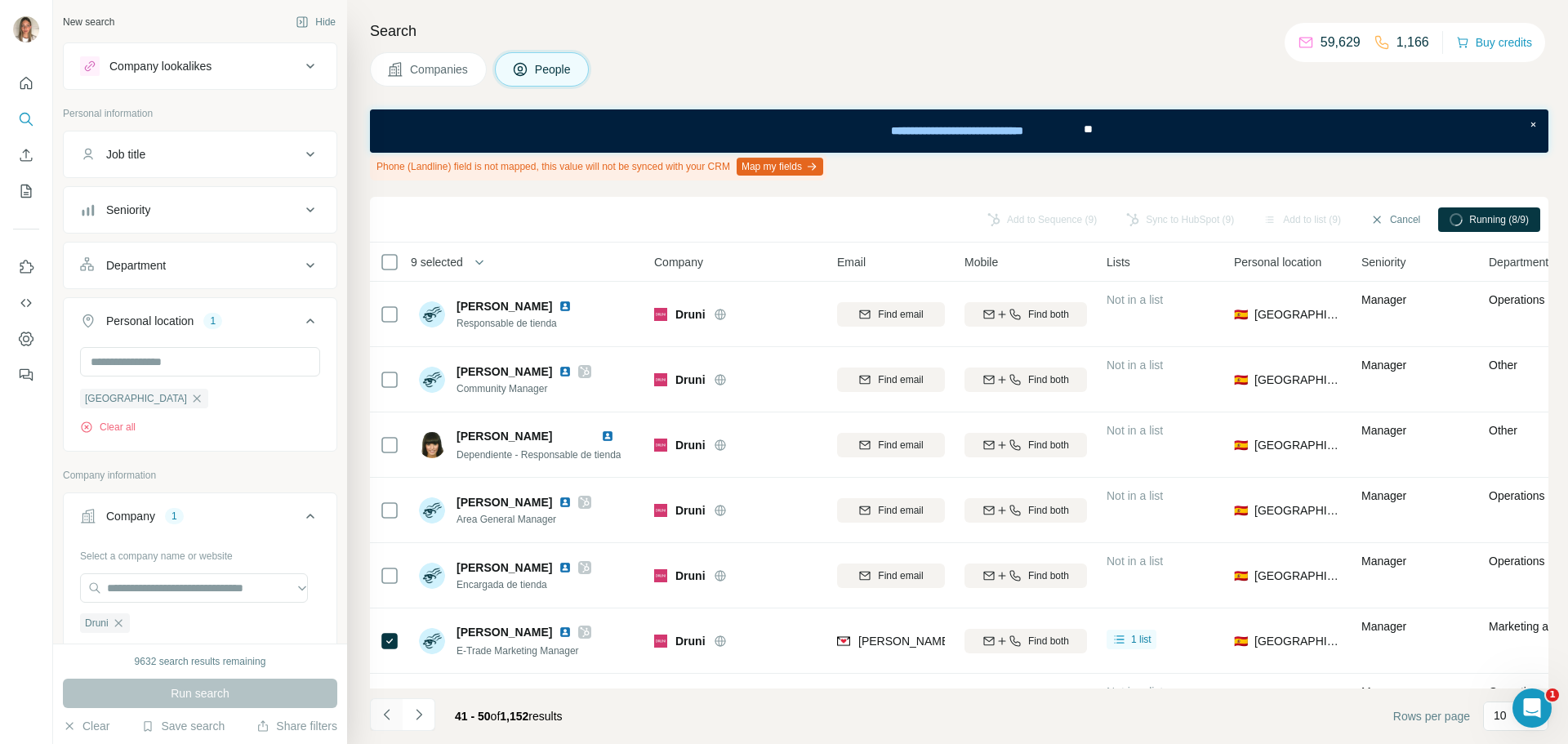
click at [388, 713] on icon "Navigate to previous page" at bounding box center [386, 714] width 16 height 16
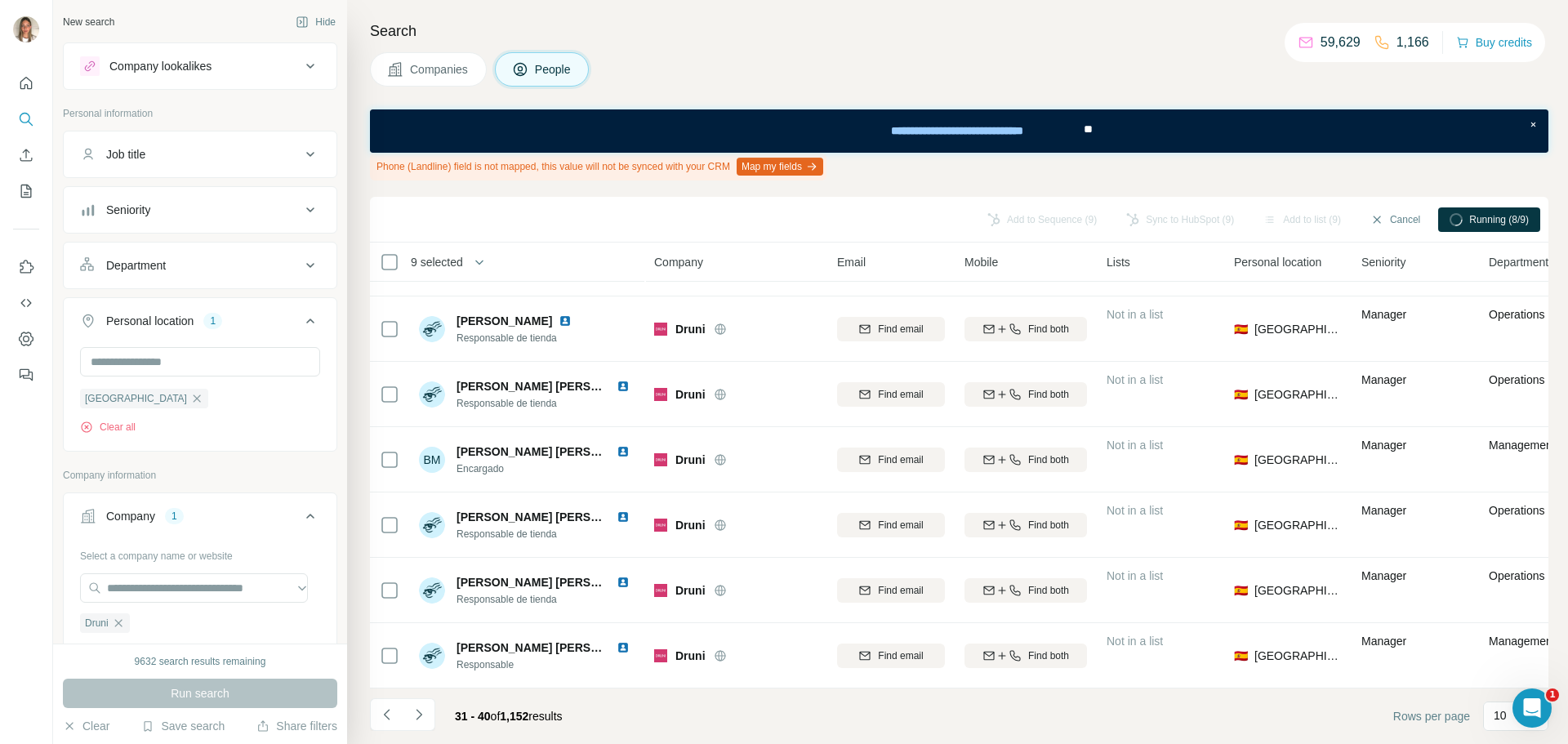
scroll to position [255, 0]
click at [386, 709] on icon "Navigate to previous page" at bounding box center [386, 714] width 16 height 16
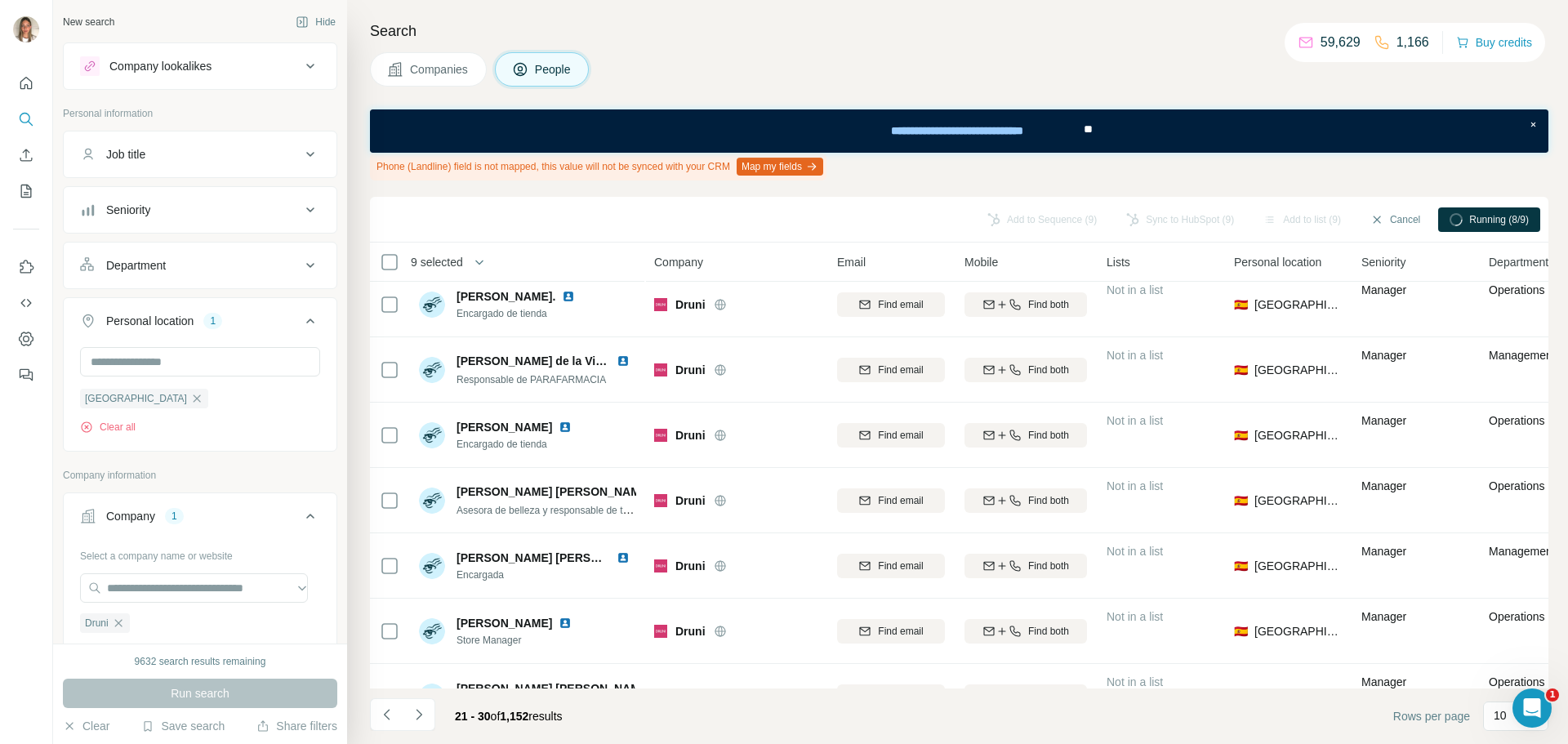
scroll to position [0, 0]
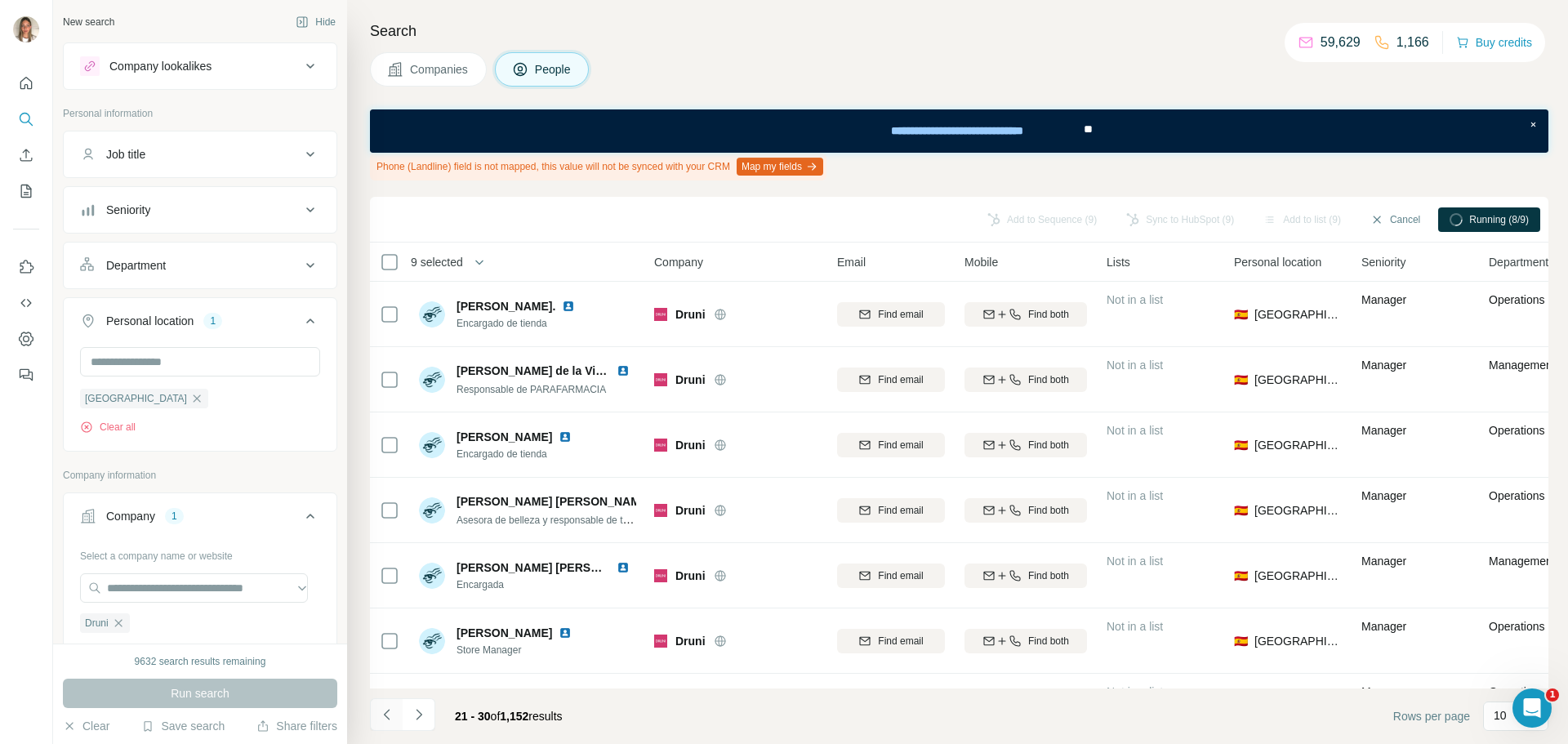
click at [385, 705] on button "Navigate to previous page" at bounding box center [385, 714] width 33 height 33
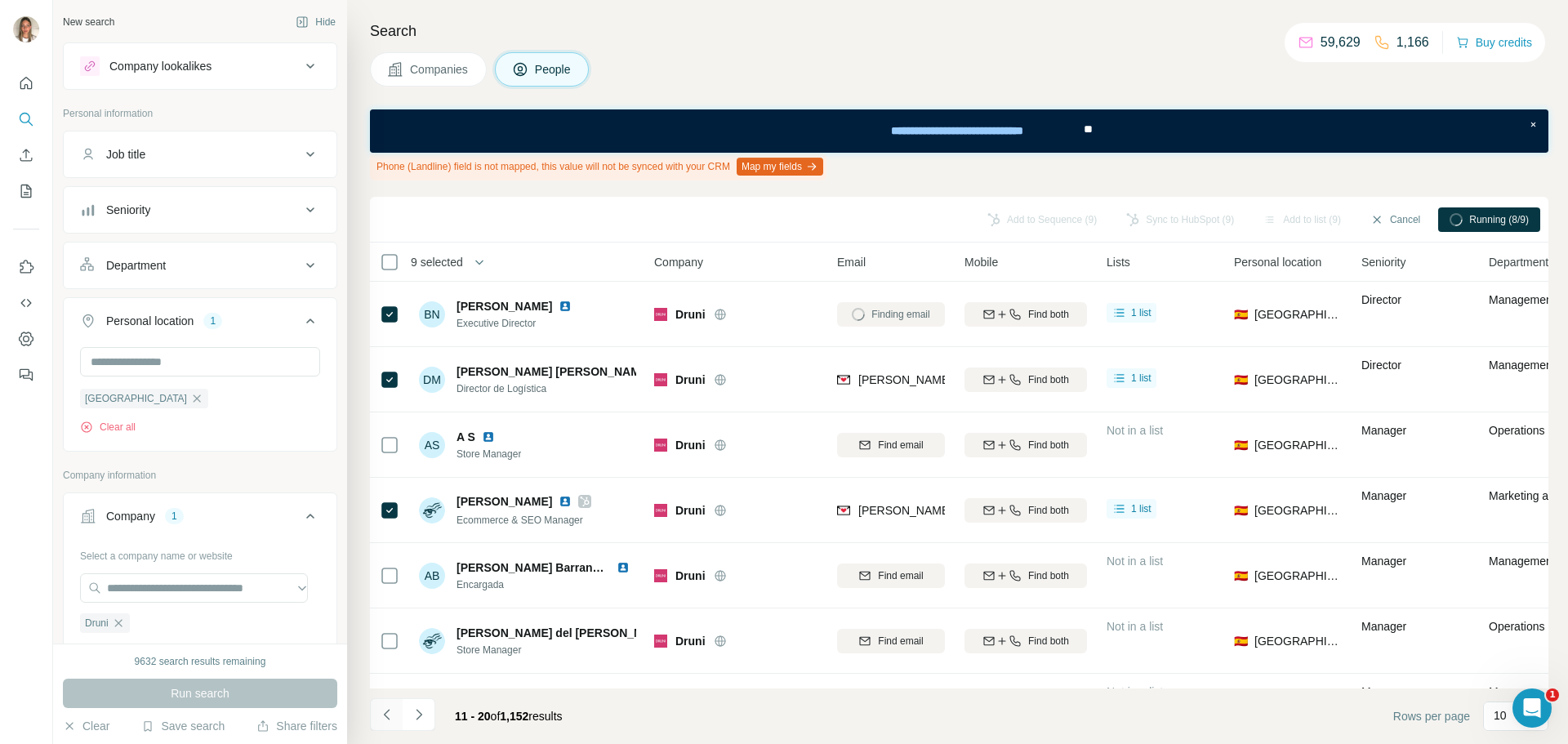
click at [380, 712] on icon "Navigate to previous page" at bounding box center [386, 714] width 16 height 16
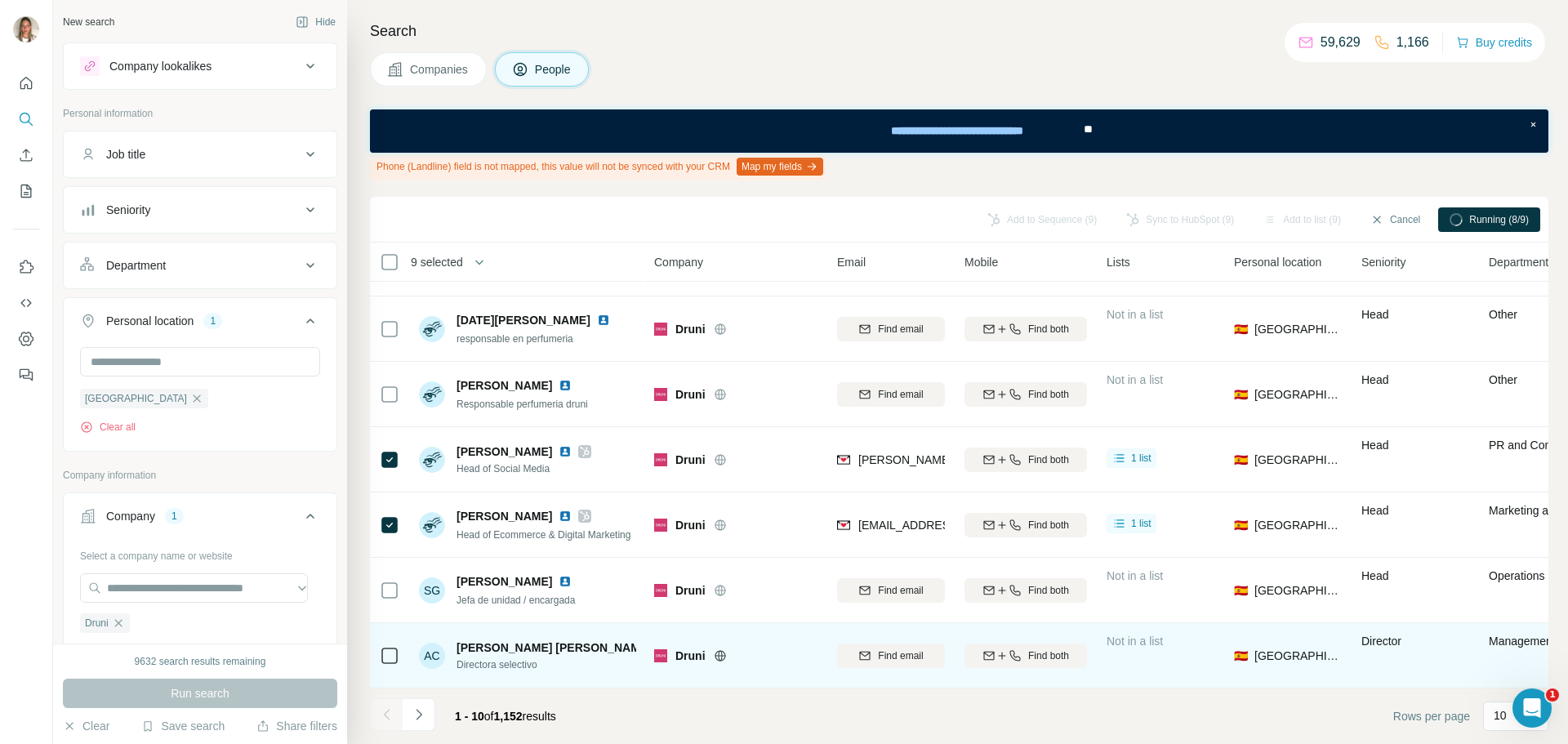
scroll to position [255, 0]
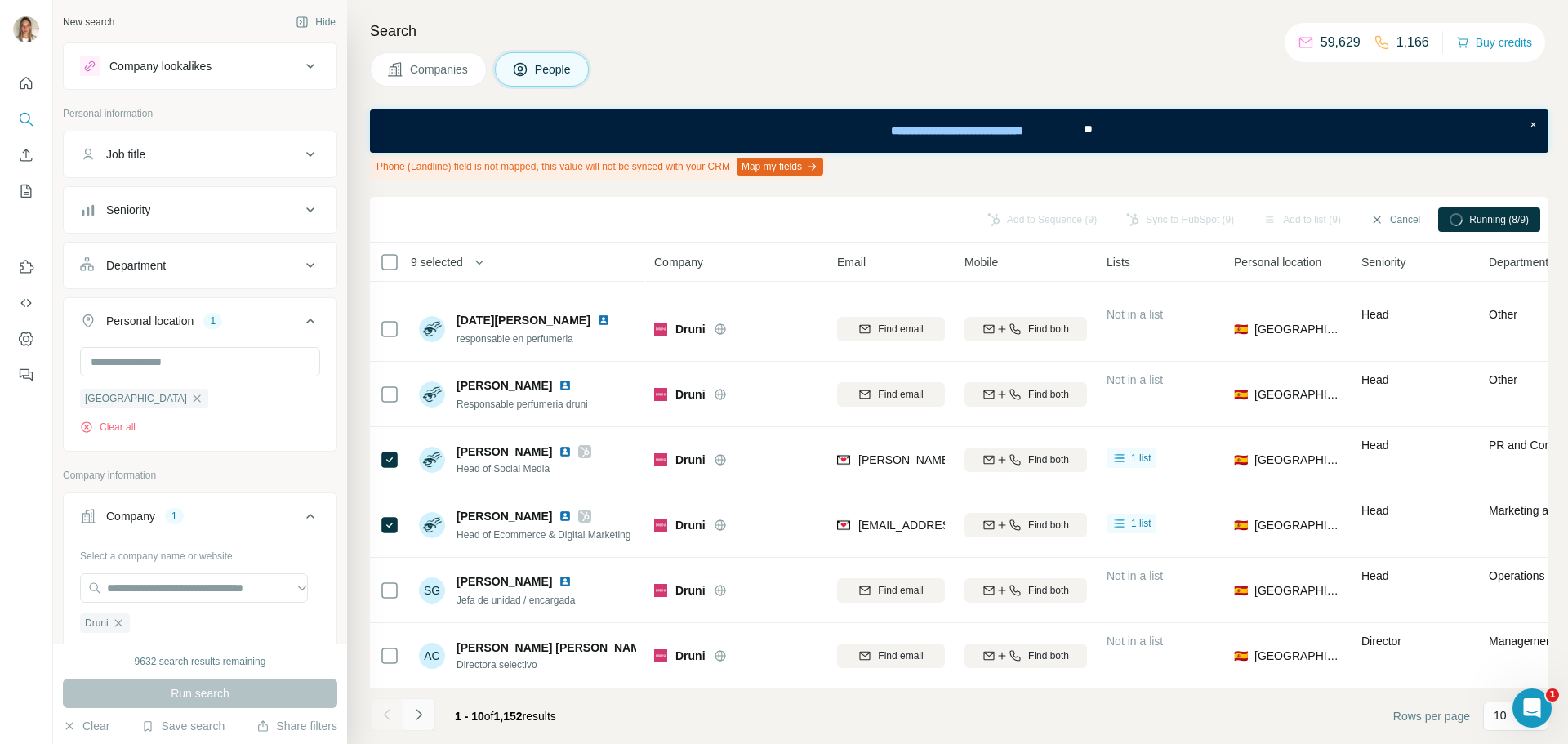
click at [421, 710] on icon "Navigate to next page" at bounding box center [418, 714] width 16 height 16
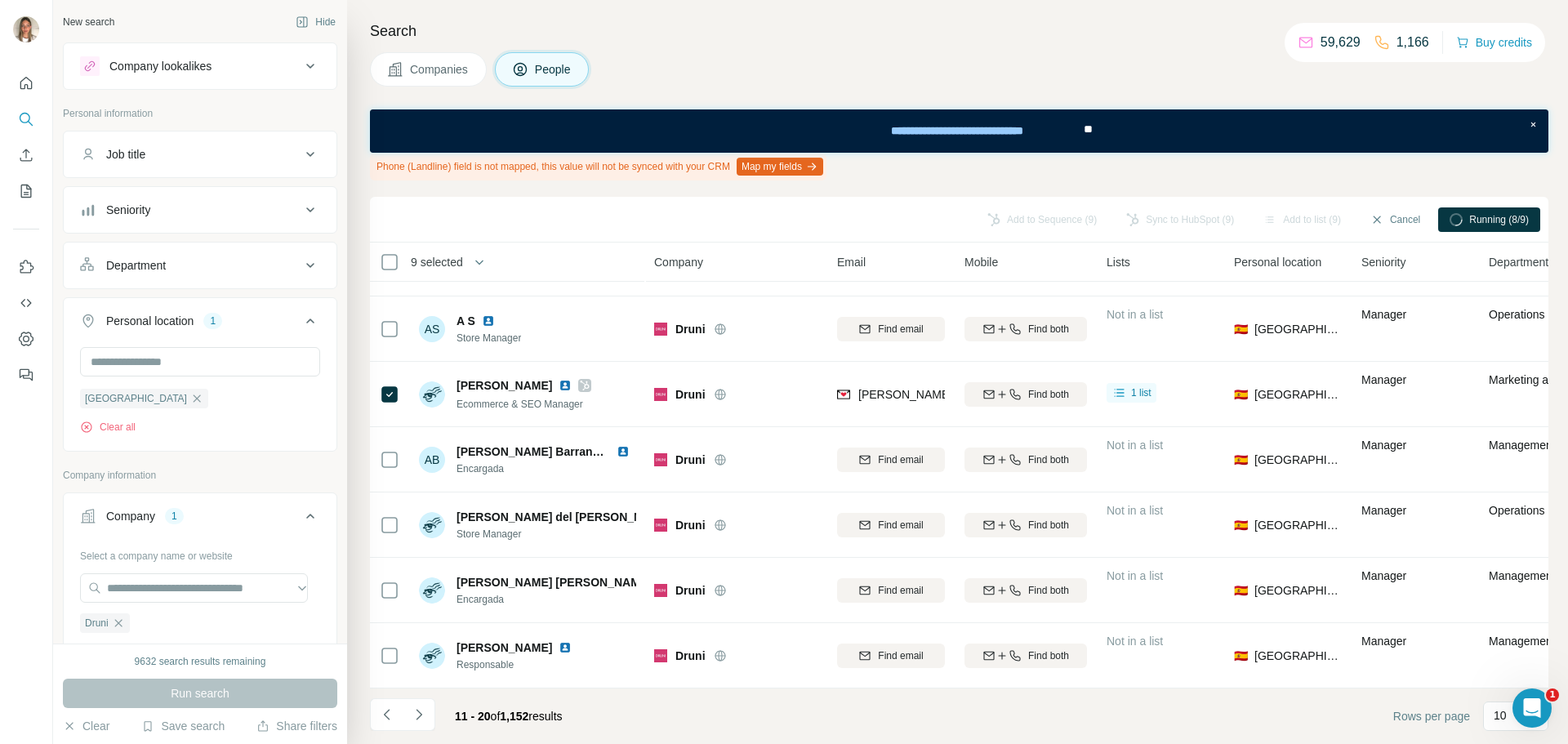
scroll to position [0, 0]
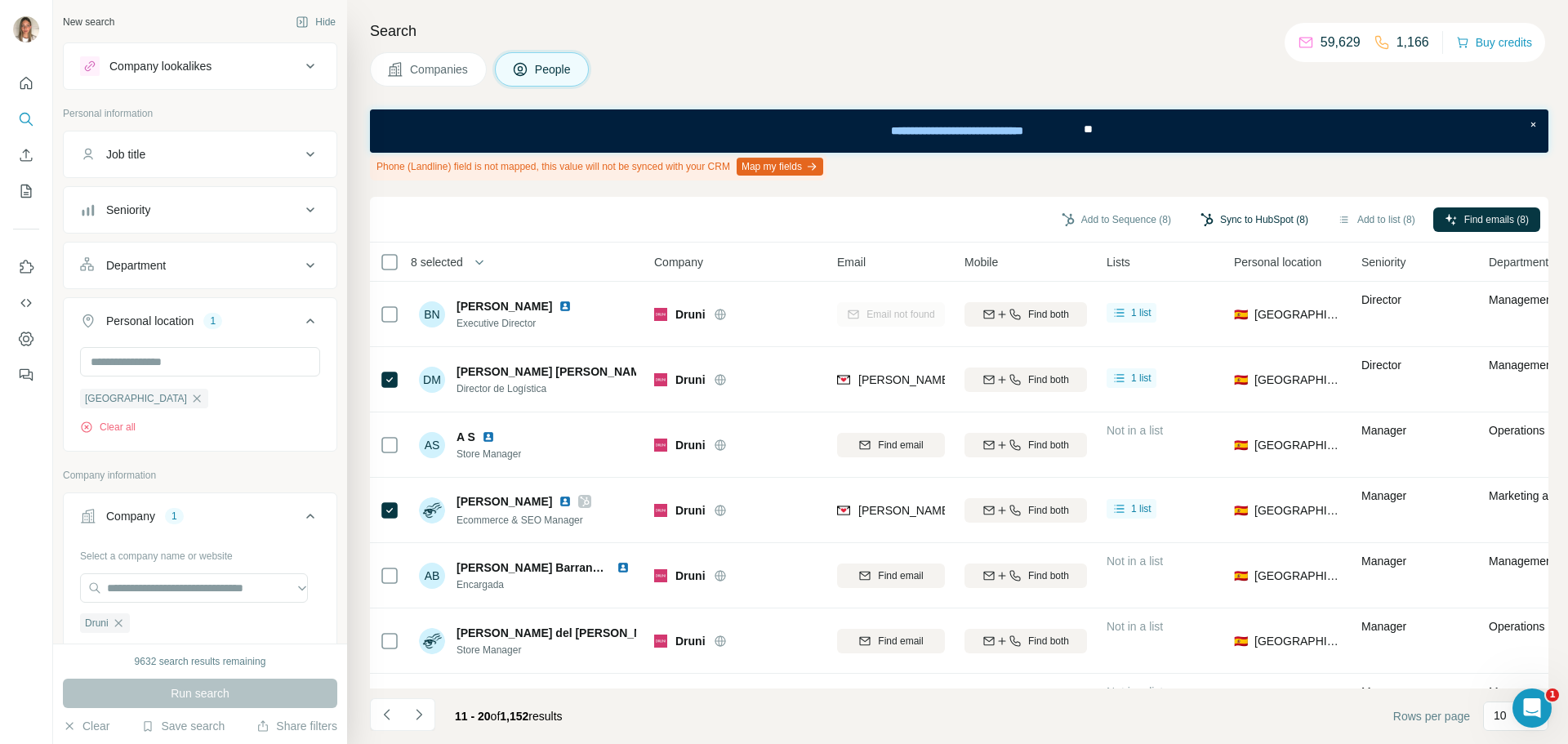
click at [1256, 217] on button "Sync to HubSpot (8)" at bounding box center [1254, 219] width 131 height 24
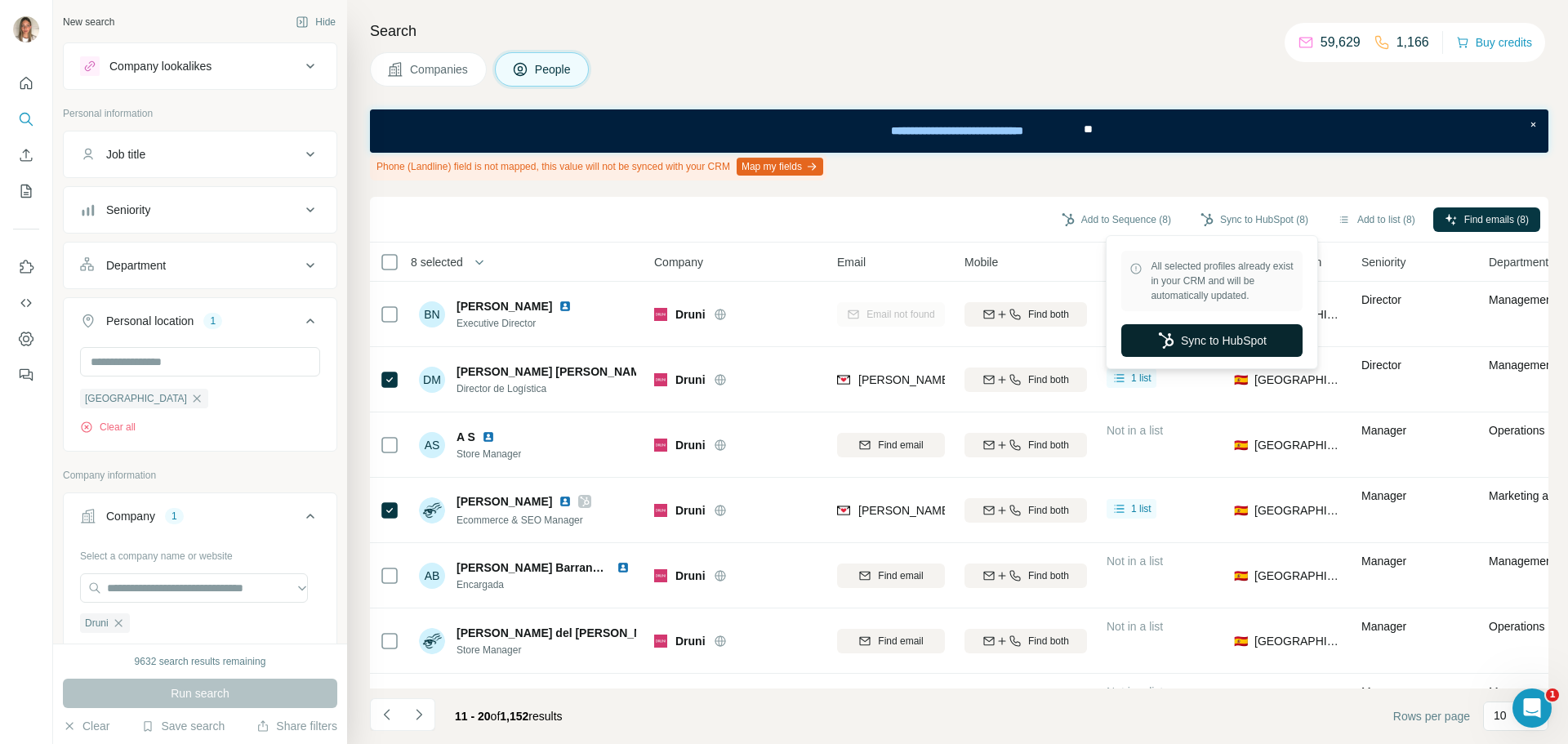
click at [1225, 345] on button "Sync to HubSpot" at bounding box center [1211, 340] width 181 height 33
